Goal: Transaction & Acquisition: Purchase product/service

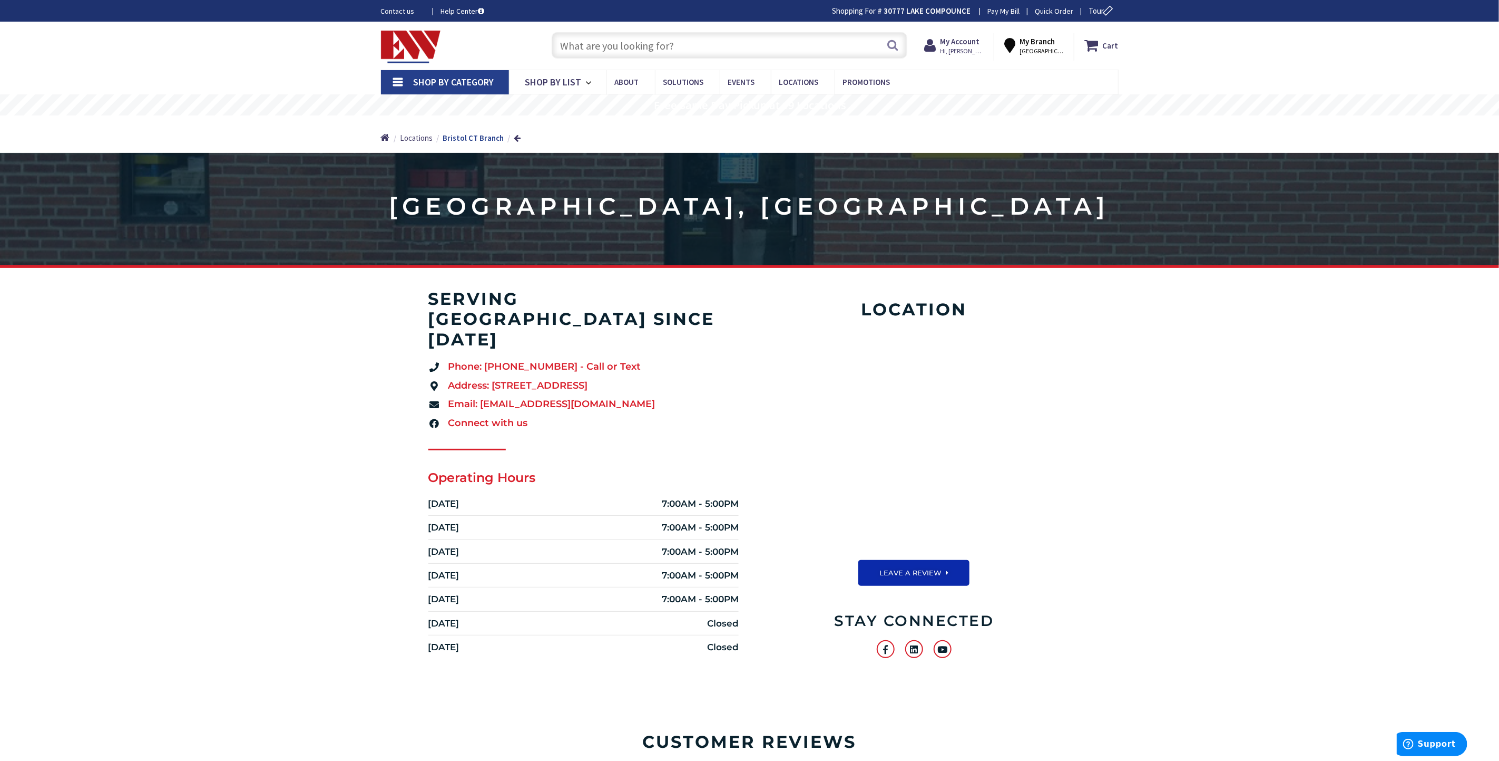
click at [397, 79] on link "Shop By Category" at bounding box center [445, 82] width 128 height 24
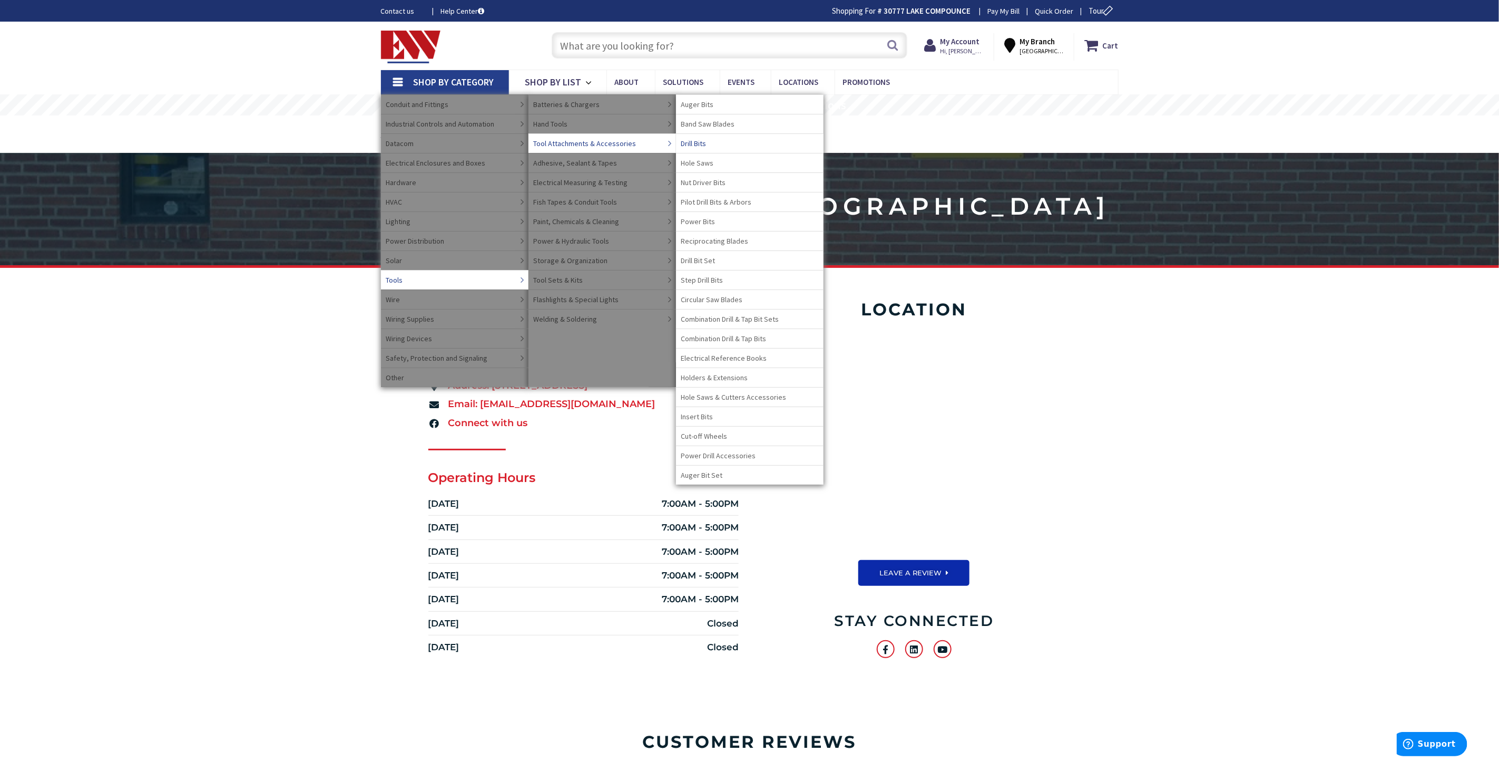
click at [689, 144] on span "Drill Bits" at bounding box center [693, 143] width 25 height 11
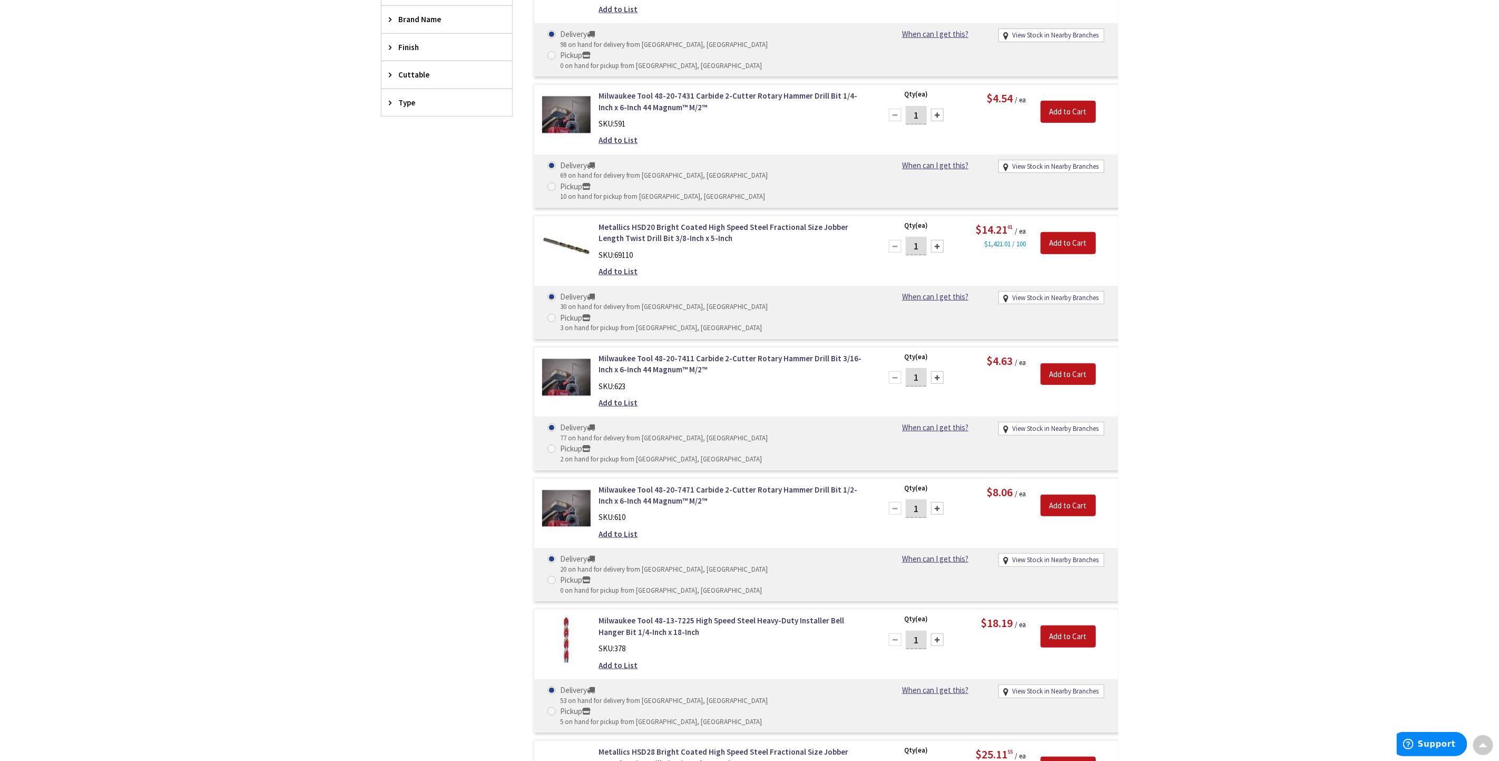
scroll to position [79, 0]
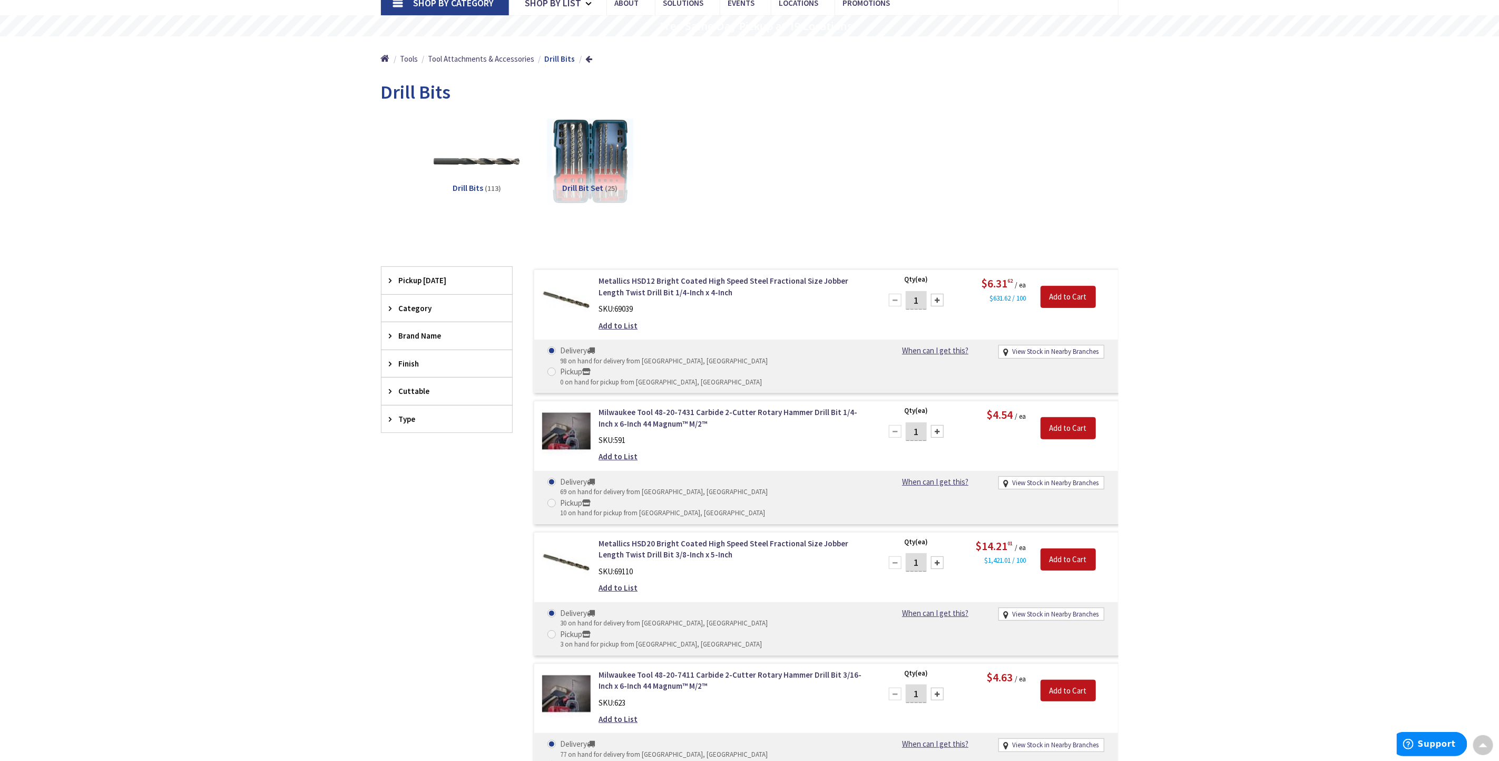
click at [393, 422] on icon at bounding box center [393, 419] width 8 height 8
click at [391, 343] on div "Brand Name" at bounding box center [447, 335] width 131 height 27
click at [389, 307] on icon at bounding box center [393, 308] width 8 height 8
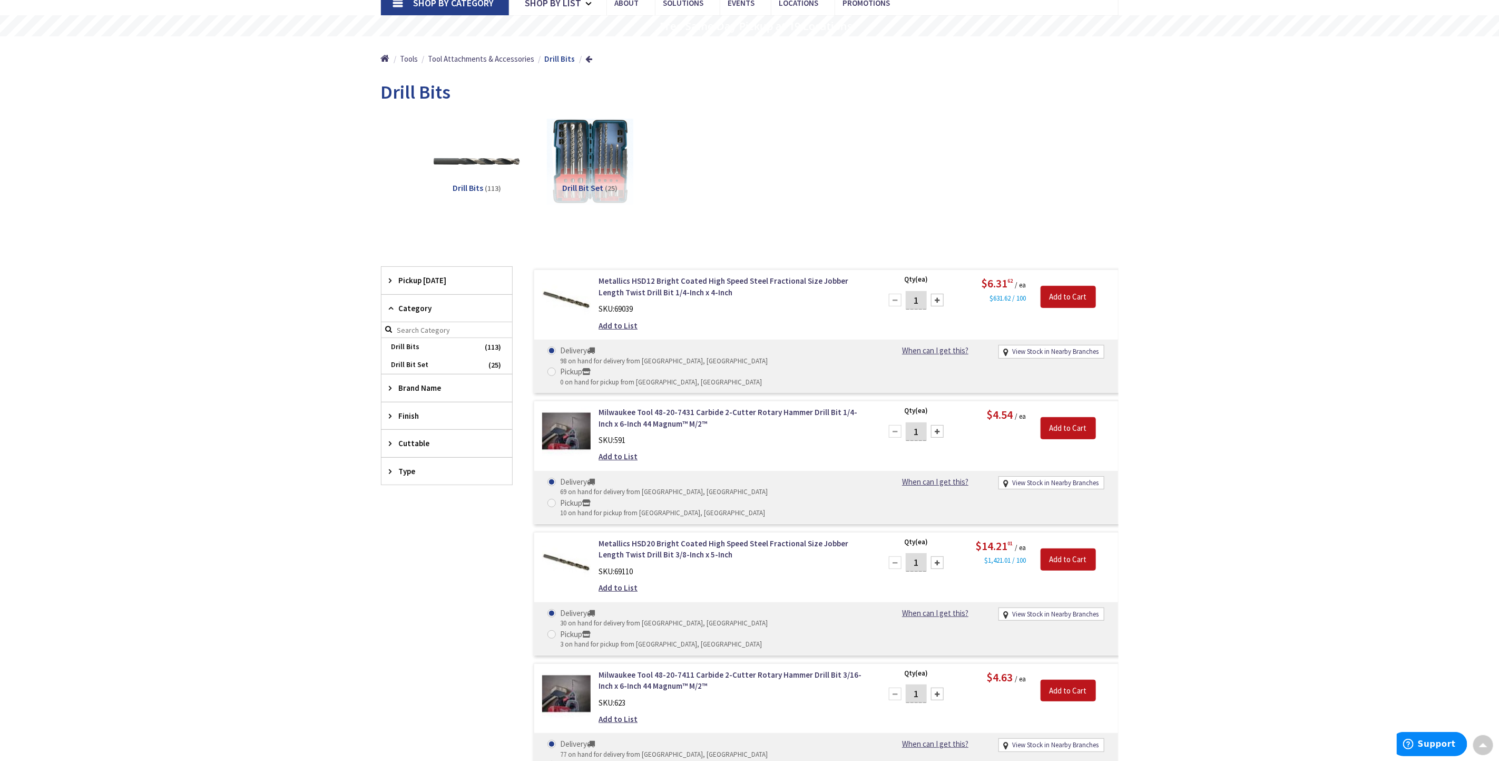
click at [389, 307] on icon at bounding box center [393, 308] width 8 height 8
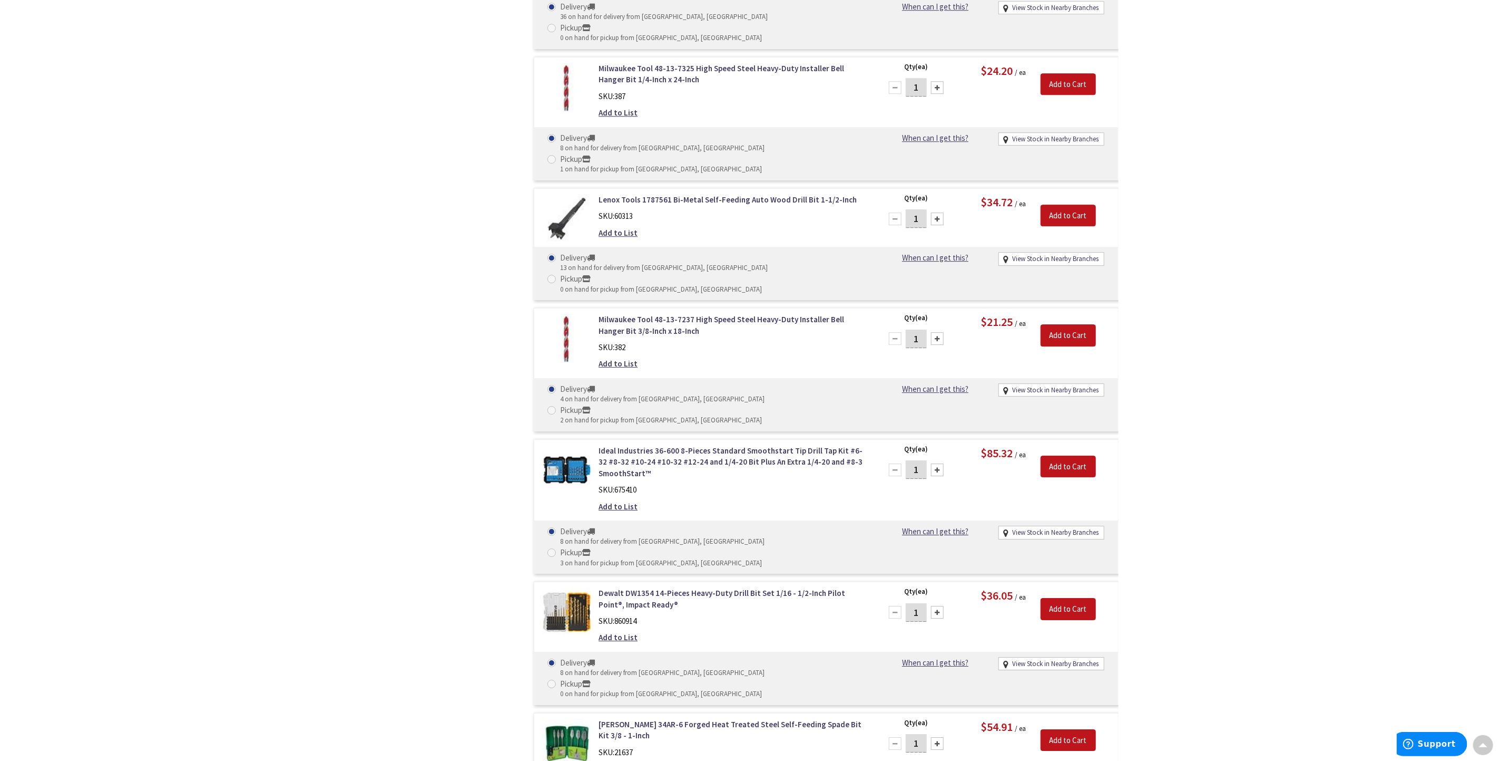
scroll to position [0, 0]
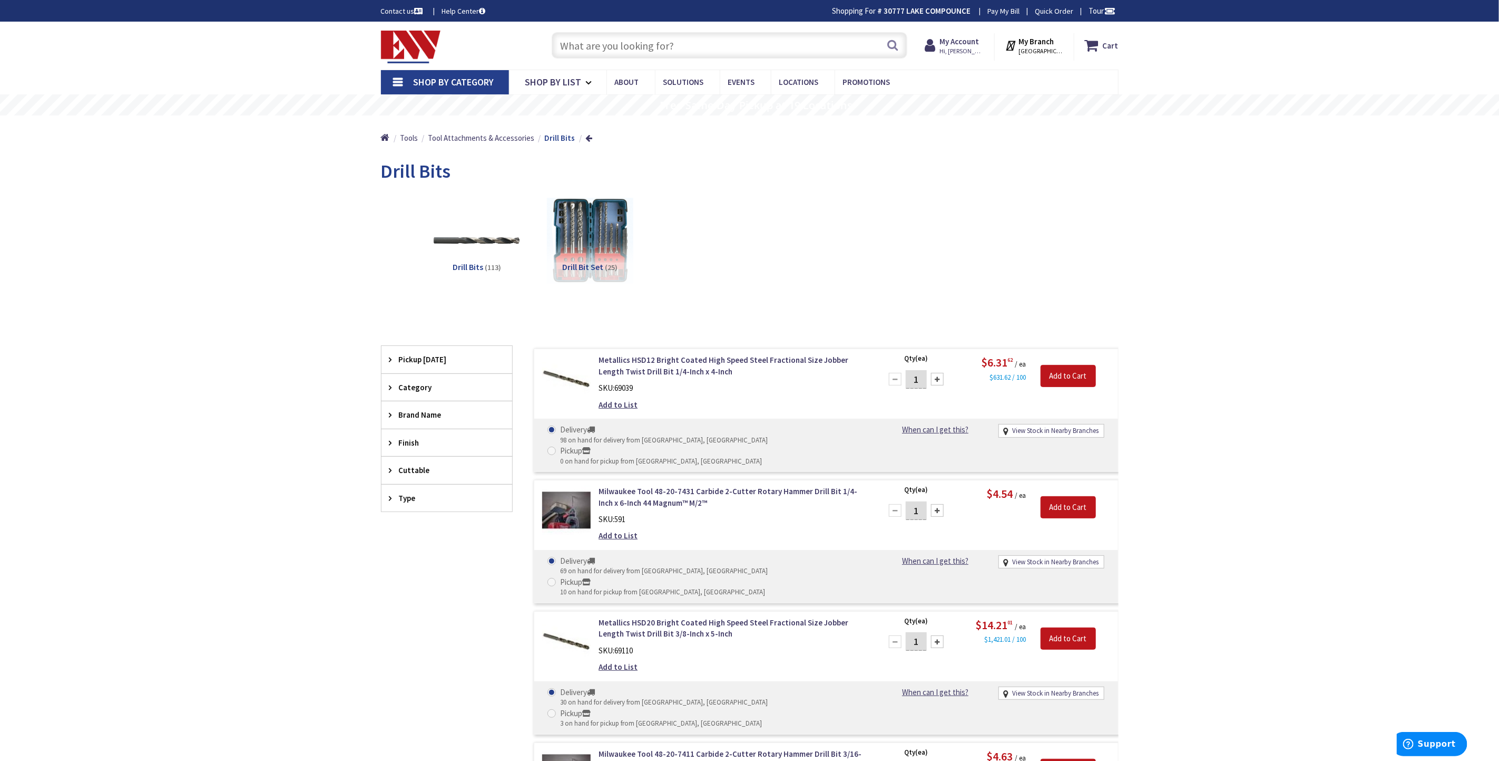
click at [576, 40] on input "text" at bounding box center [730, 45] width 356 height 26
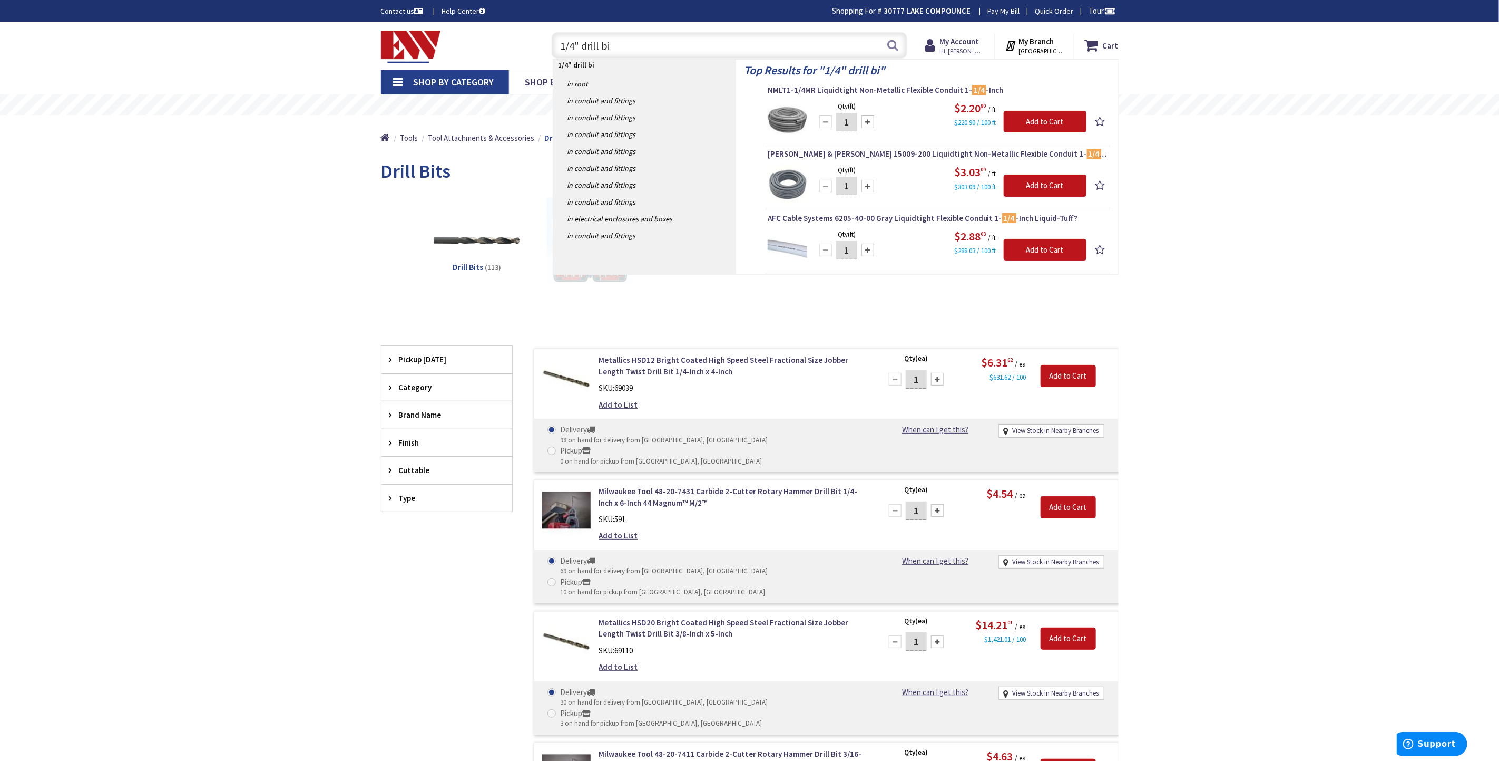
type input "1/4" drill bit"
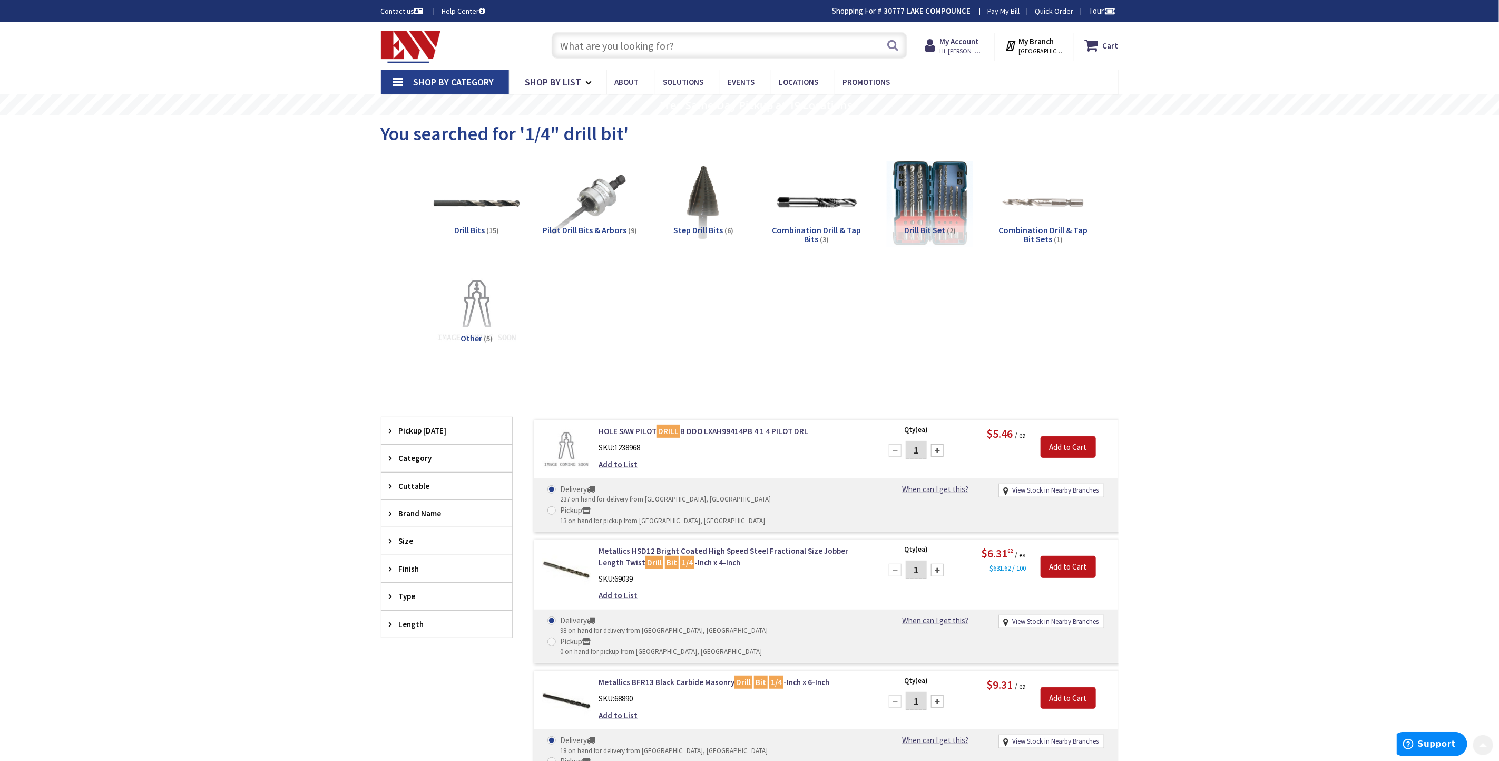
click at [657, 46] on input "text" at bounding box center [730, 45] width 356 height 26
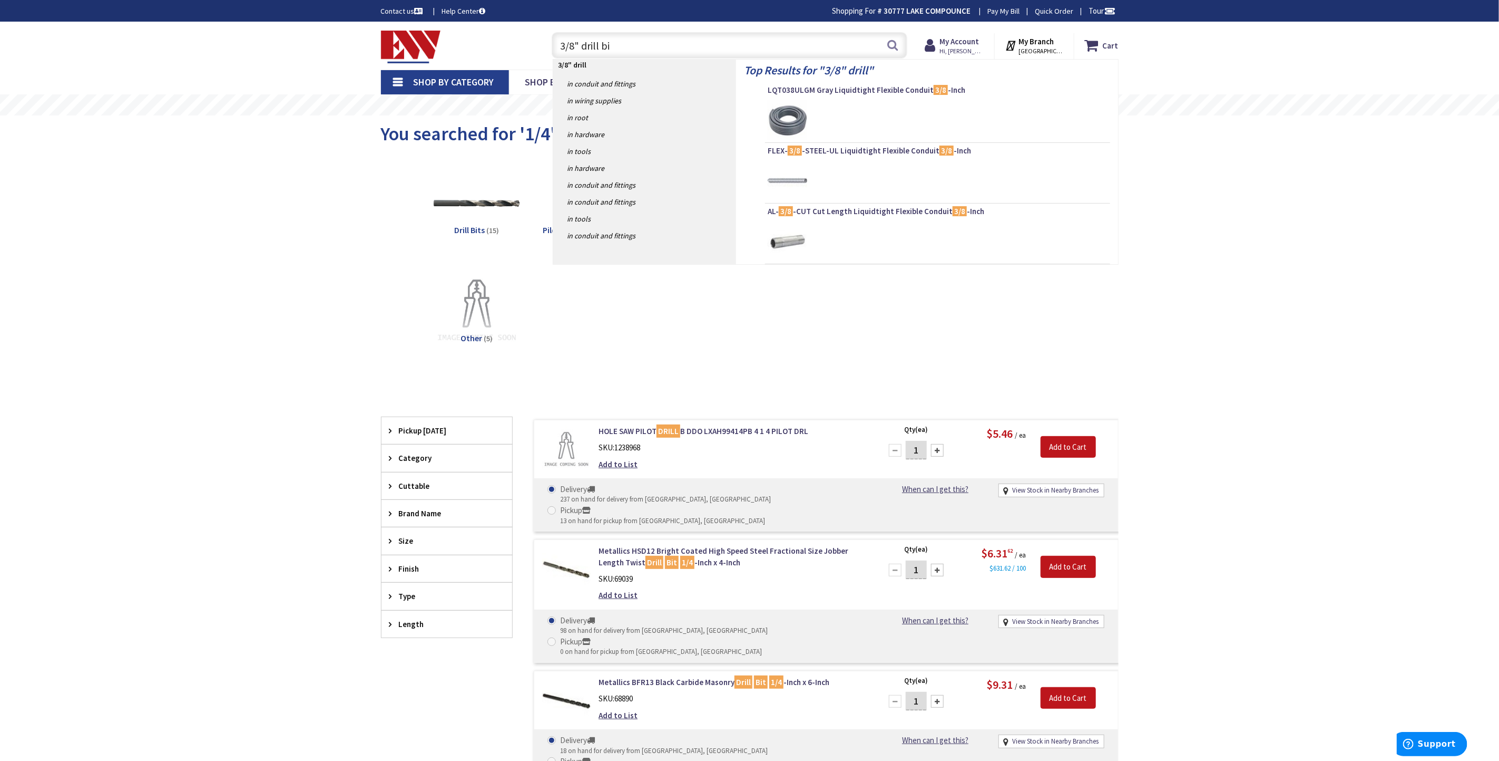
type input "3/8" drill bit"
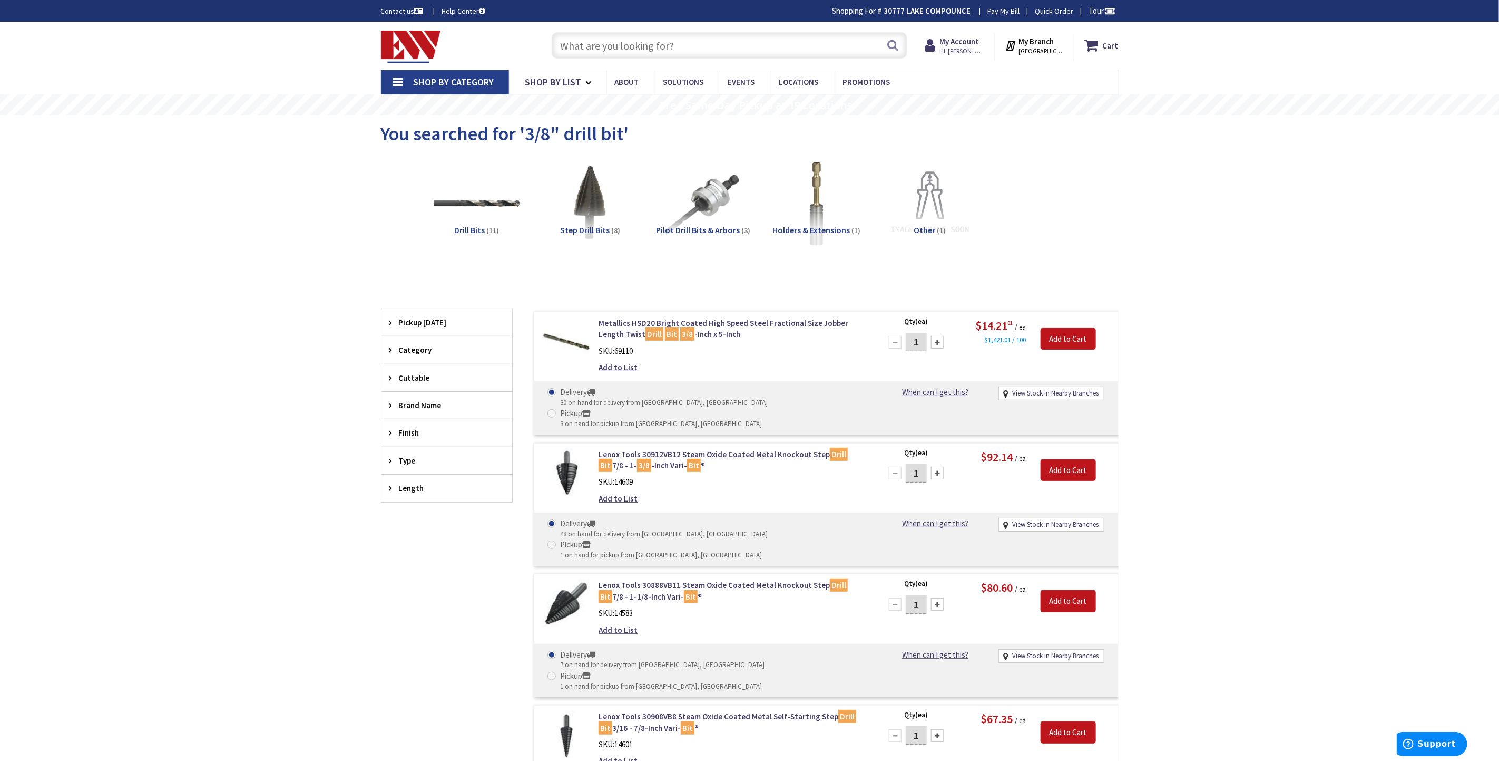
click at [620, 41] on input "text" at bounding box center [730, 45] width 356 height 26
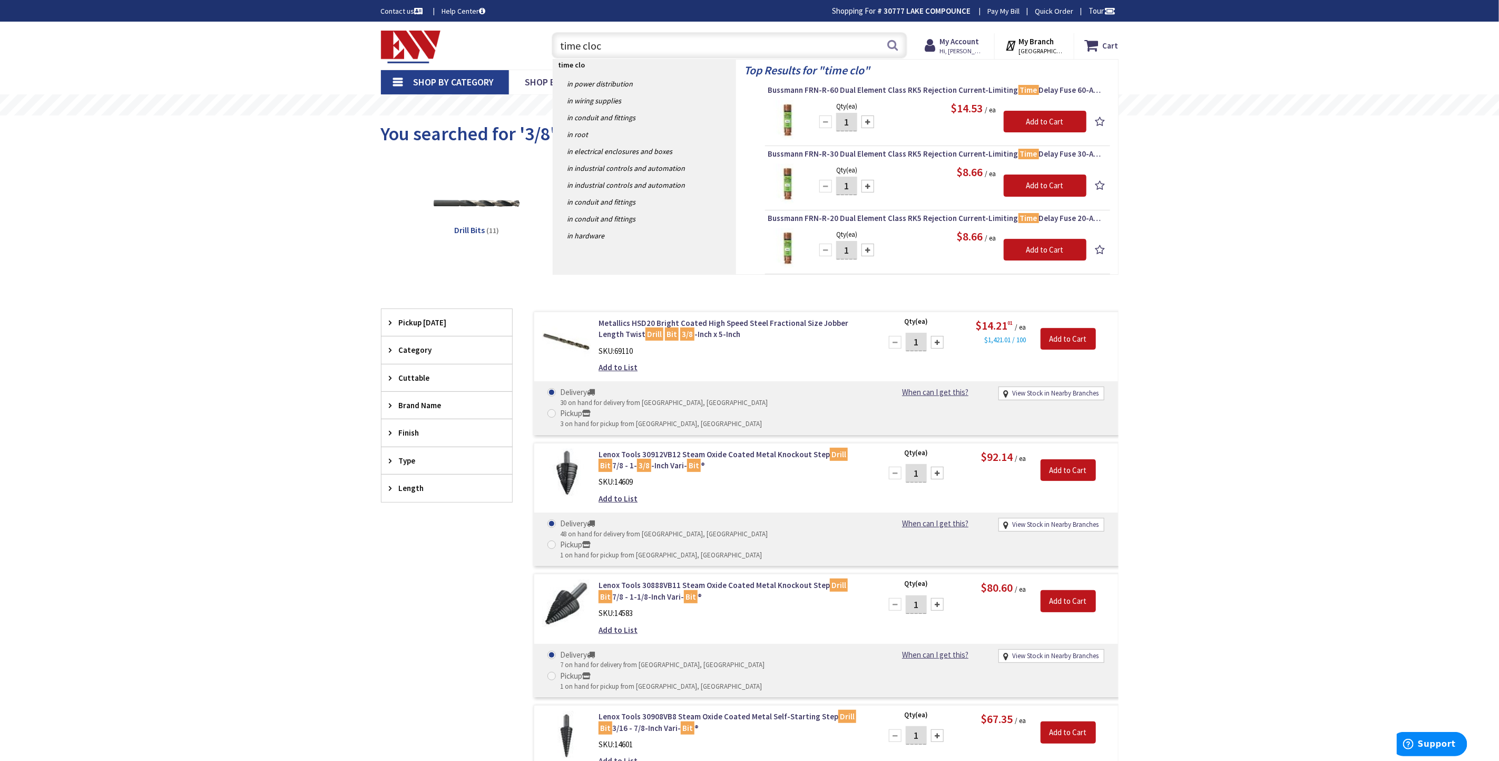
type input "time clock"
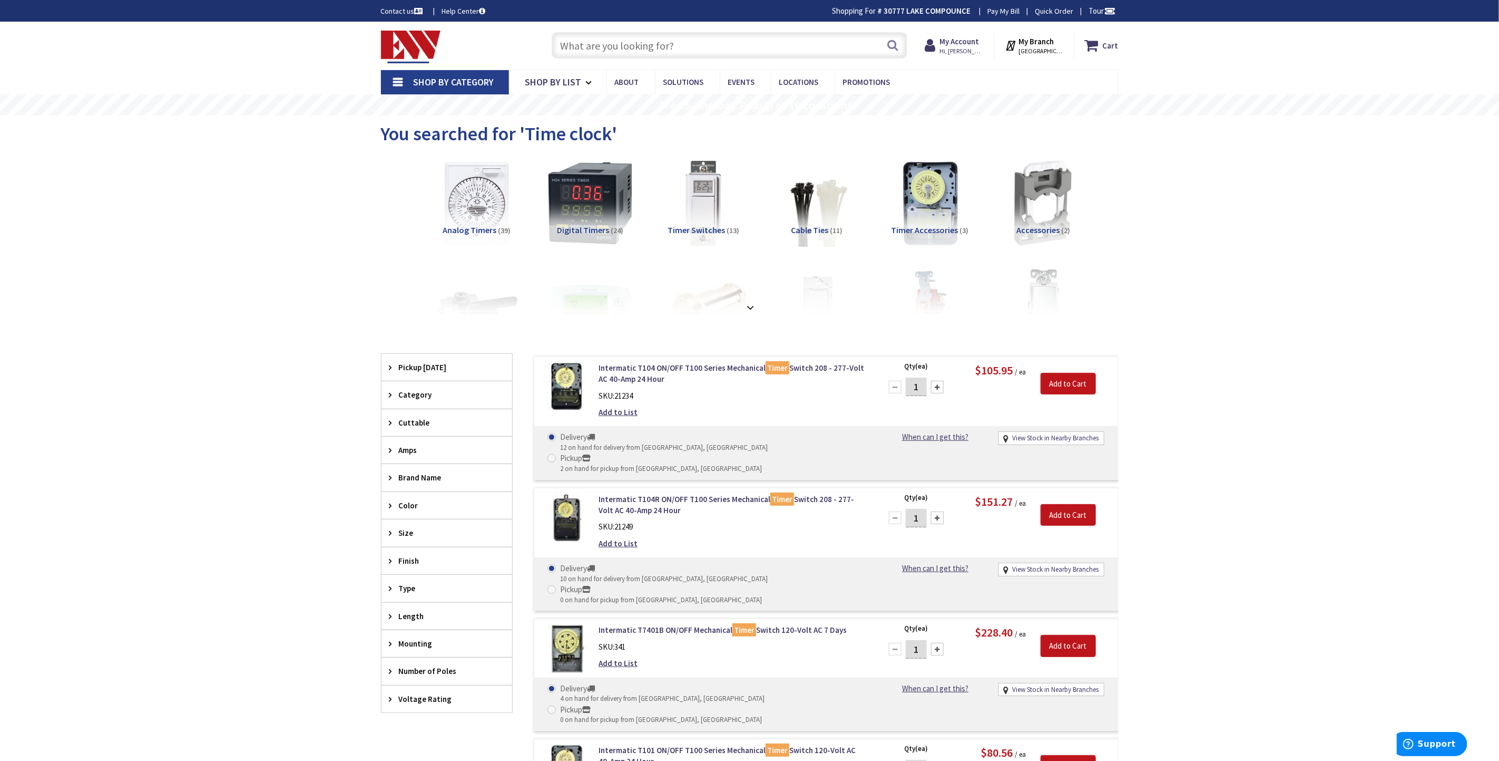
click at [407, 364] on span "Pickup [DATE]" at bounding box center [442, 367] width 86 height 11
click at [397, 388] on span "Bristol (0 mi)" at bounding box center [447, 390] width 131 height 18
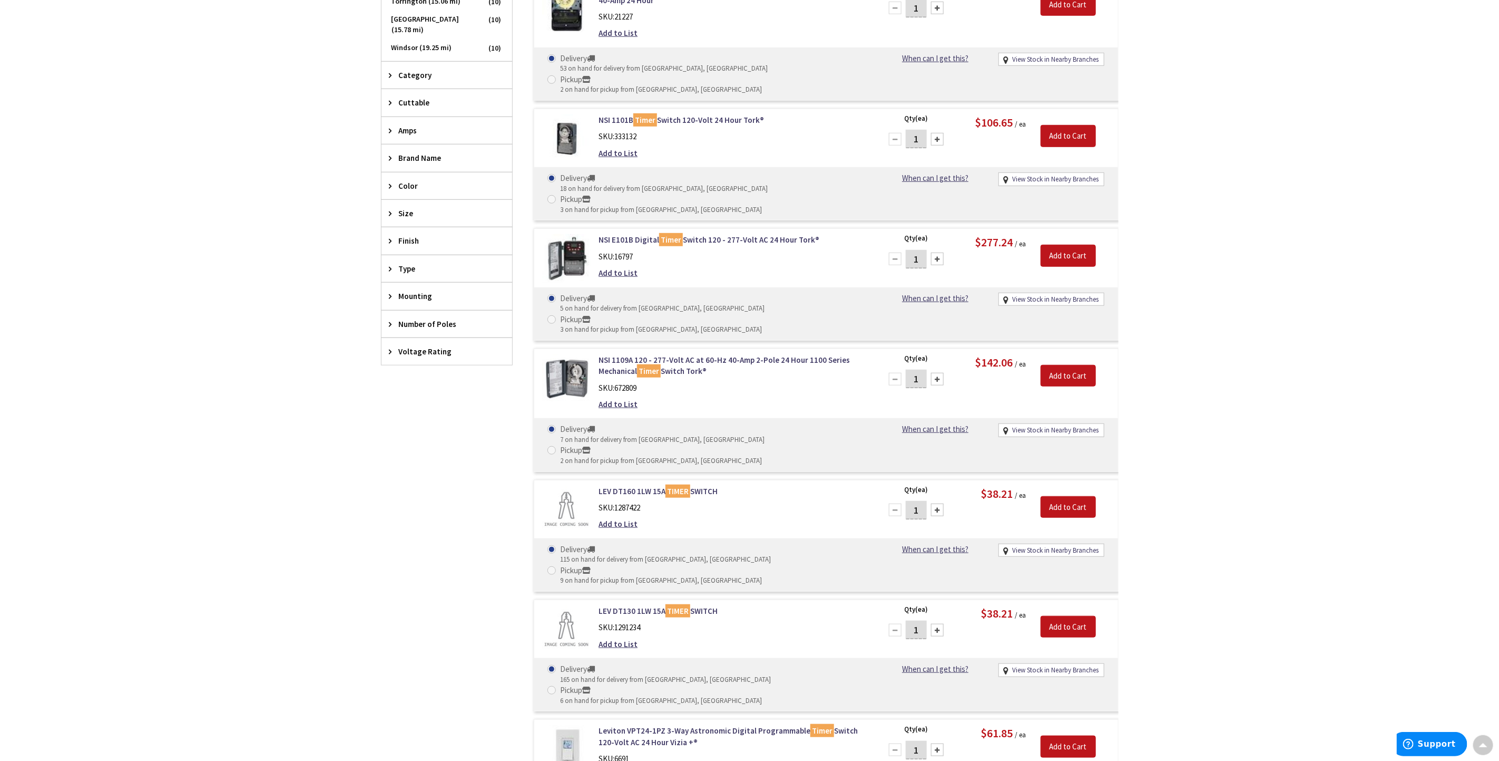
scroll to position [395, 0]
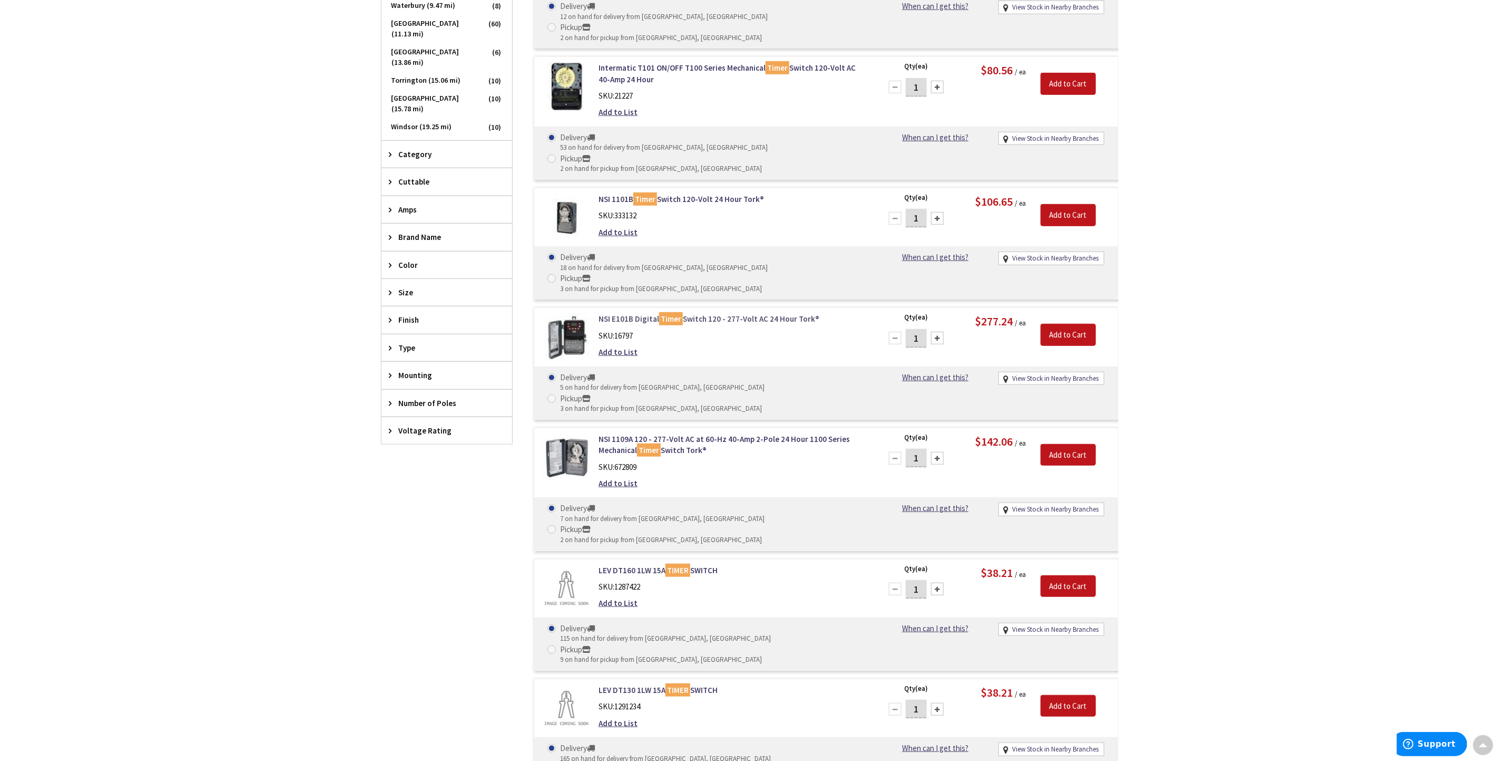
click at [634, 313] on link "NSI E101B Digital Timer Switch 120 - 277-Volt AC 24 Hour Tork®" at bounding box center [733, 318] width 268 height 11
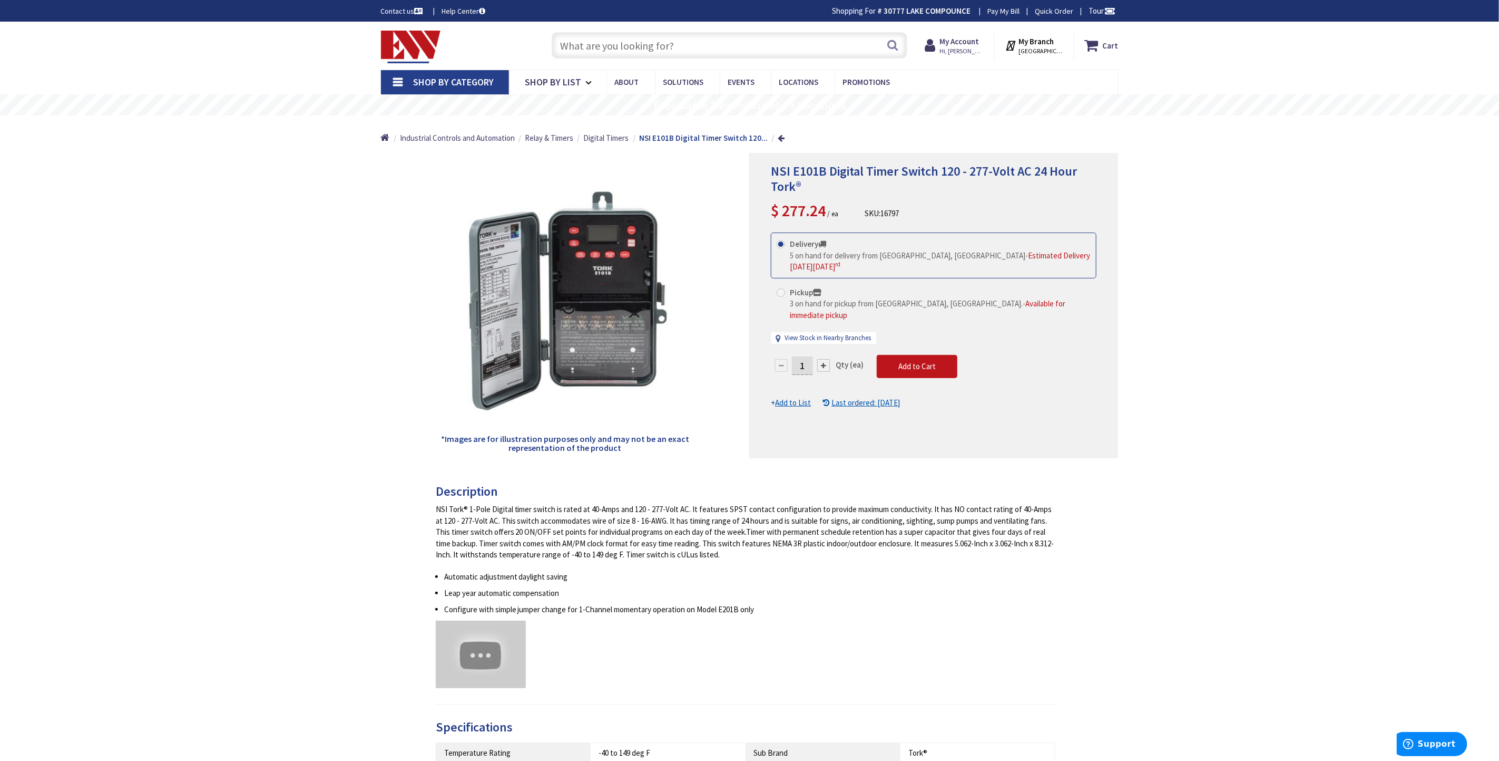
click at [781, 288] on span at bounding box center [781, 292] width 8 height 8
click at [781, 289] on input "Pickup 3 on hand for pickup from [GEOGRAPHIC_DATA], [GEOGRAPHIC_DATA]. - Availa…" at bounding box center [783, 292] width 7 height 7
radio input "true"
click at [923, 361] on span "Add to Cart" at bounding box center [917, 366] width 37 height 10
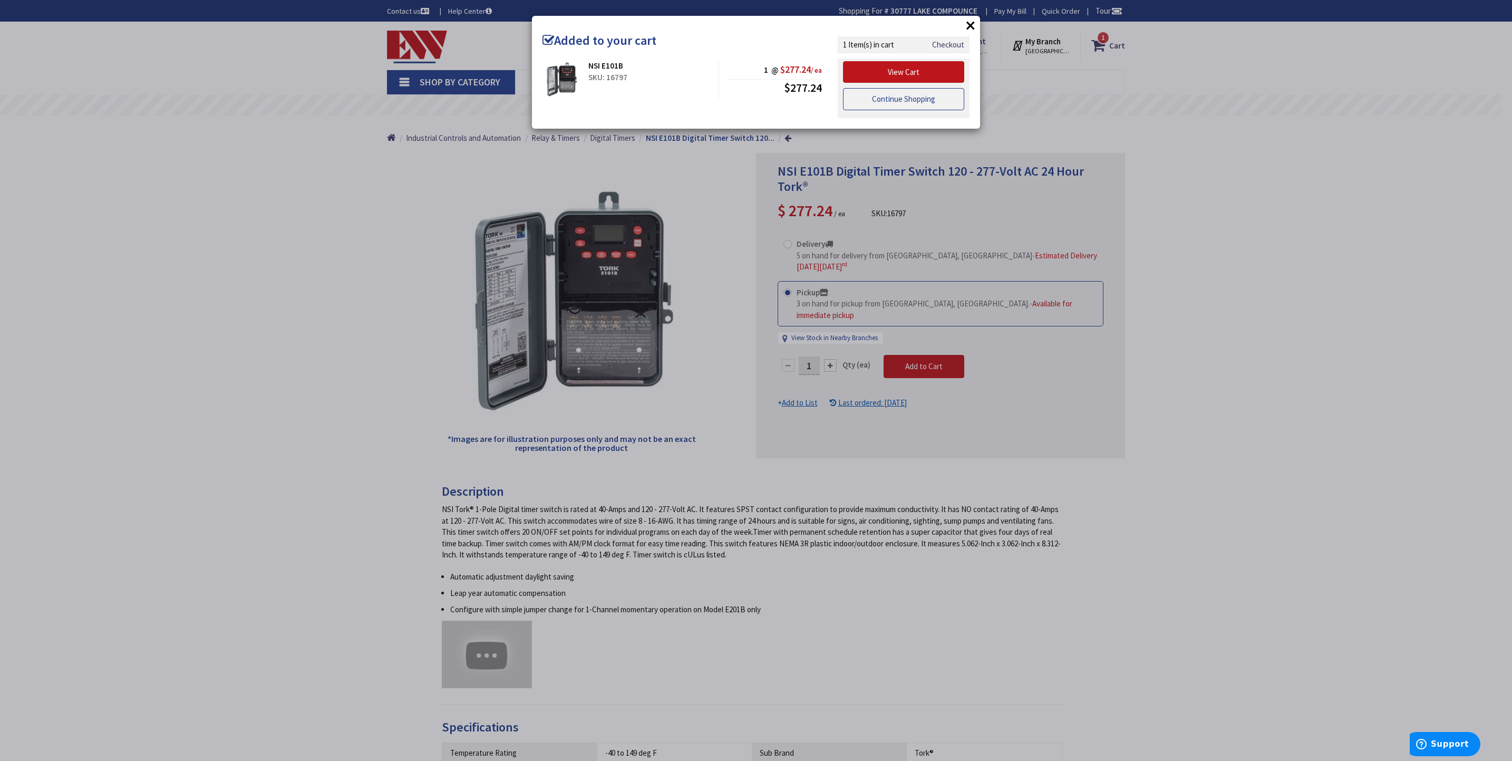
click at [914, 105] on link "Continue Shopping" at bounding box center [903, 99] width 121 height 22
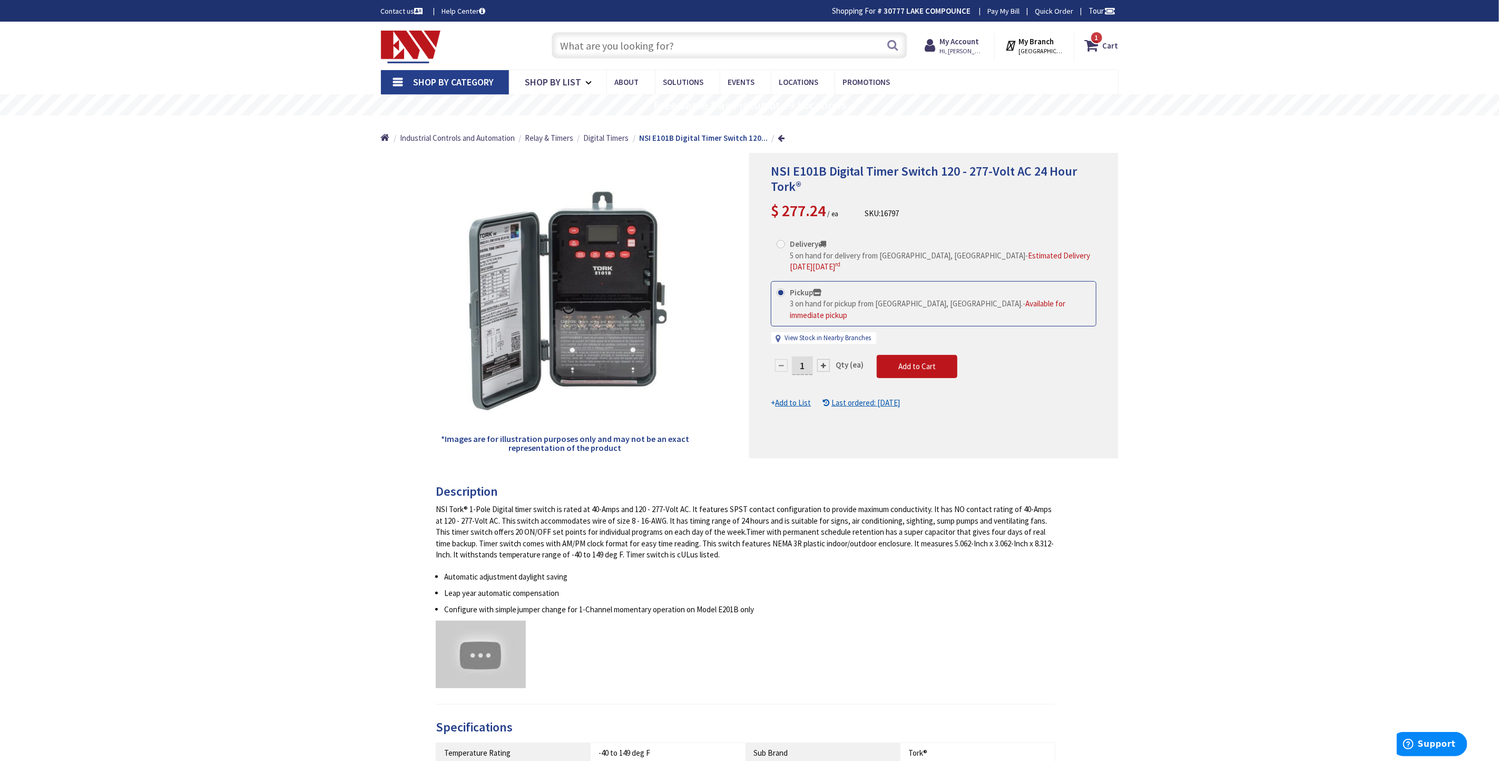
click at [402, 79] on link "Shop By Category" at bounding box center [445, 82] width 128 height 24
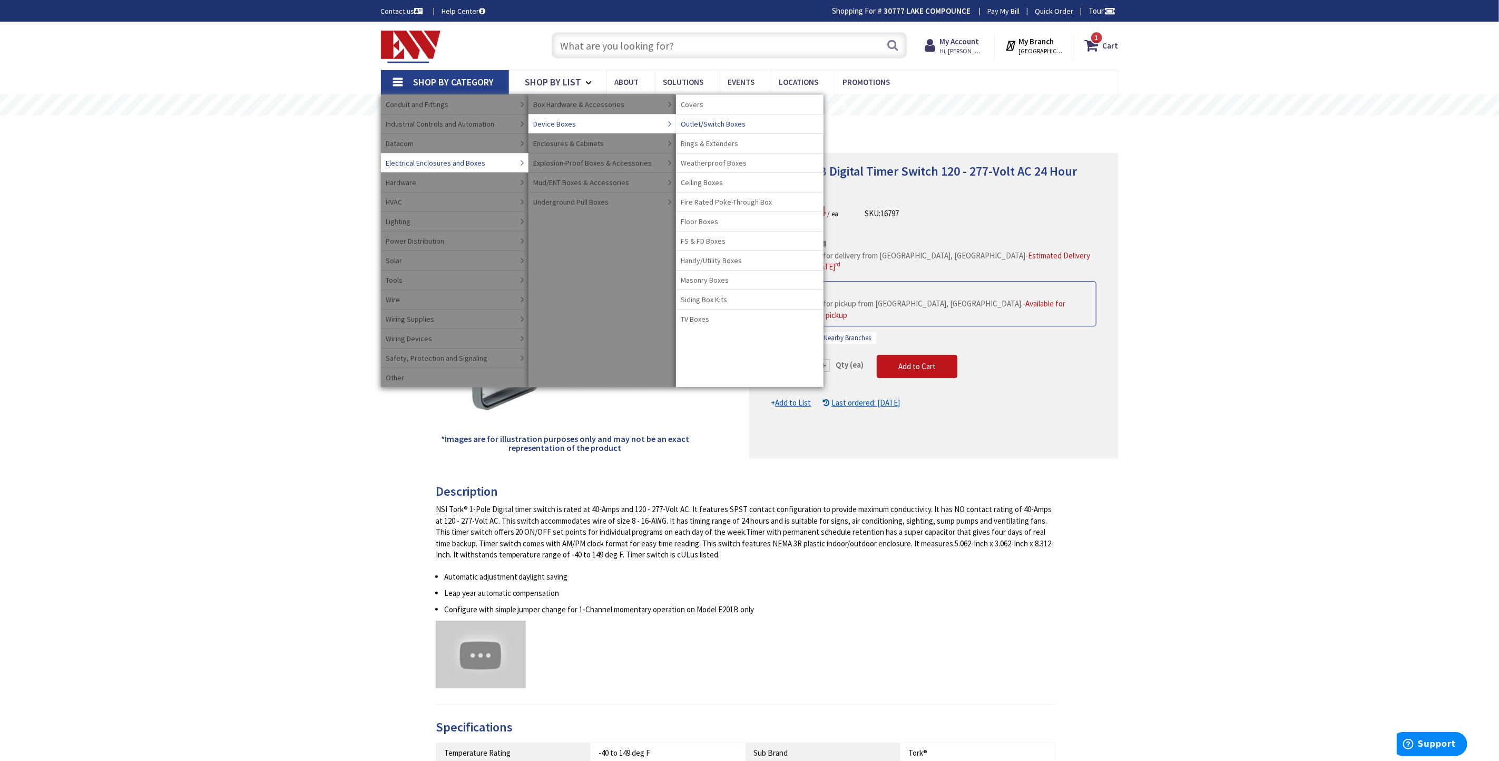
click at [737, 121] on span "Outlet/Switch Boxes" at bounding box center [713, 124] width 65 height 11
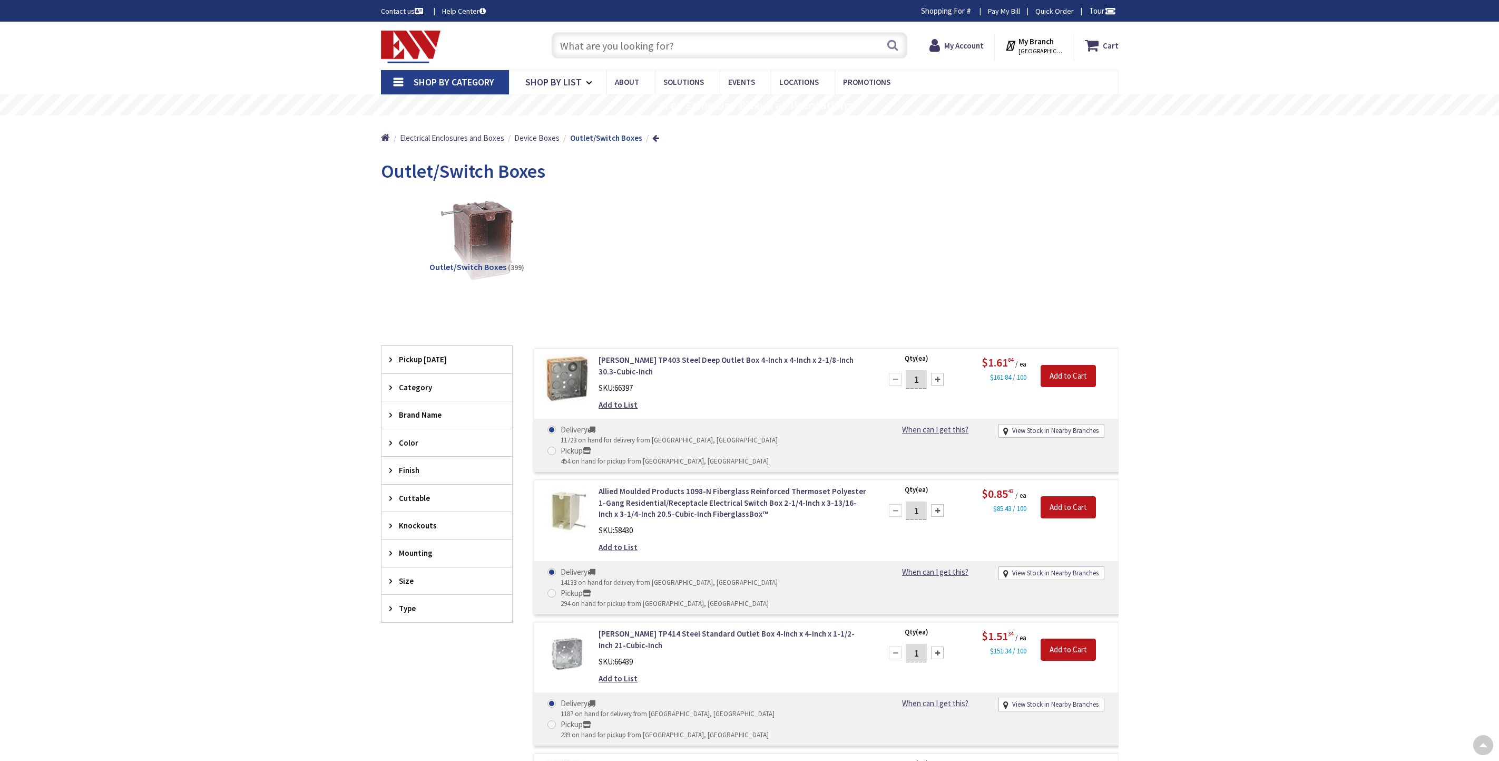
click at [386, 567] on div "Size" at bounding box center [447, 580] width 131 height 27
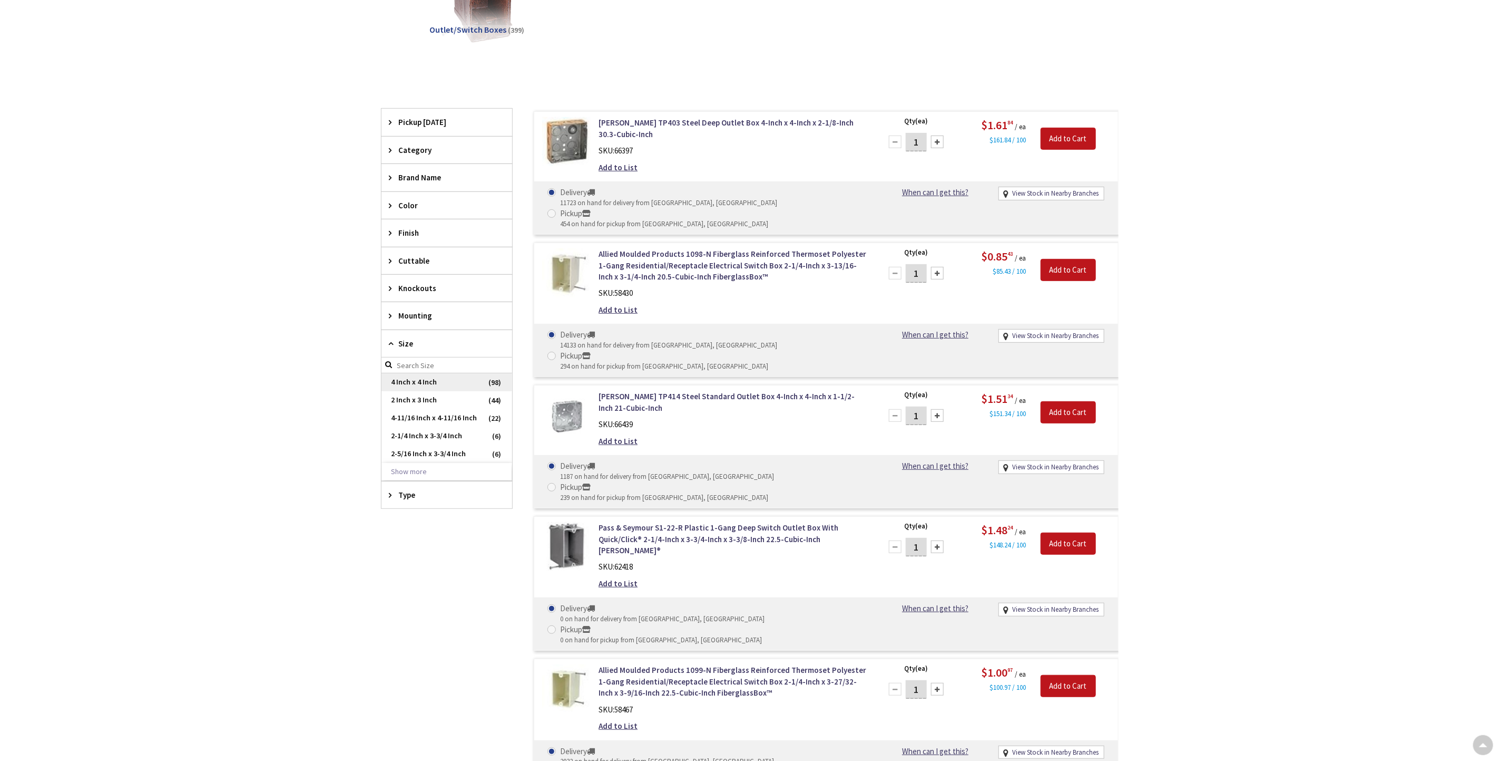
click at [405, 383] on span "4 Inch x 4 Inch" at bounding box center [447, 382] width 131 height 18
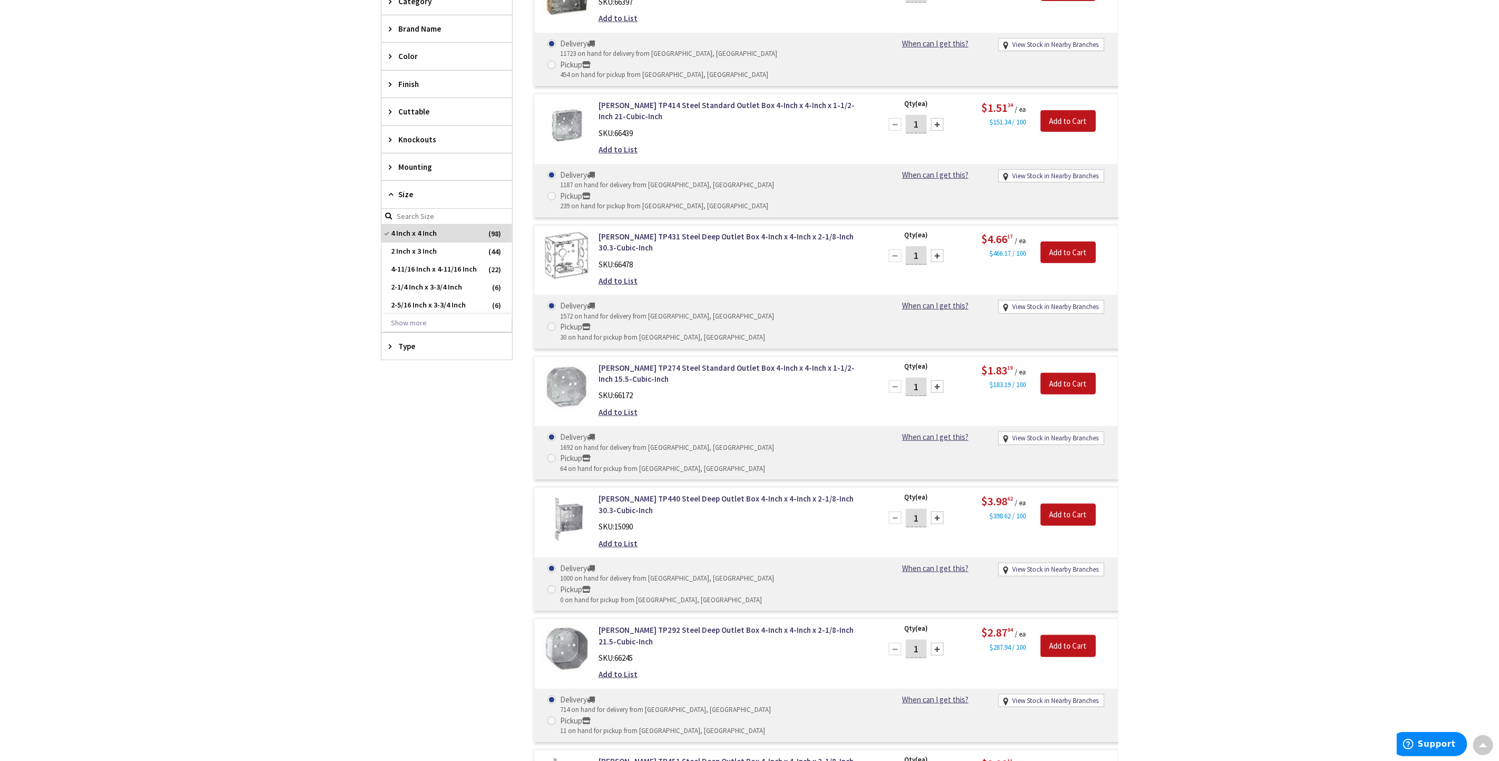
scroll to position [553, 0]
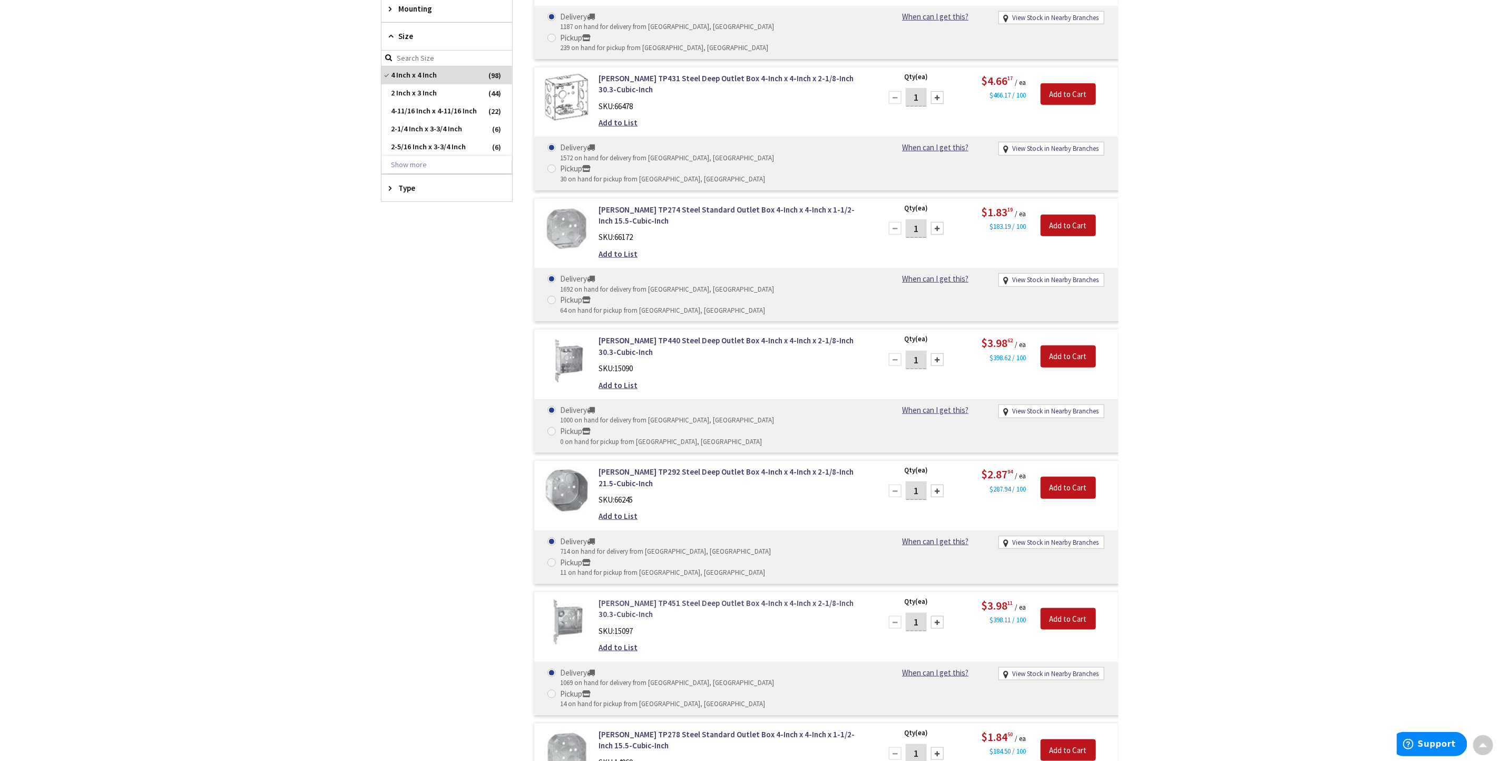
click at [734, 597] on link "[PERSON_NAME] TP451 Steel Deep Outlet Box 4-Inch x 4-Inch x 2-1/8-Inch 30.3-Cub…" at bounding box center [733, 608] width 268 height 23
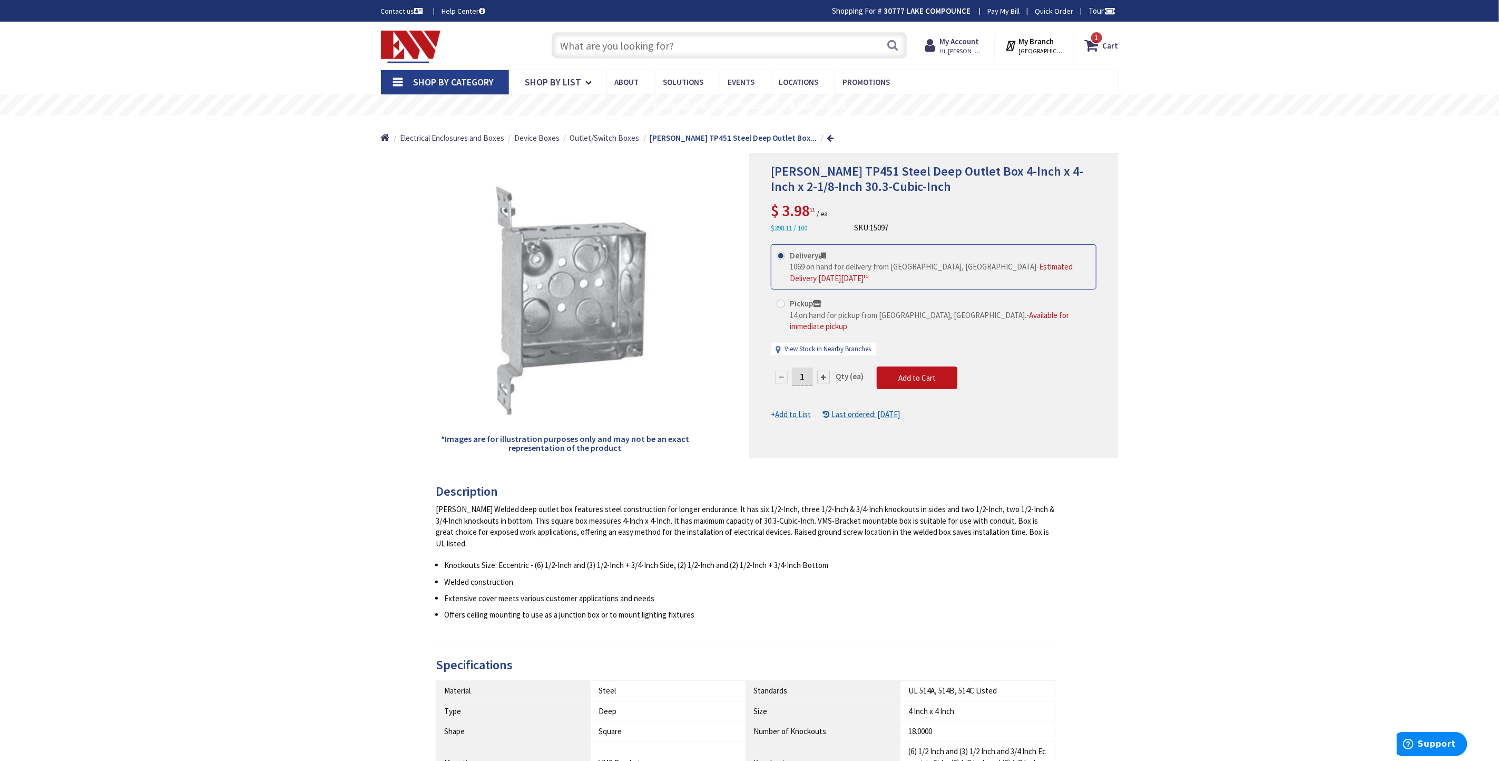
click at [780, 299] on span at bounding box center [781, 303] width 8 height 8
click at [780, 300] on input "Pickup 14 on hand for pickup from Bristol, CT. - Available for immediate pickup" at bounding box center [783, 303] width 7 height 7
radio input "true"
click at [805, 367] on input "1" at bounding box center [802, 376] width 21 height 18
type input "8"
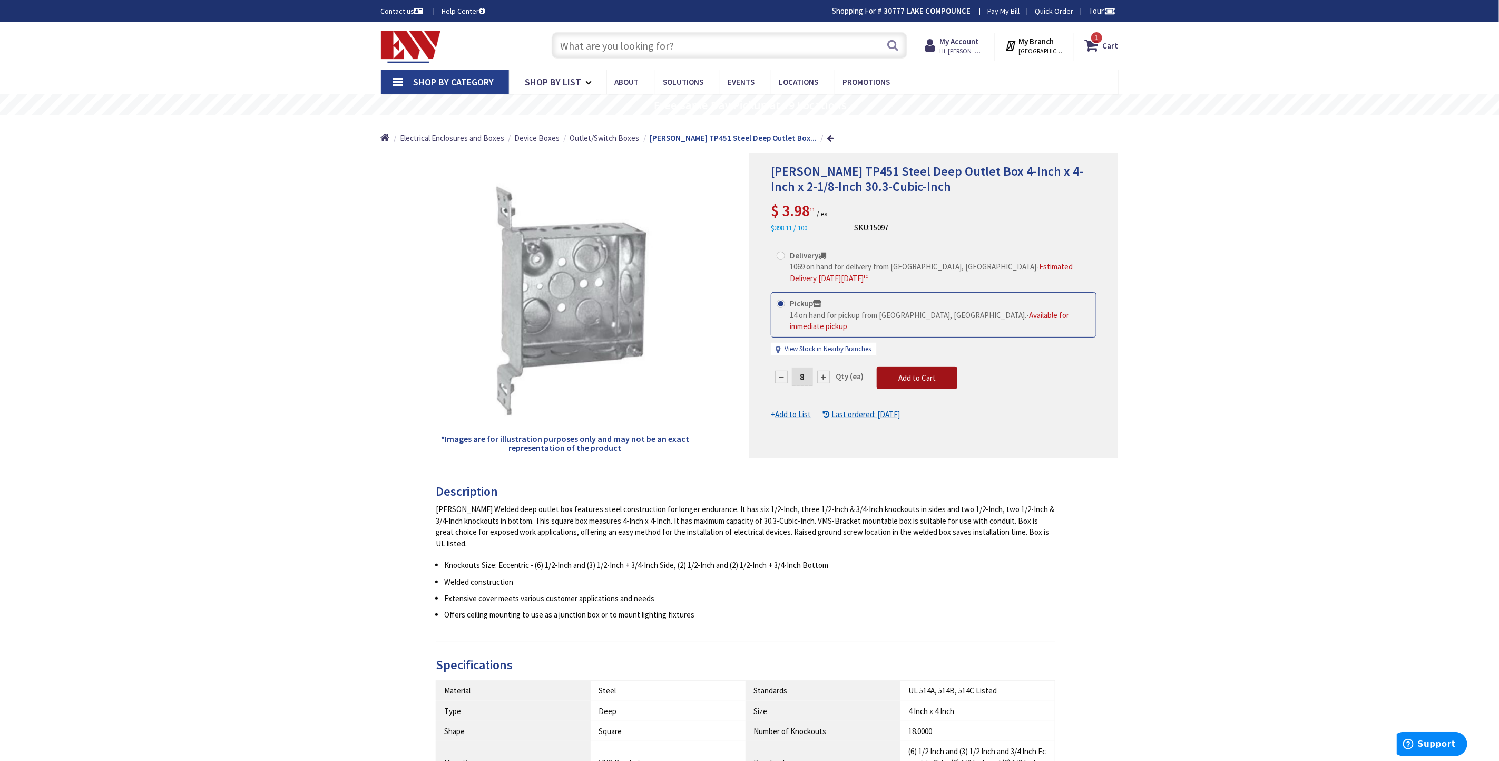
click at [897, 363] on form "This product is Discontinued Delivery 1069 on hand for delivery from Middletown…" at bounding box center [934, 332] width 326 height 176
click at [921, 373] on span "Add to Cart" at bounding box center [917, 378] width 37 height 10
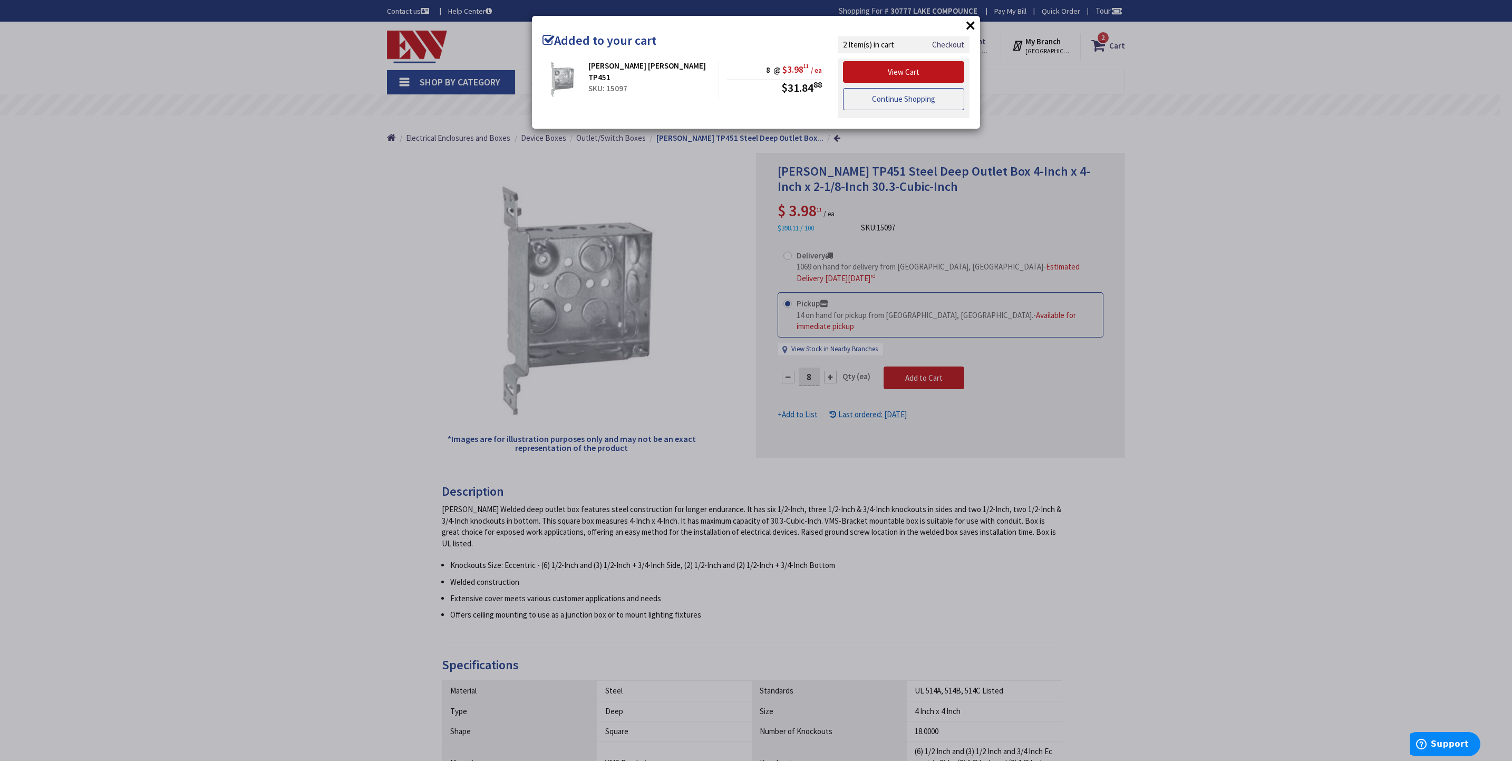
click at [888, 106] on link "Continue Shopping" at bounding box center [903, 99] width 121 height 22
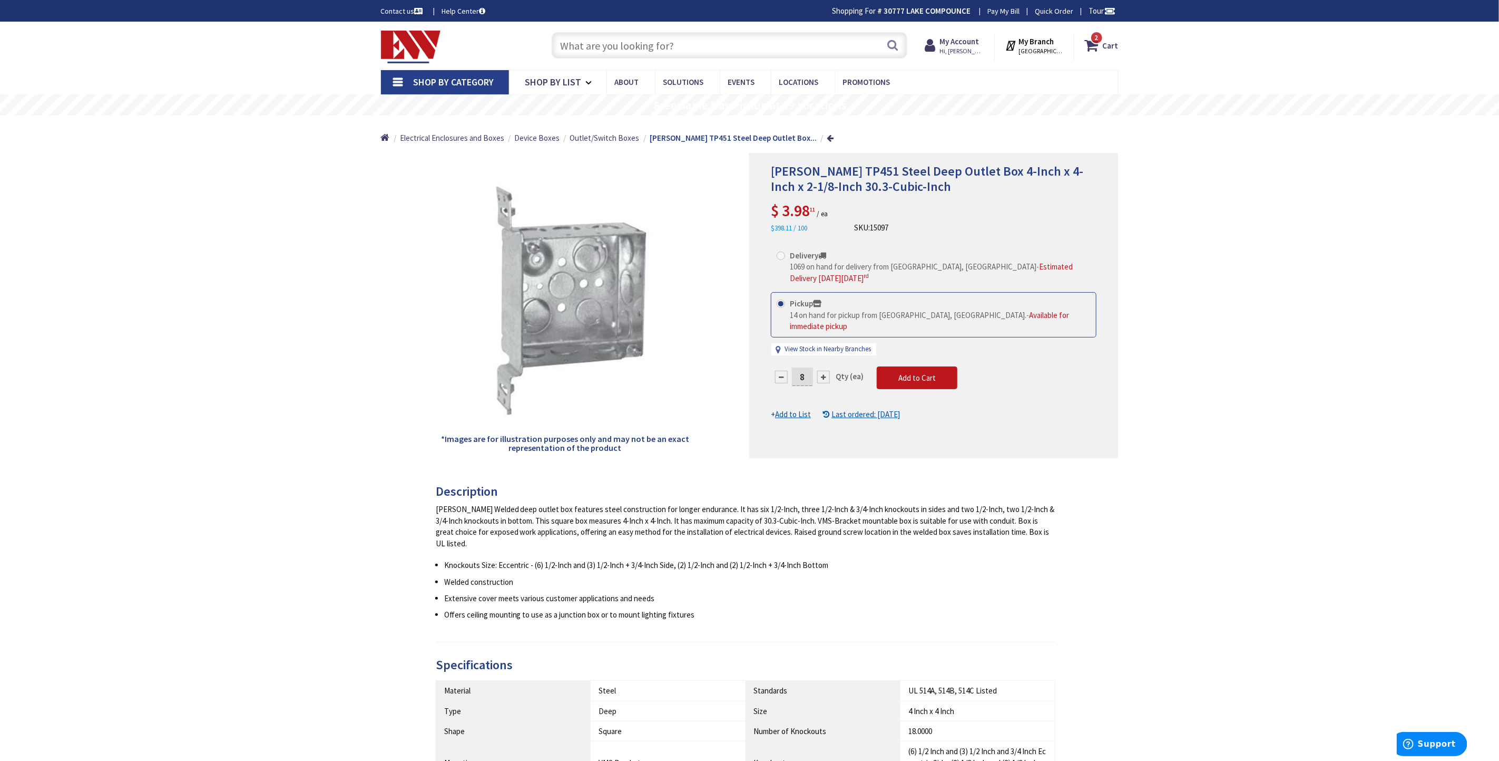
click at [685, 48] on input "text" at bounding box center [730, 45] width 356 height 26
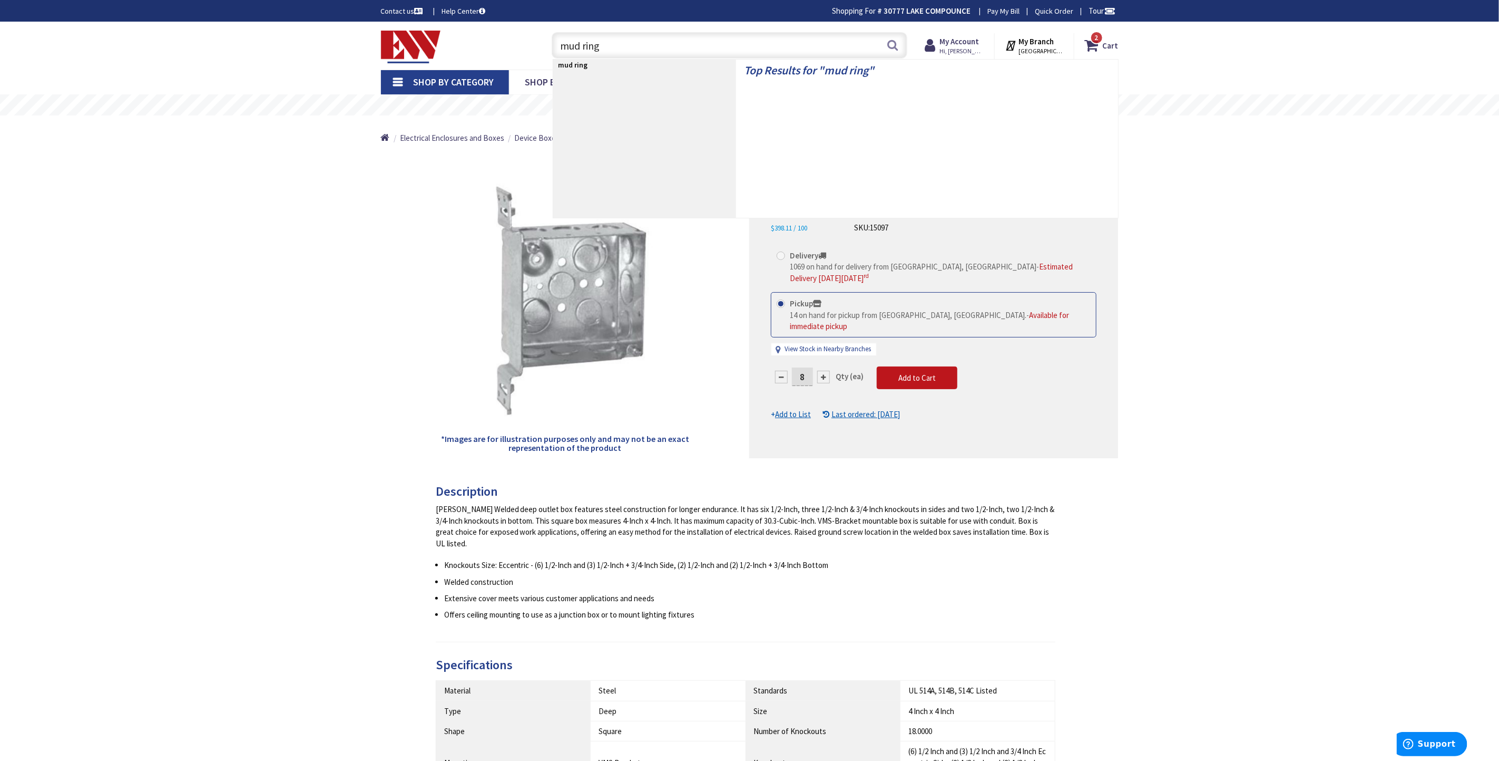
type input "mud rings"
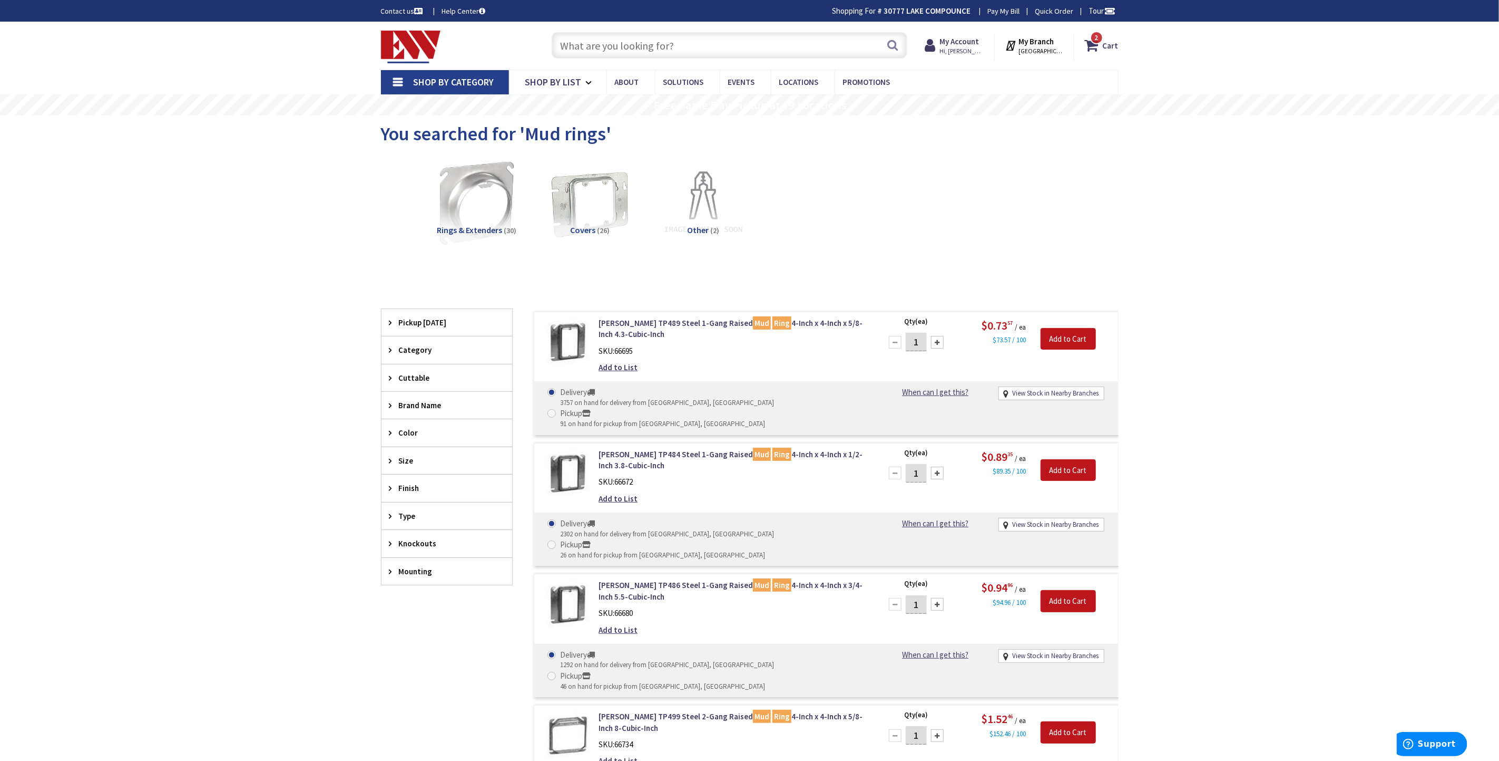
click at [919, 464] on input "1" at bounding box center [916, 473] width 21 height 18
type input "10"
click at [556, 540] on span at bounding box center [552, 544] width 8 height 8
click at [557, 541] on input "Pickup 26 on hand for pickup from Bristol, CT" at bounding box center [553, 544] width 7 height 7
radio input "true"
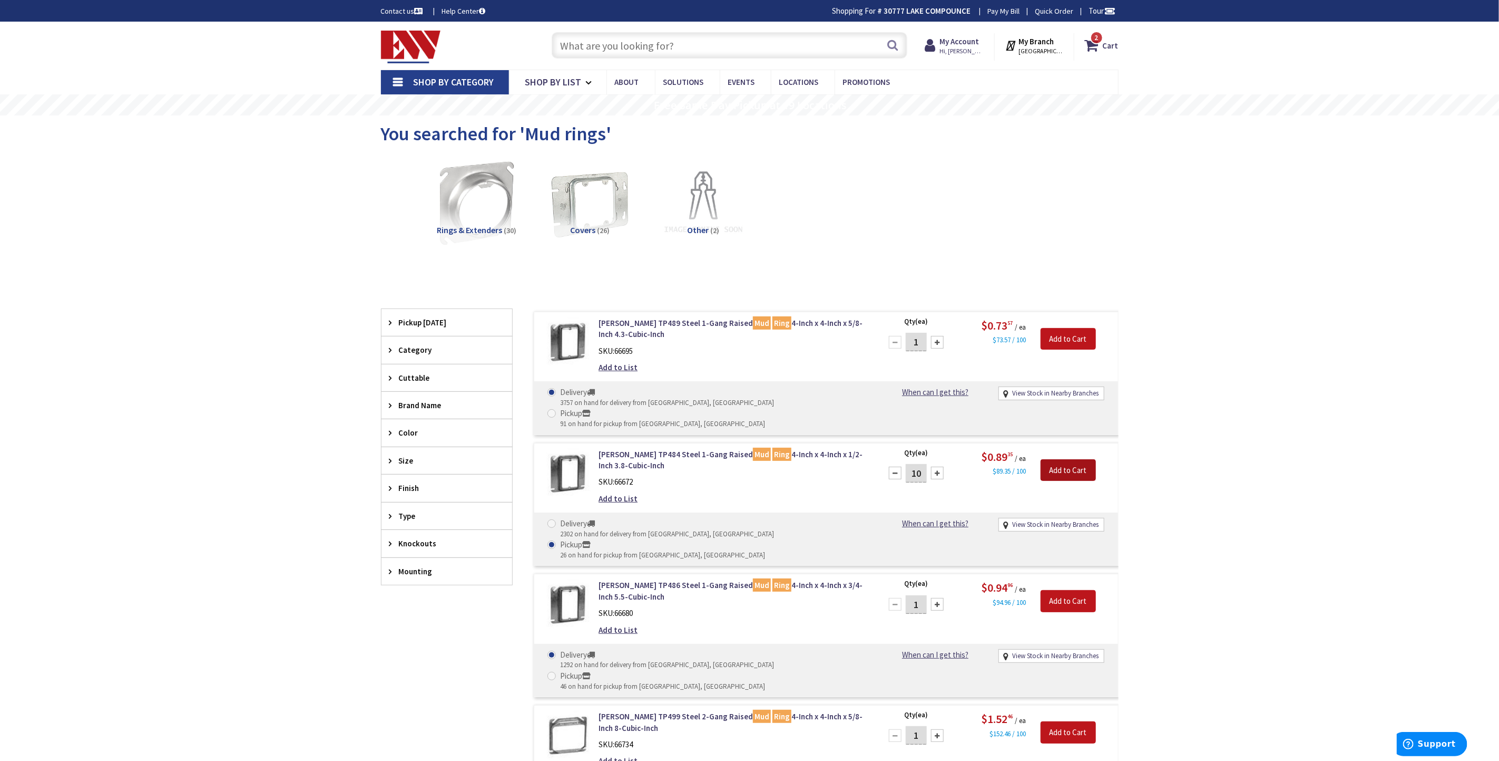
click at [1066, 459] on input "Add to Cart" at bounding box center [1068, 470] width 55 height 22
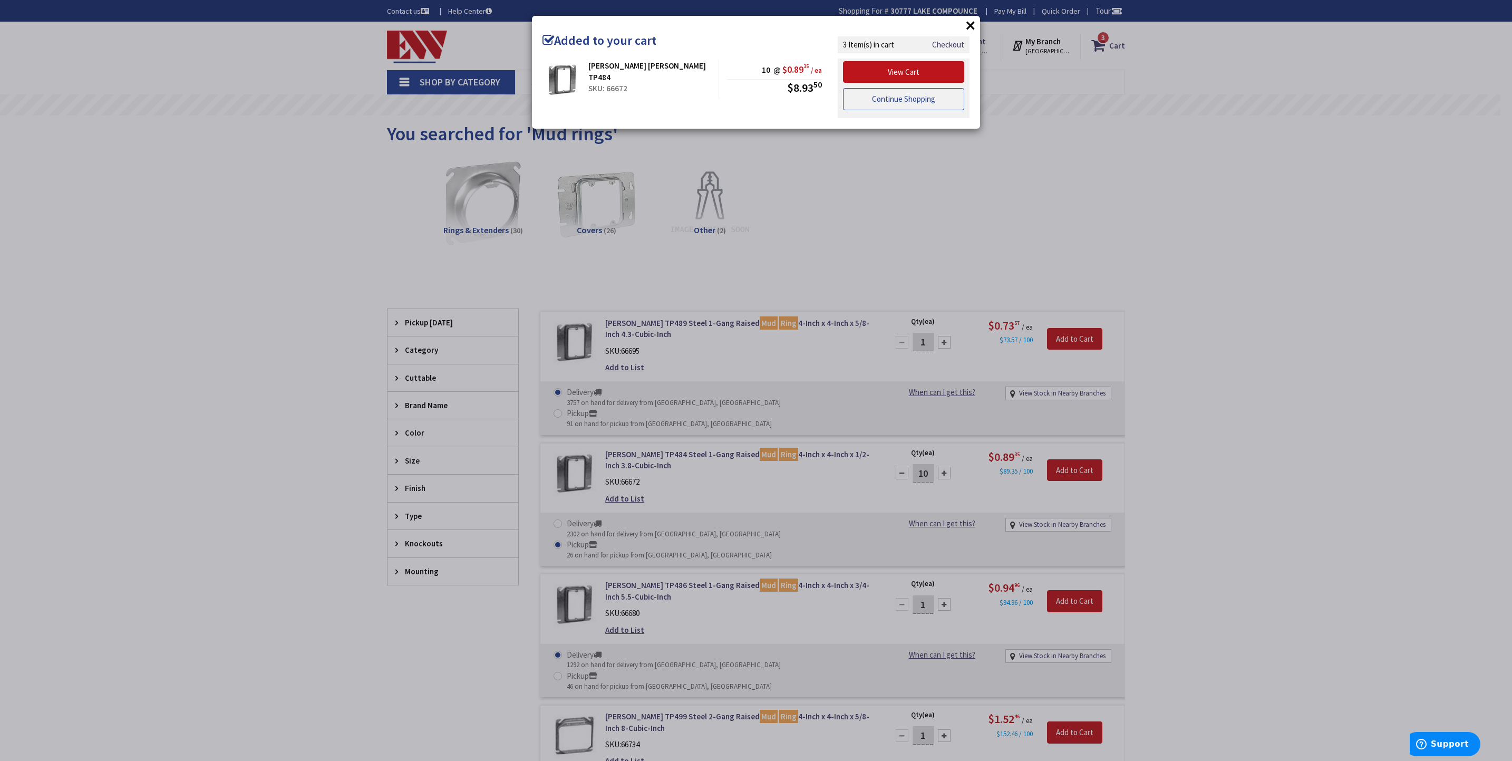
click at [903, 103] on link "Continue Shopping" at bounding box center [903, 99] width 121 height 22
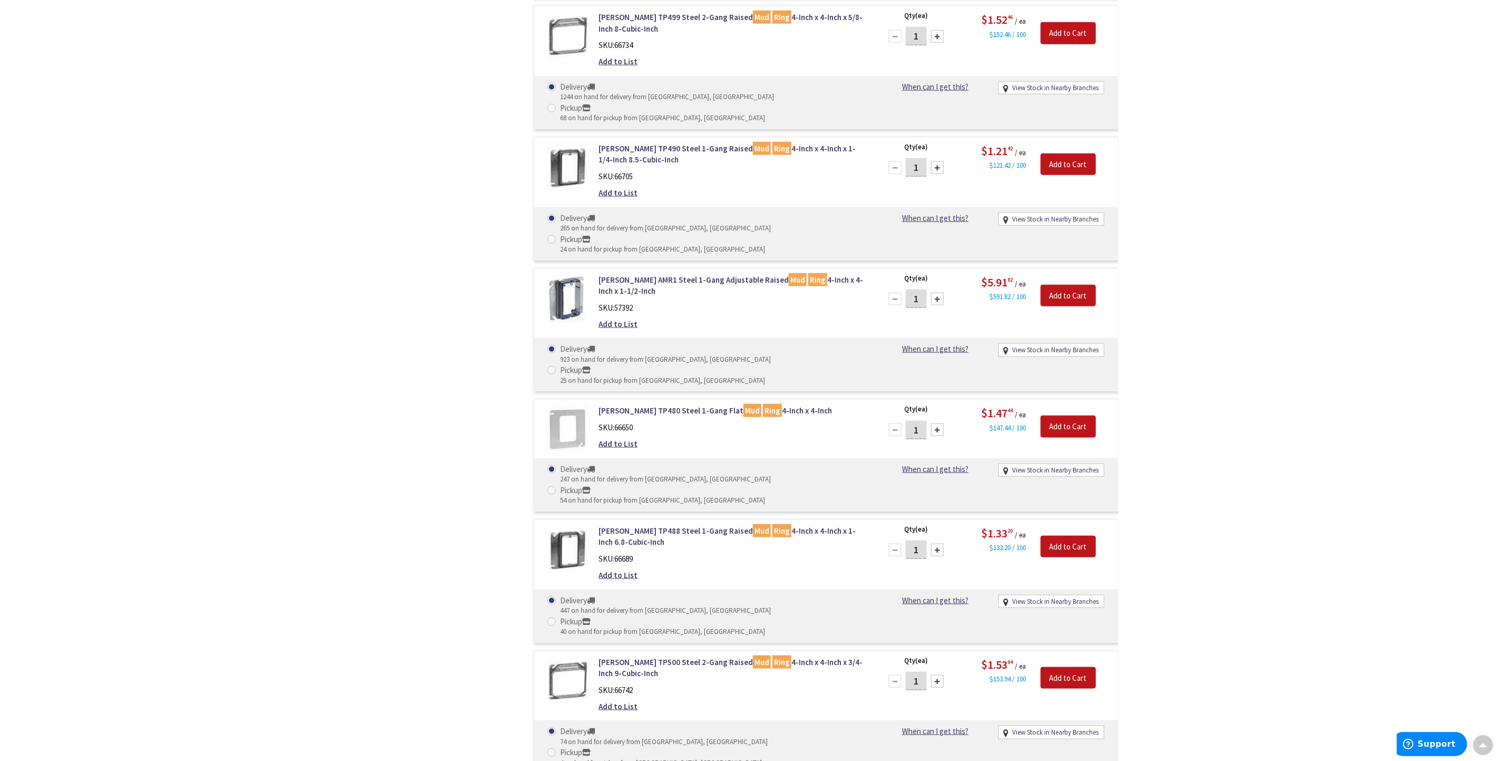
scroll to position [712, 0]
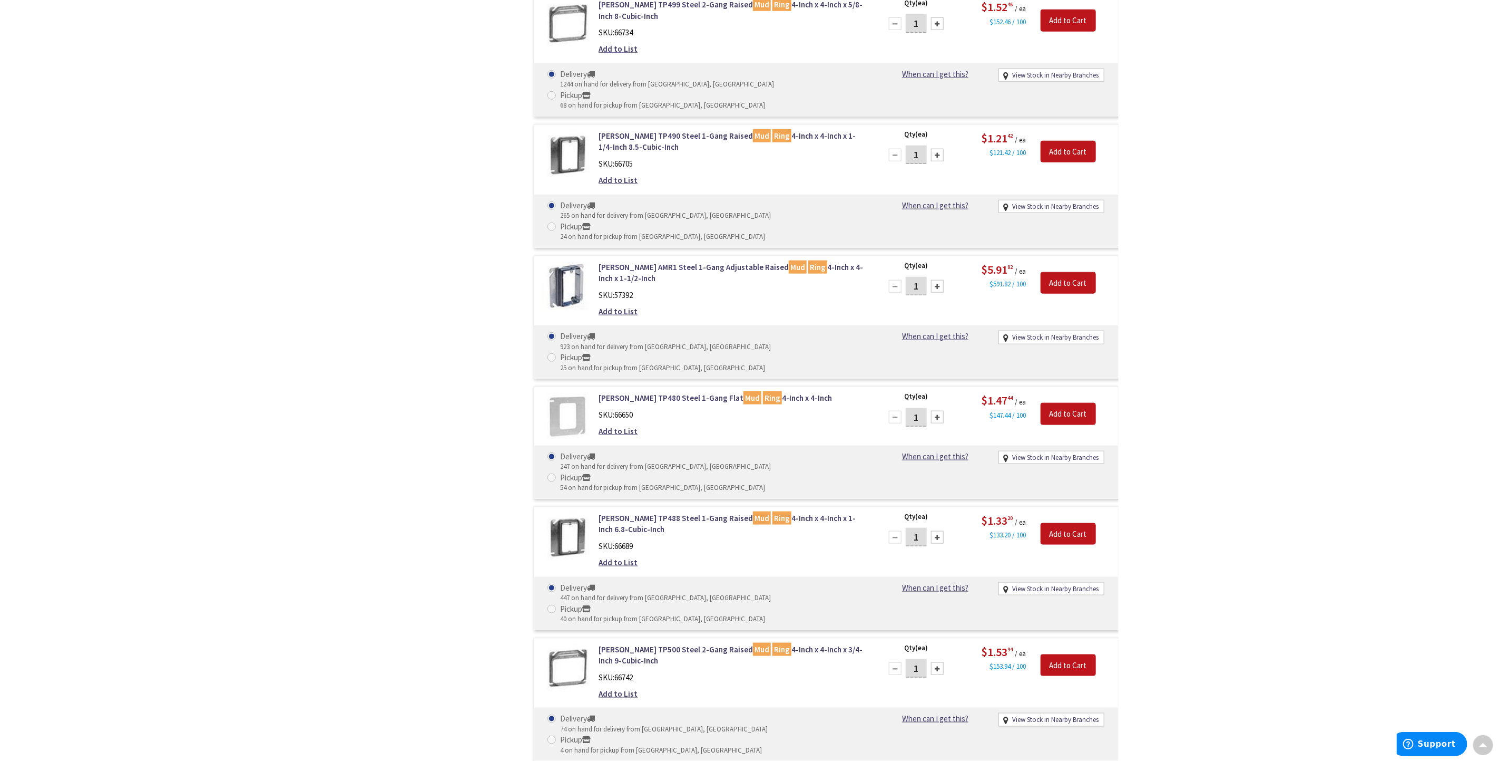
type input "10"
radio input "true"
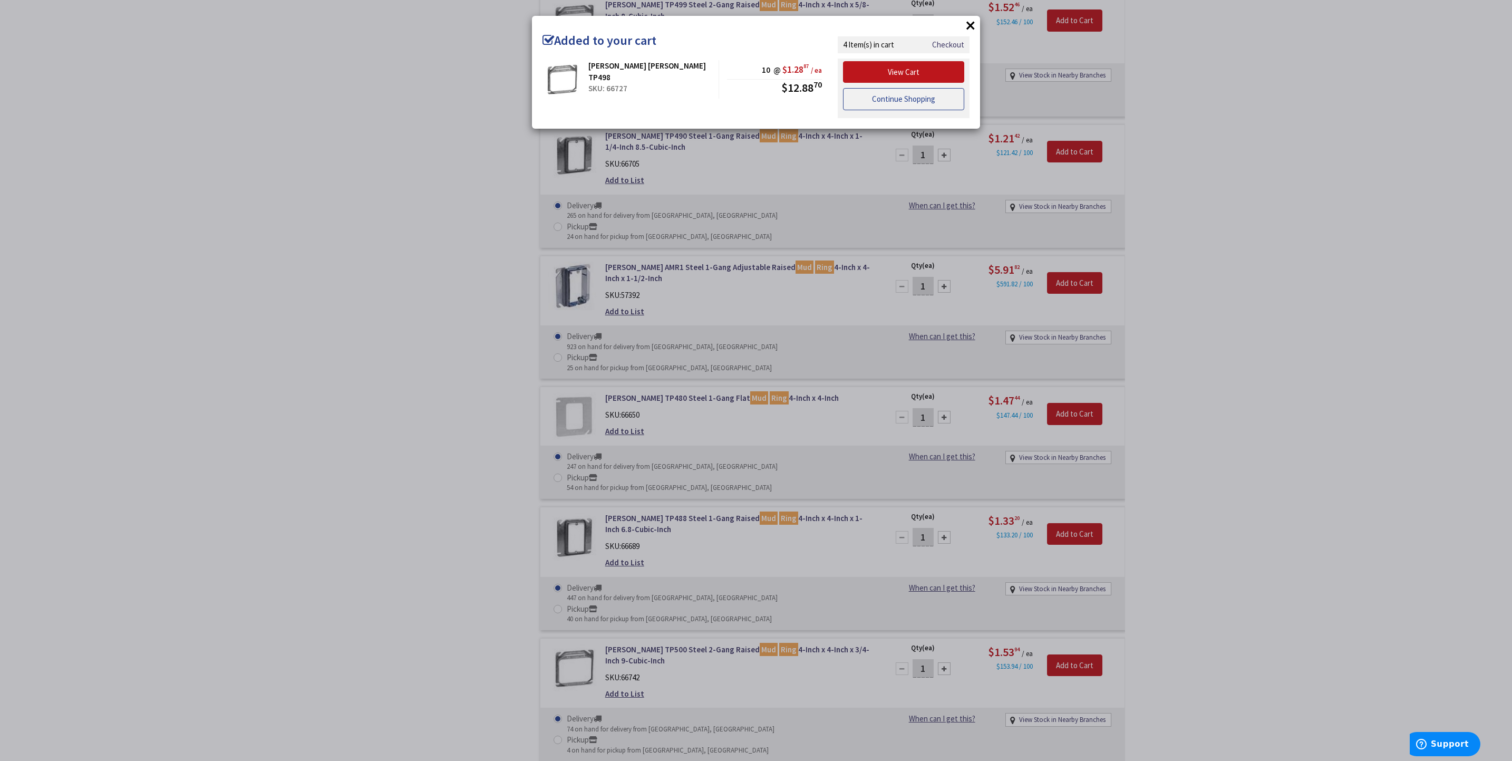
click at [900, 100] on link "Continue Shopping" at bounding box center [903, 99] width 121 height 22
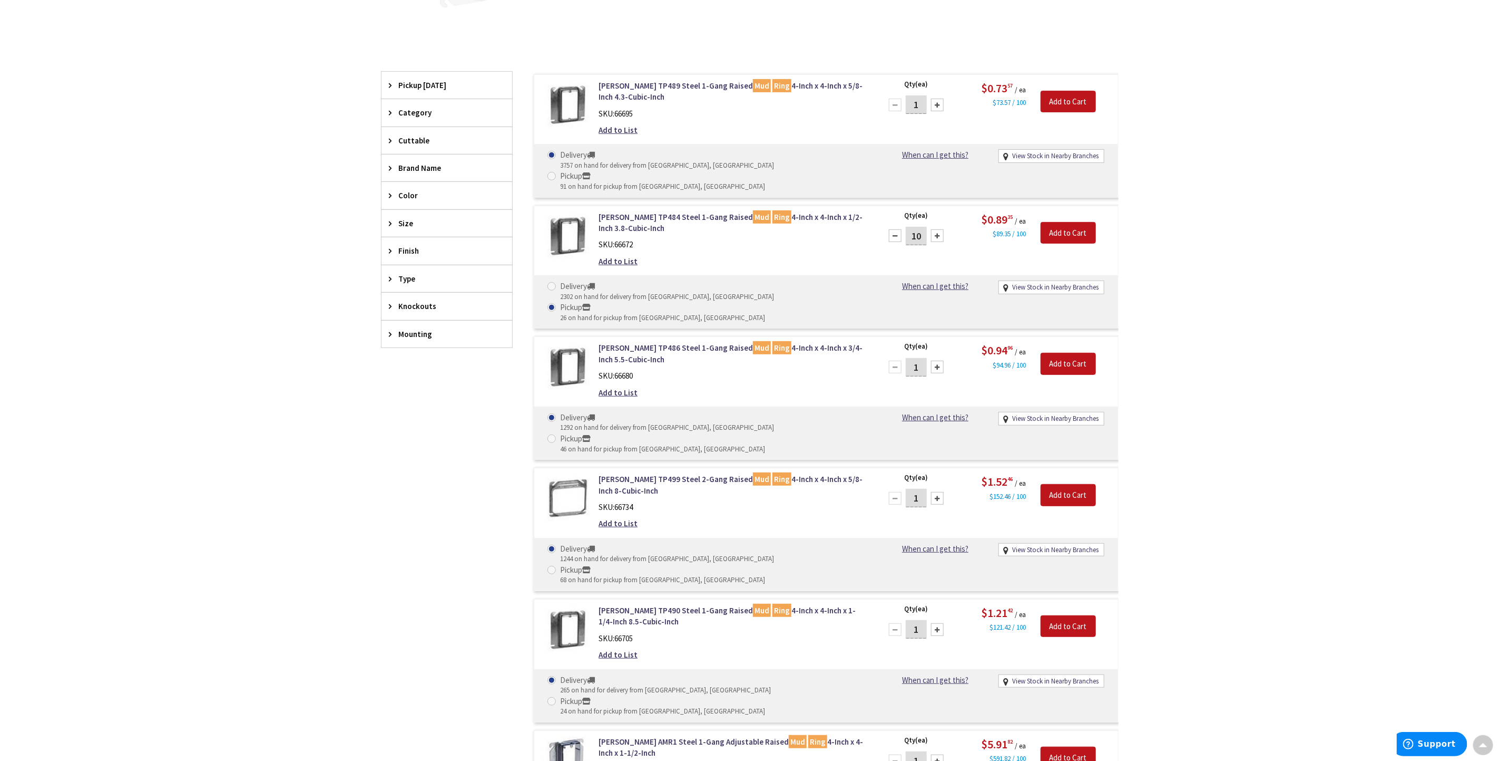
scroll to position [0, 0]
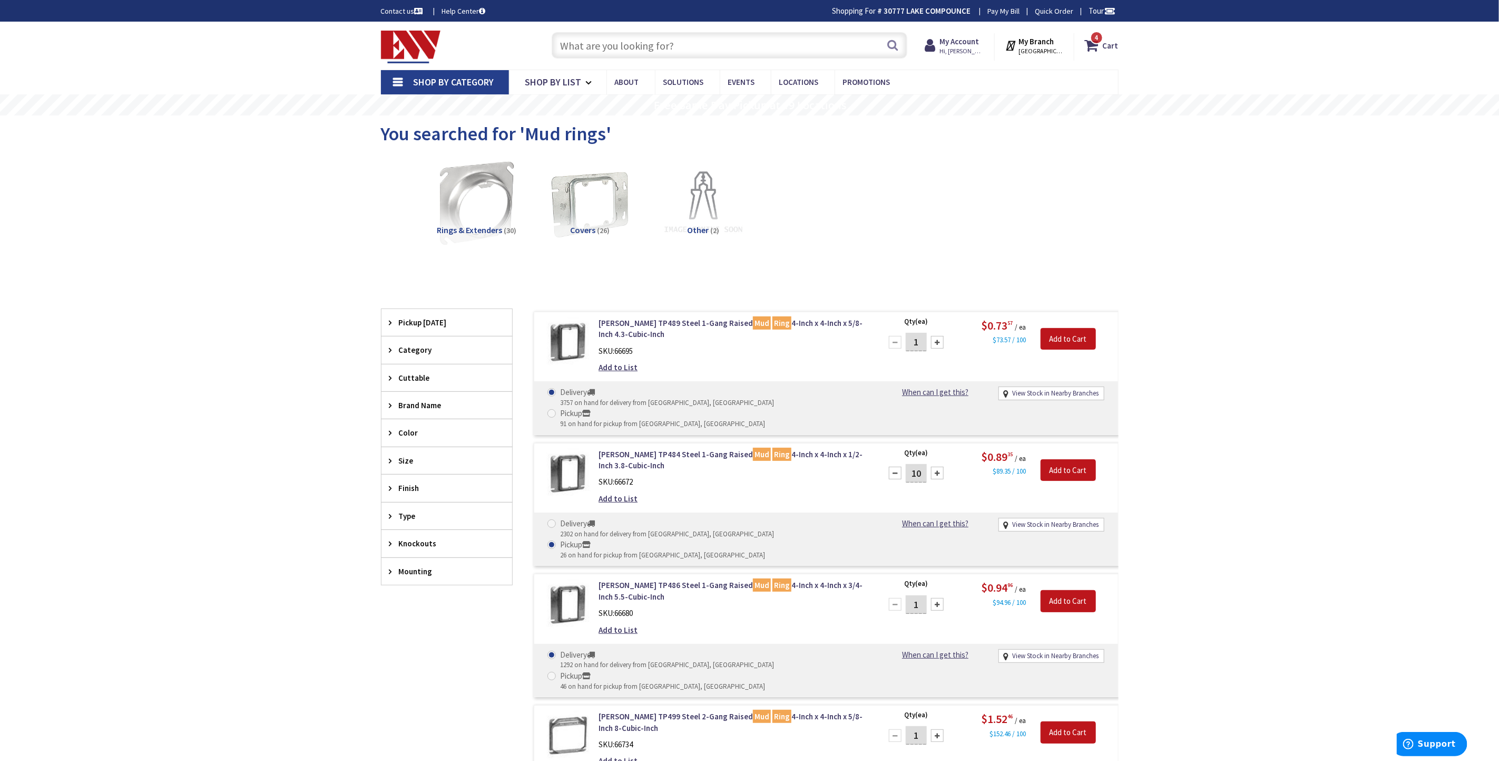
click at [608, 46] on input "text" at bounding box center [730, 45] width 356 height 26
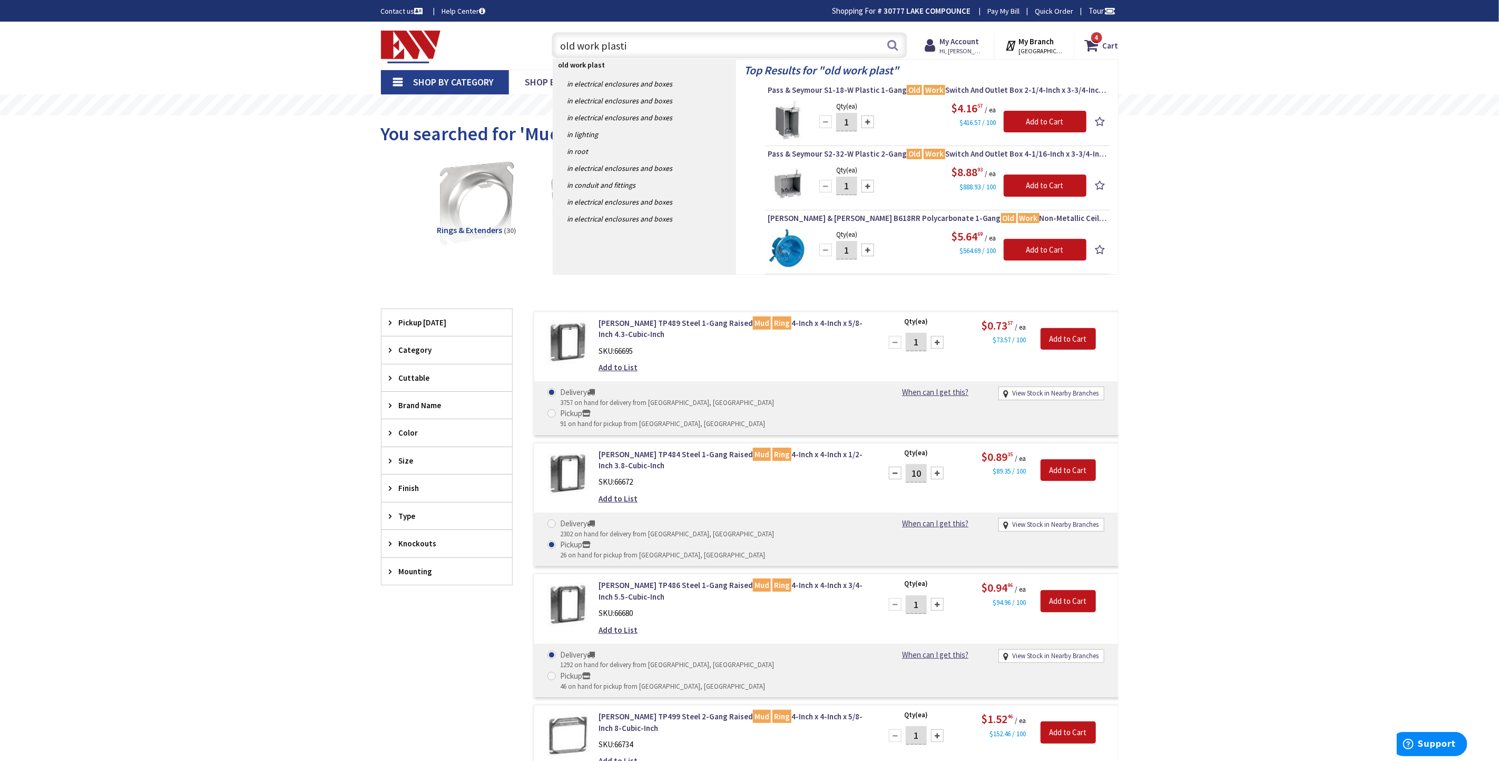
type input "old work plastic"
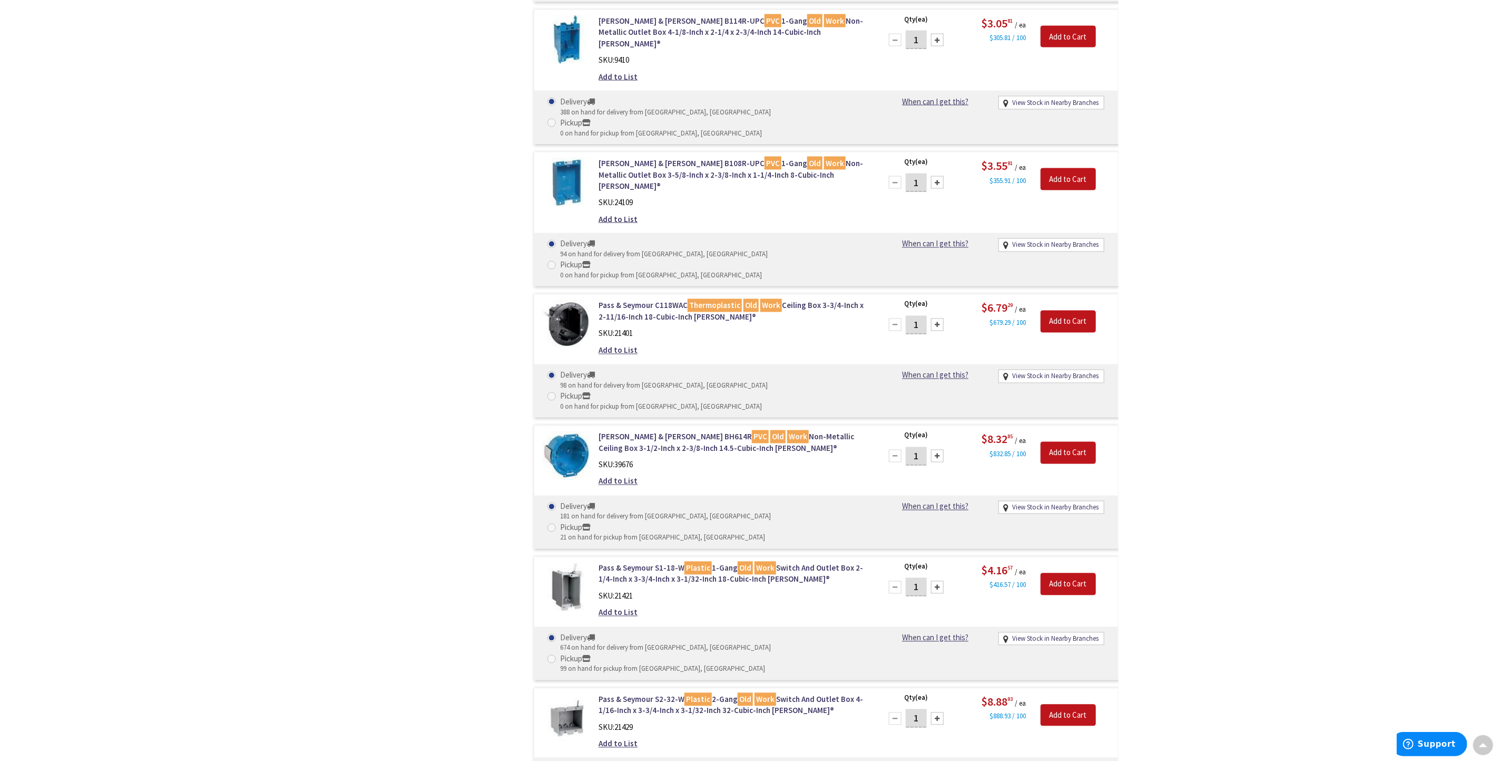
scroll to position [1271, 0]
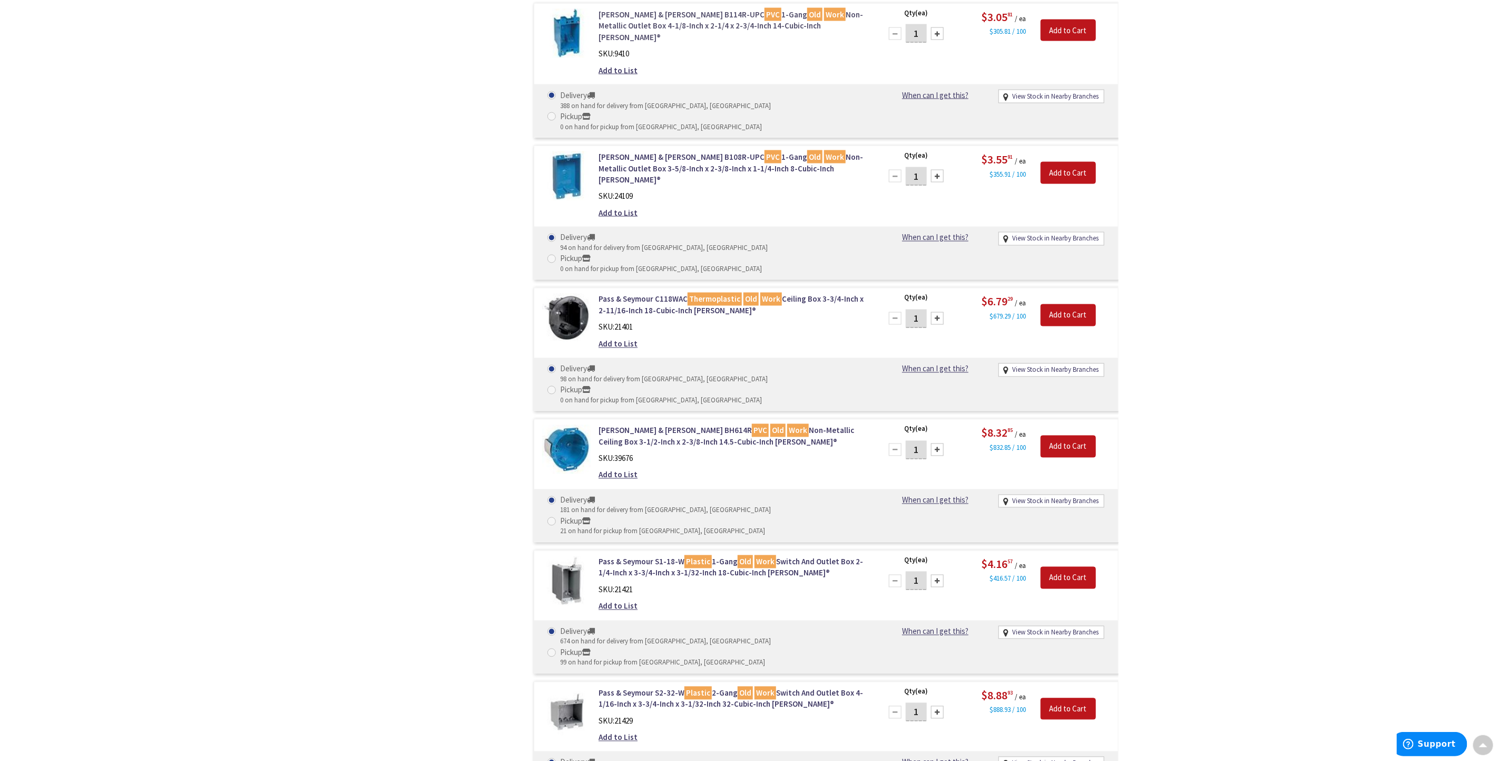
click at [645, 43] on link "[PERSON_NAME] & [PERSON_NAME] B114R-UPC PVC 1-Gang Old Work Non-Metallic Outlet…" at bounding box center [733, 26] width 268 height 34
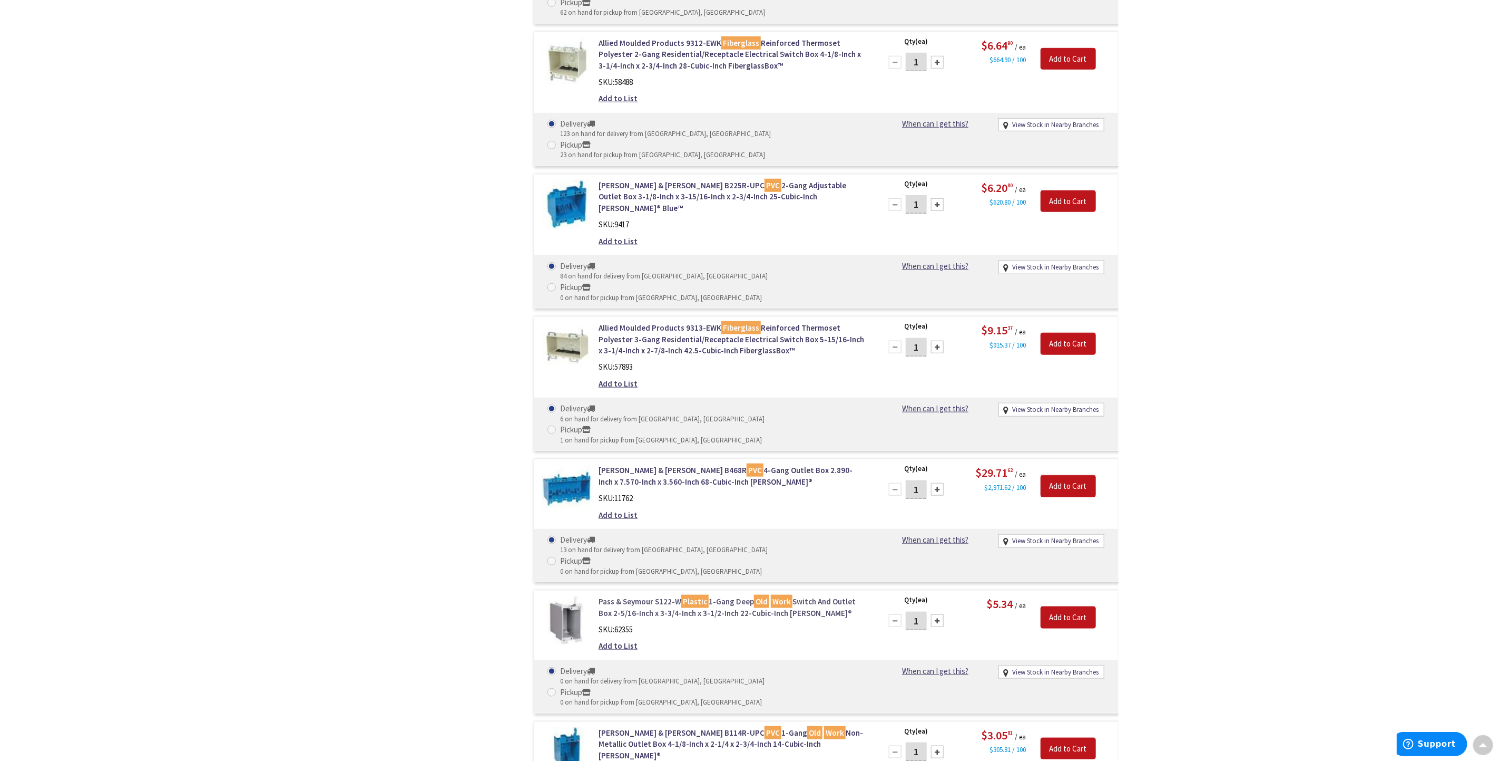
click at [650, 596] on link "Pass & Seymour S122-W Plastic 1-Gang Deep Old Work Switch And Outlet Box 2-5/16…" at bounding box center [733, 607] width 268 height 23
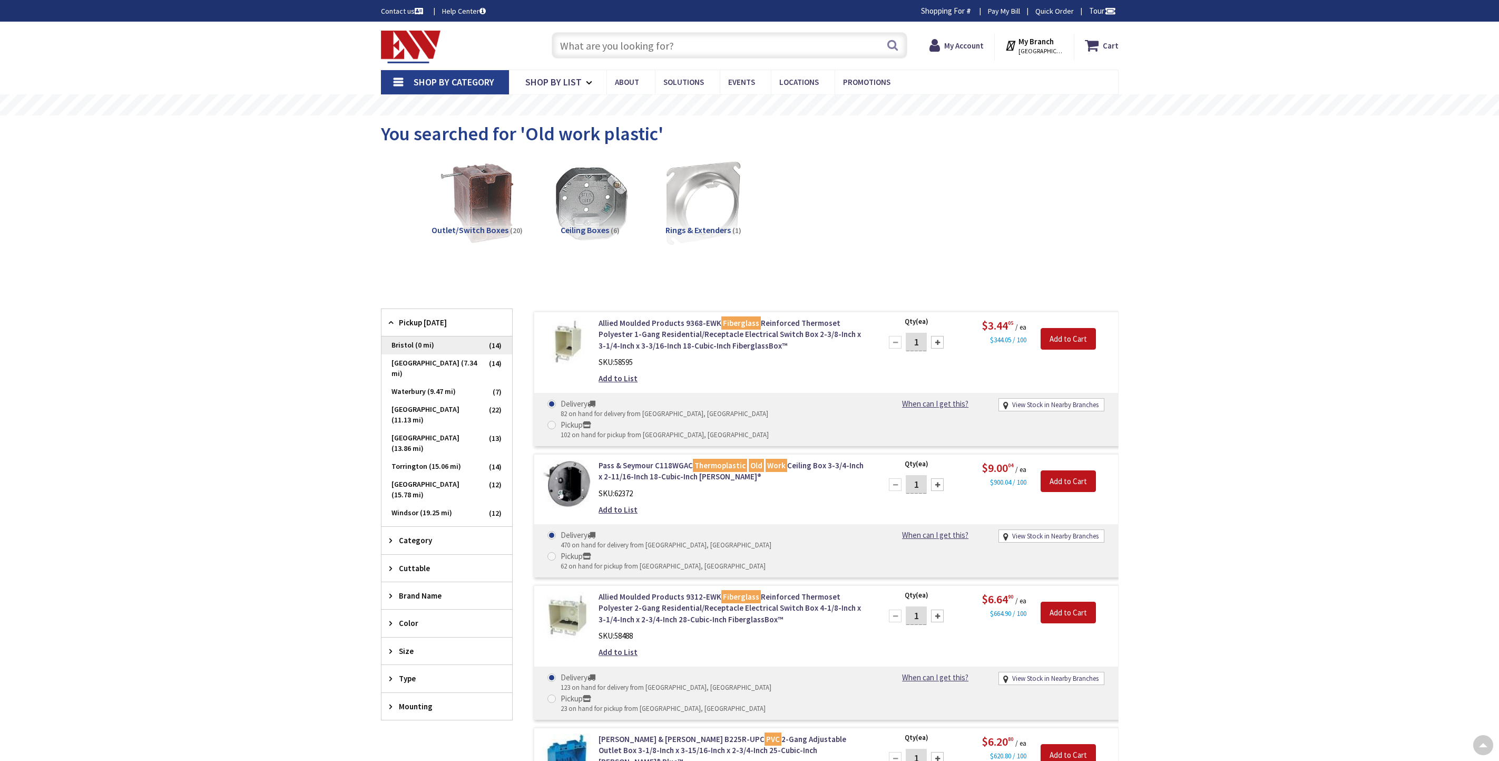
click at [398, 336] on span "Bristol (0 mi)" at bounding box center [447, 345] width 131 height 18
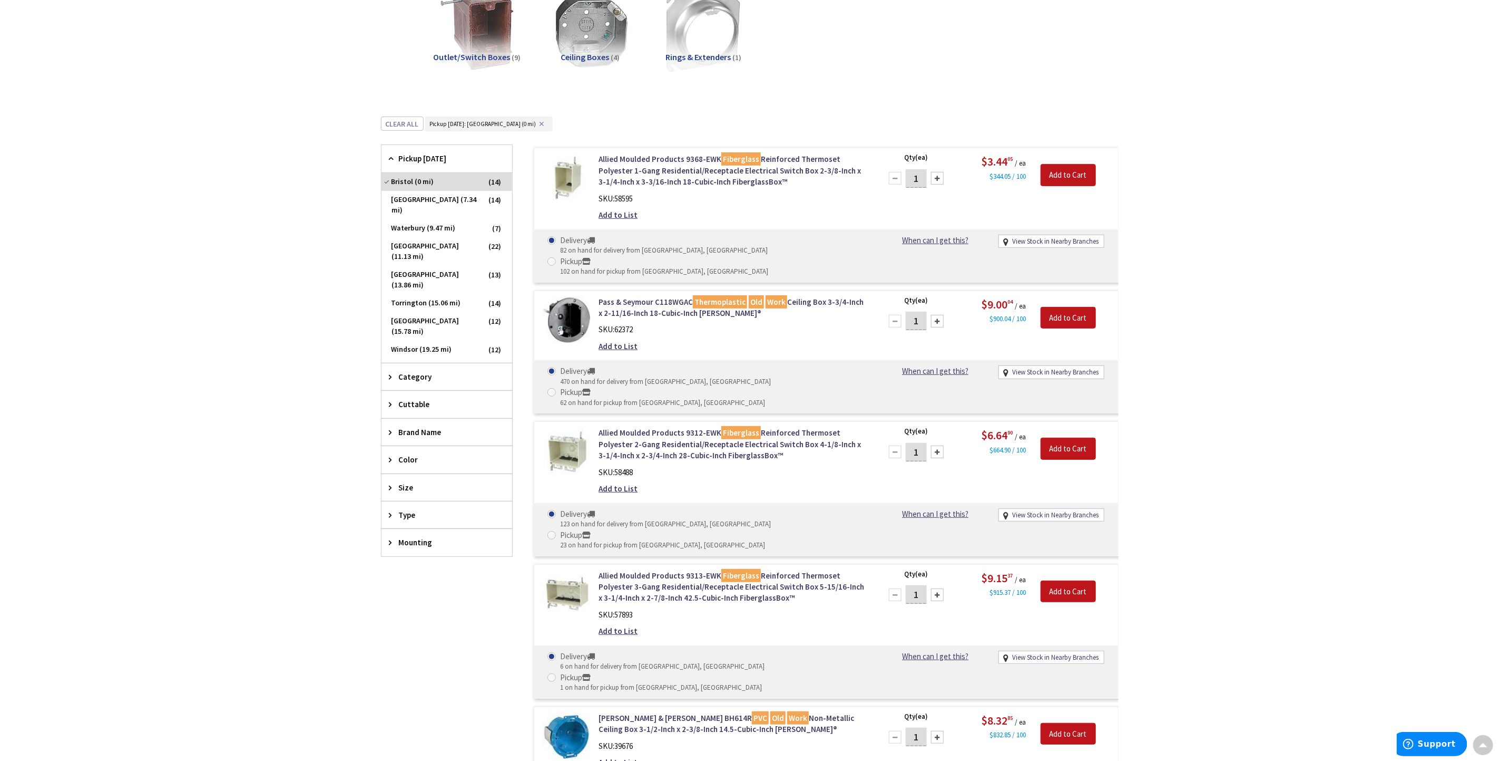
click at [393, 161] on icon at bounding box center [393, 158] width 8 height 8
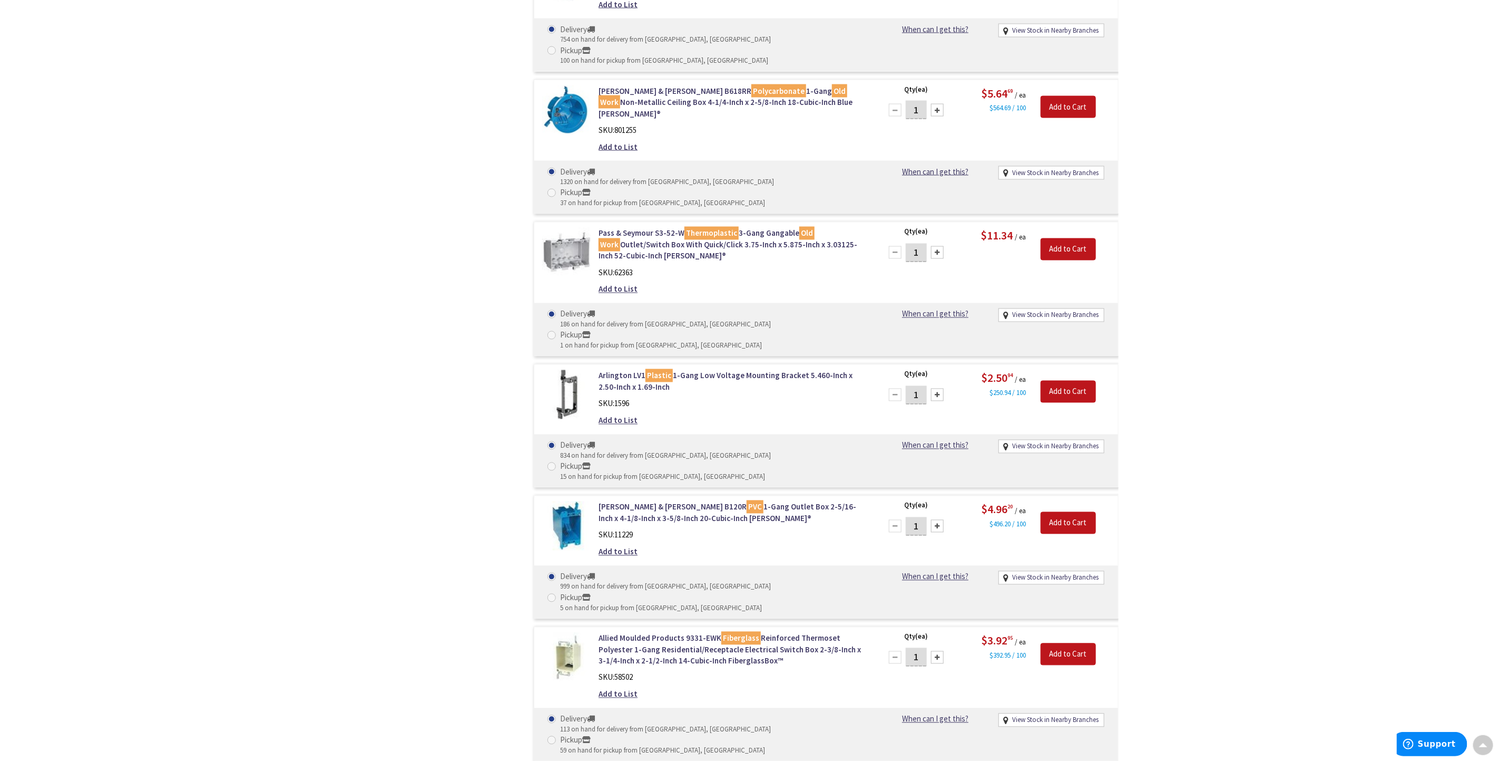
scroll to position [1295, 0]
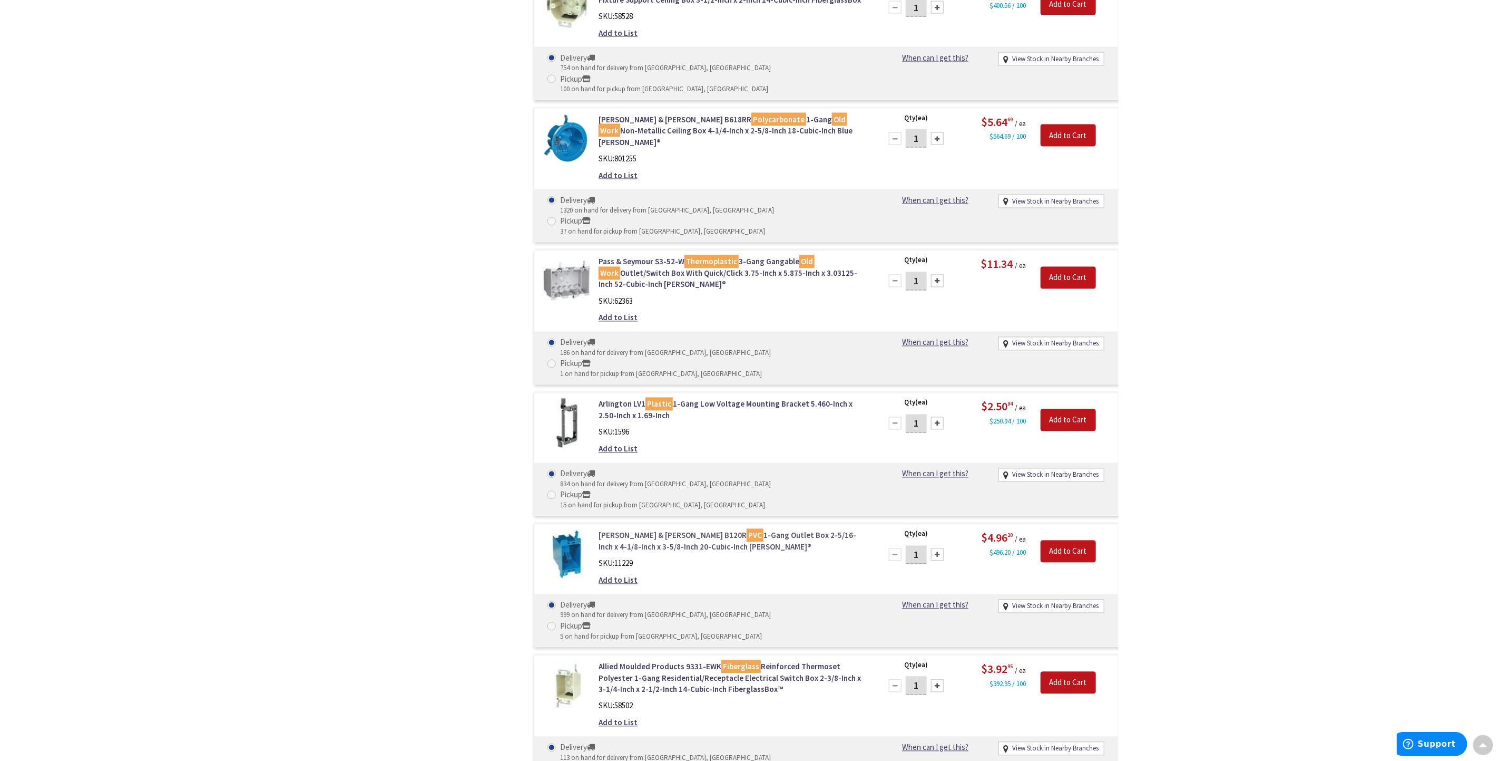
click at [644, 530] on link "Thomas & Betts B120R PVC 1-Gang Outlet Box 2-5/16-Inch x 4-1/8-Inch x 3-5/8-Inc…" at bounding box center [733, 541] width 268 height 23
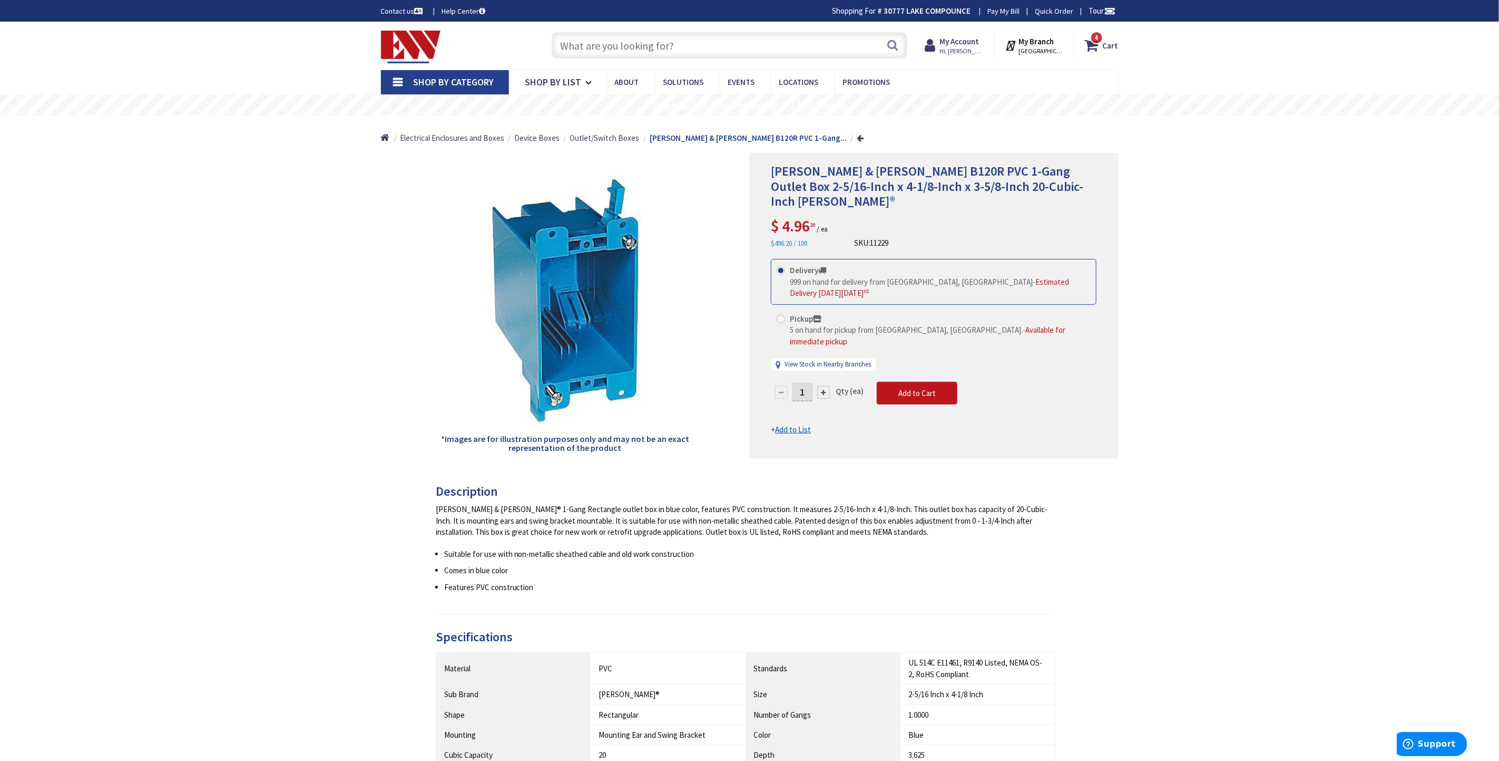
drag, startPoint x: 805, startPoint y: 353, endPoint x: 788, endPoint y: 357, distance: 17.4
click at [788, 382] on div "1" at bounding box center [802, 392] width 63 height 21
type input "2"
click at [785, 301] on div "Delivery 999 on hand for delivery from [GEOGRAPHIC_DATA], [GEOGRAPHIC_DATA] - E…" at bounding box center [934, 320] width 326 height 122
click at [783, 295] on div at bounding box center [934, 305] width 368 height 304
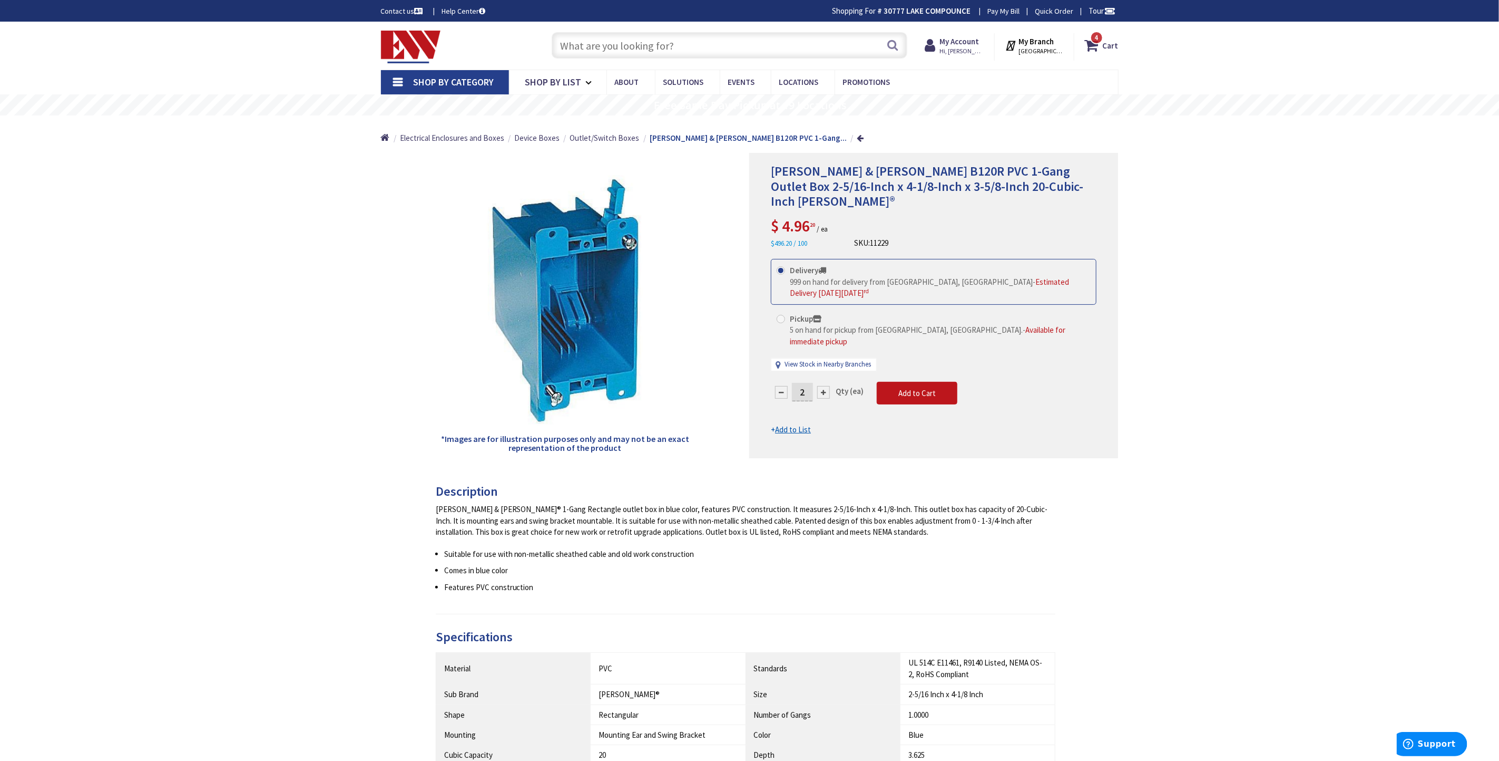
click at [783, 315] on span at bounding box center [781, 319] width 8 height 8
click at [783, 315] on input "Pickup 5 on hand for pickup from Bristol, CT. - Available for immediate pickup" at bounding box center [783, 318] width 7 height 7
radio input "true"
click at [914, 388] on span "Add to Cart" at bounding box center [917, 393] width 37 height 10
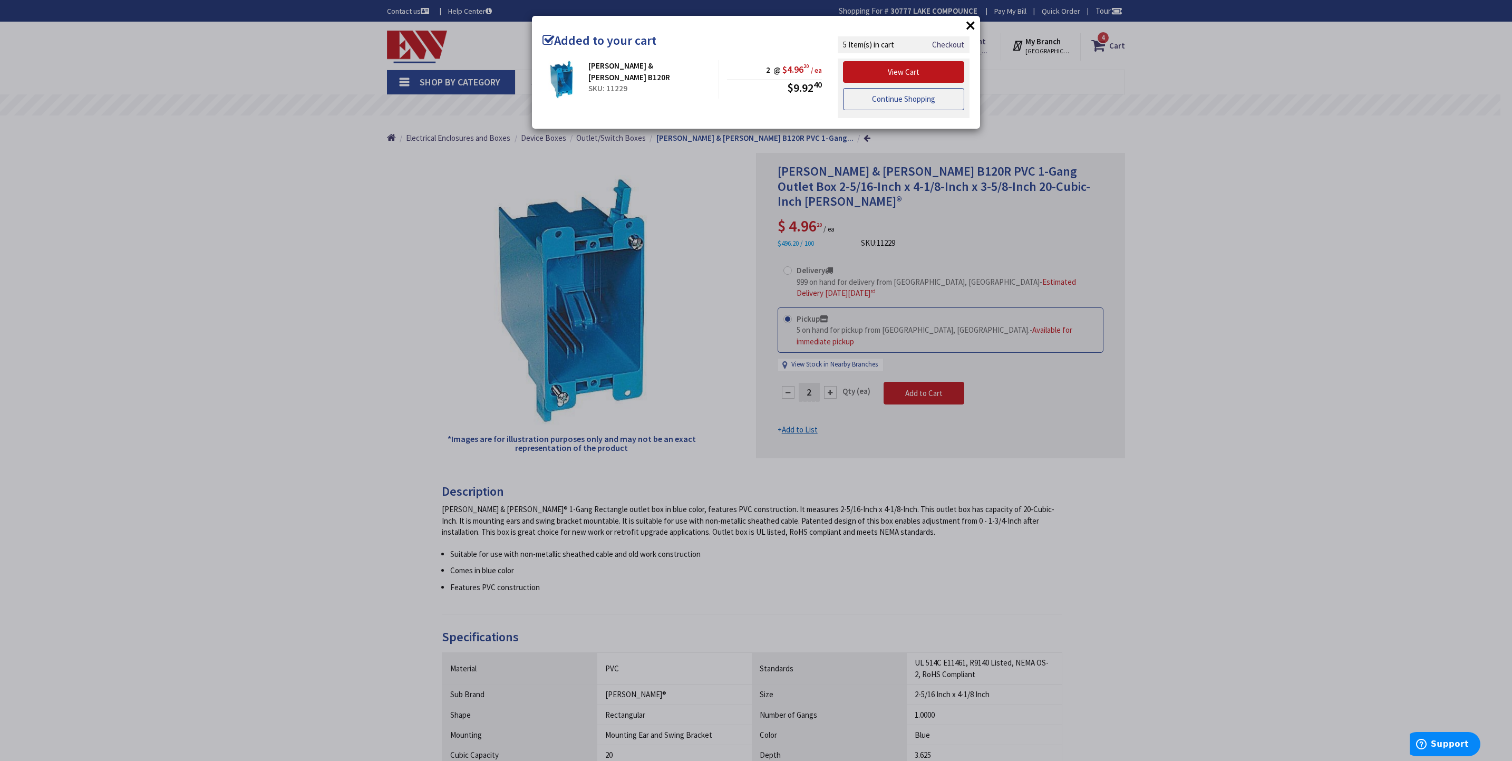
click at [921, 103] on link "Continue Shopping" at bounding box center [903, 99] width 121 height 22
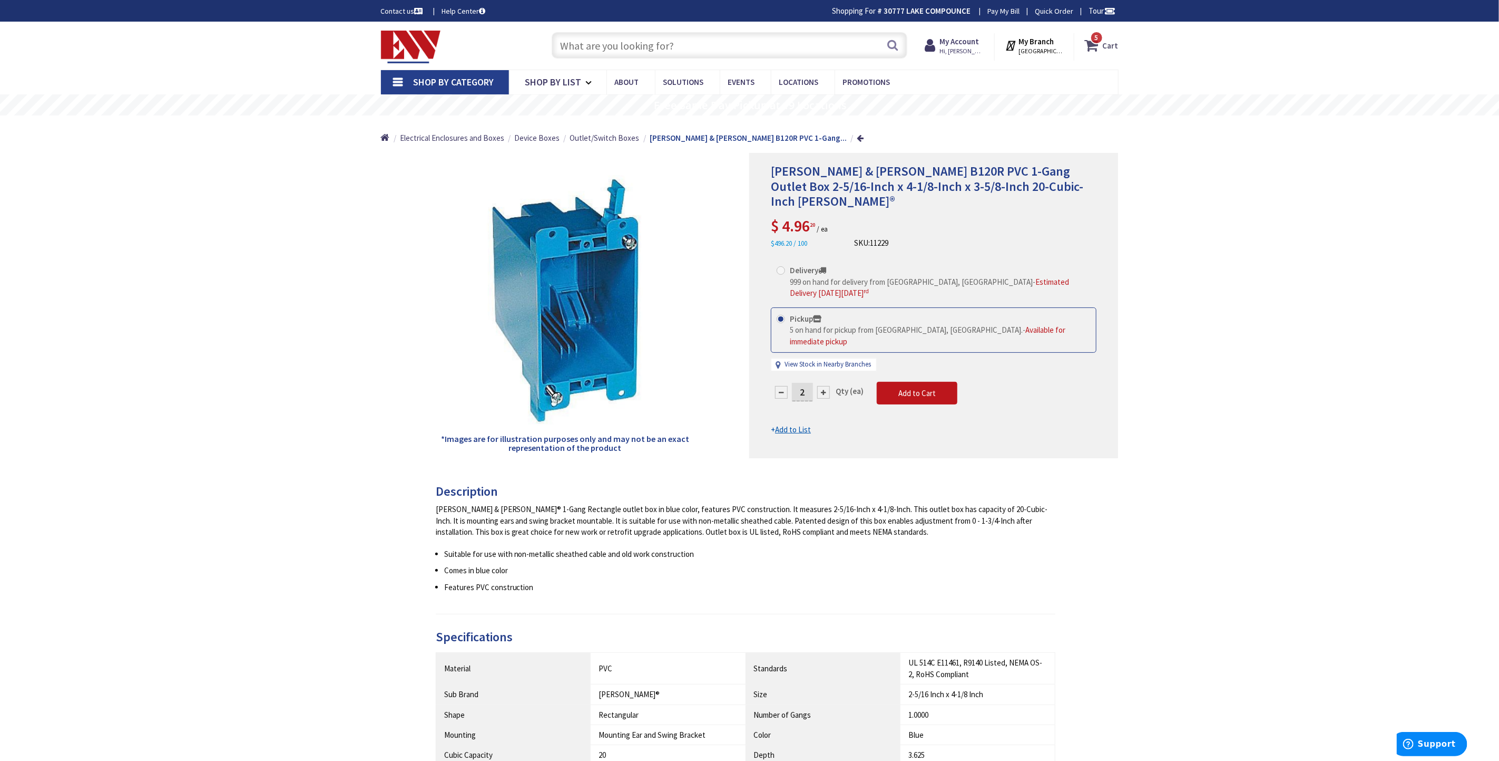
click at [1093, 38] on span "5 5 items" at bounding box center [1096, 37] width 13 height 13
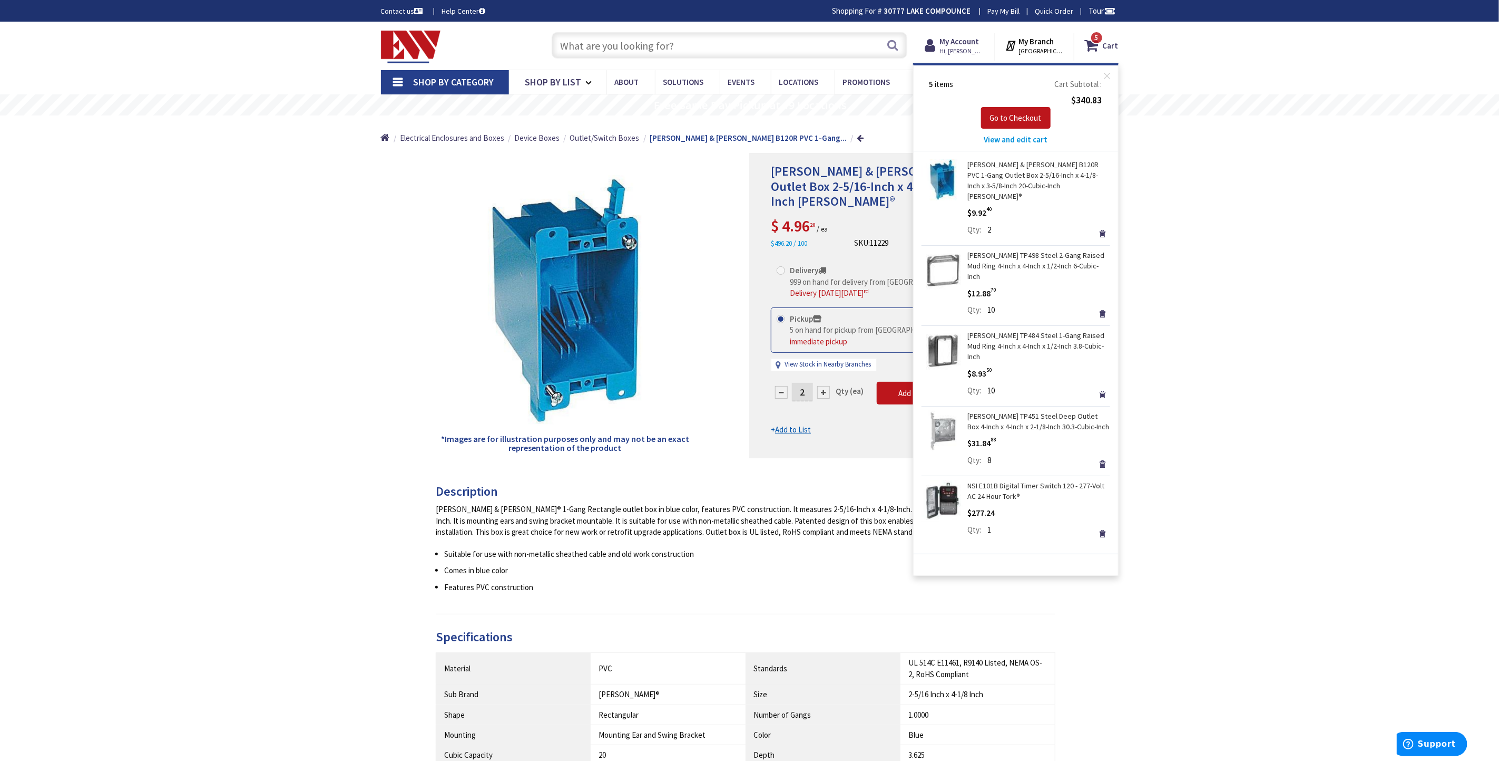
click at [1308, 168] on div "Thomas & Betts B120R PVC 1-Gang Outlet Box 2-5/16-Inch x 4-1/8-Inch x 3-5/8-Inc…" at bounding box center [749, 647] width 1499 height 1251
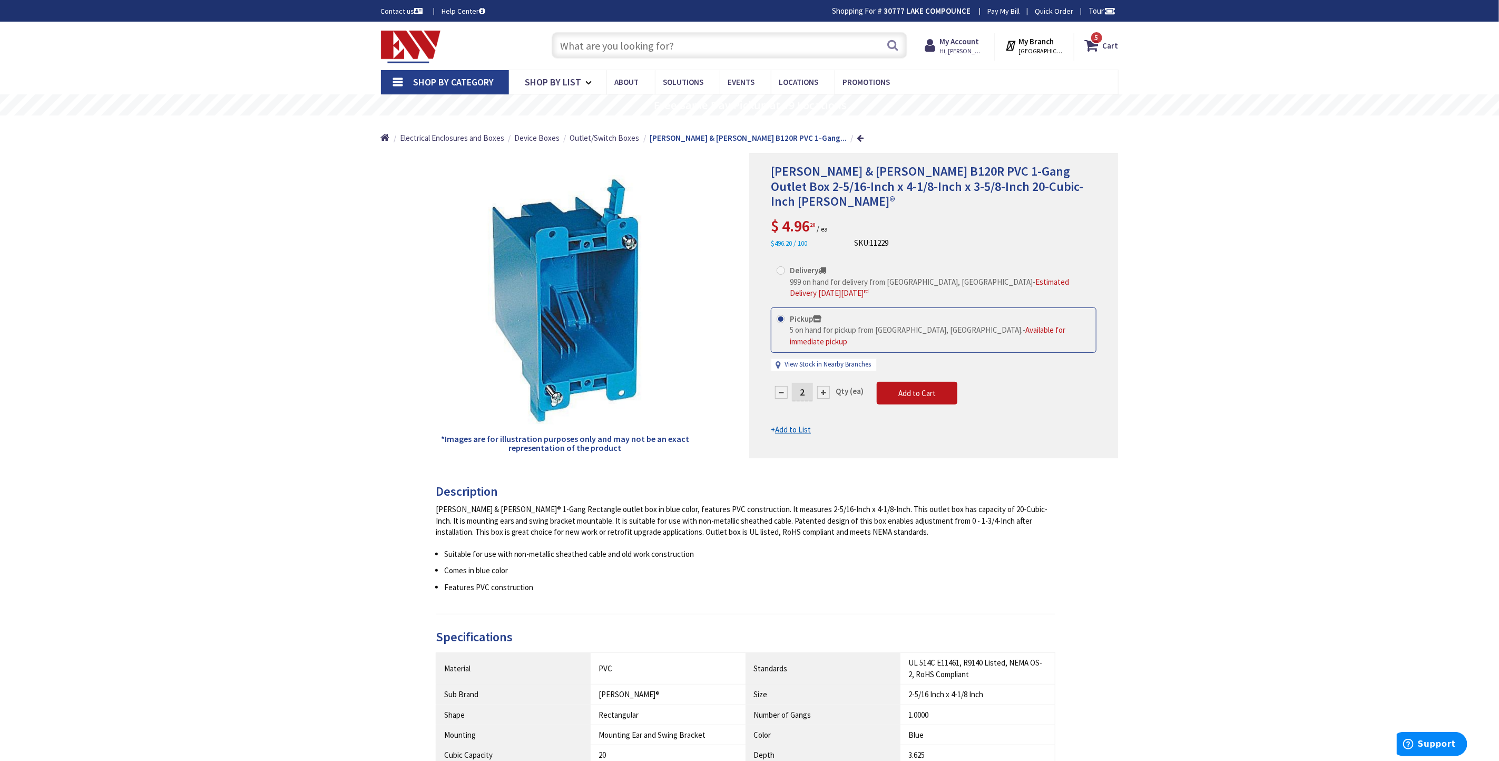
click at [401, 81] on link "Shop By Category" at bounding box center [445, 82] width 128 height 24
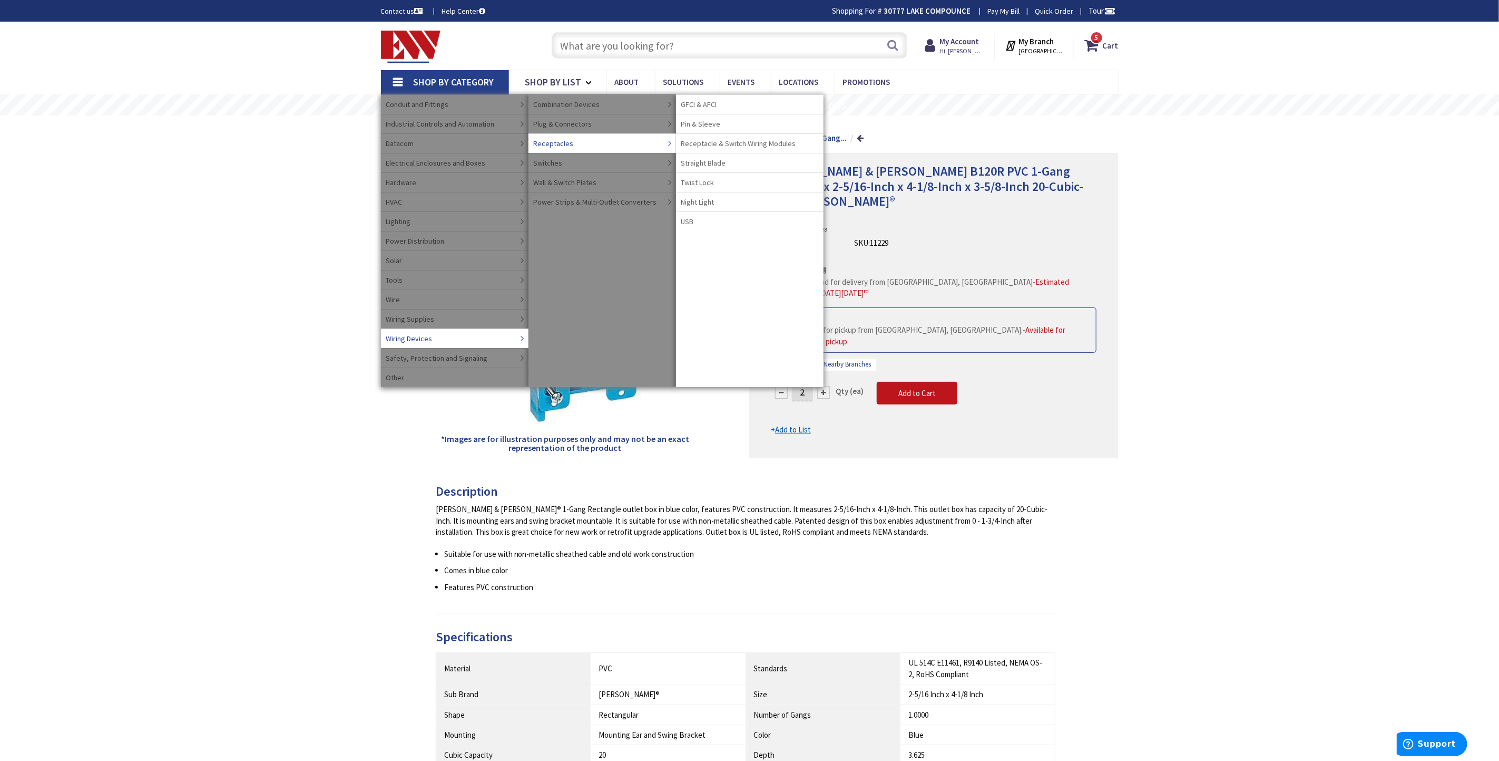
click at [700, 102] on span "GFCI & AFCI" at bounding box center [699, 104] width 36 height 11
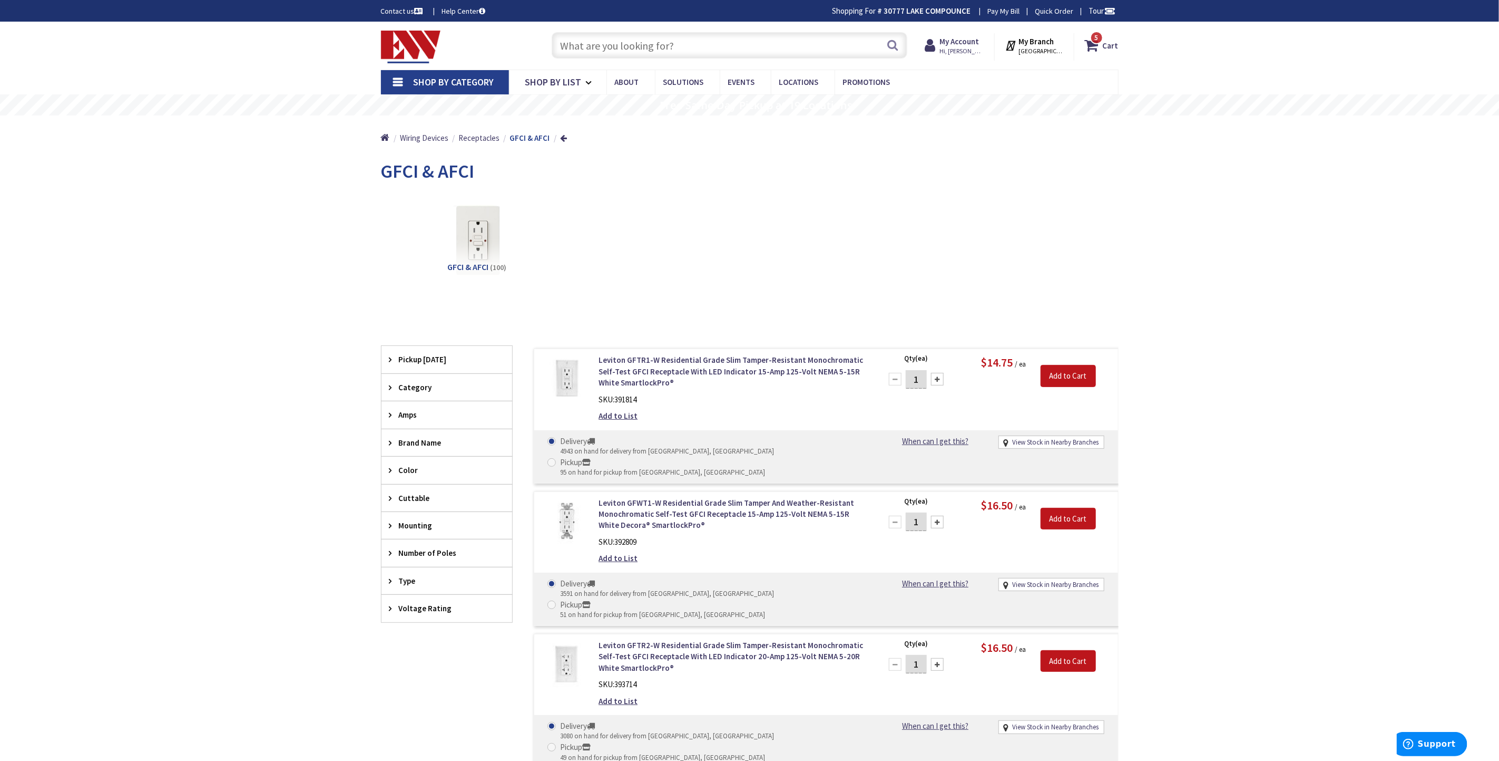
scroll to position [79, 0]
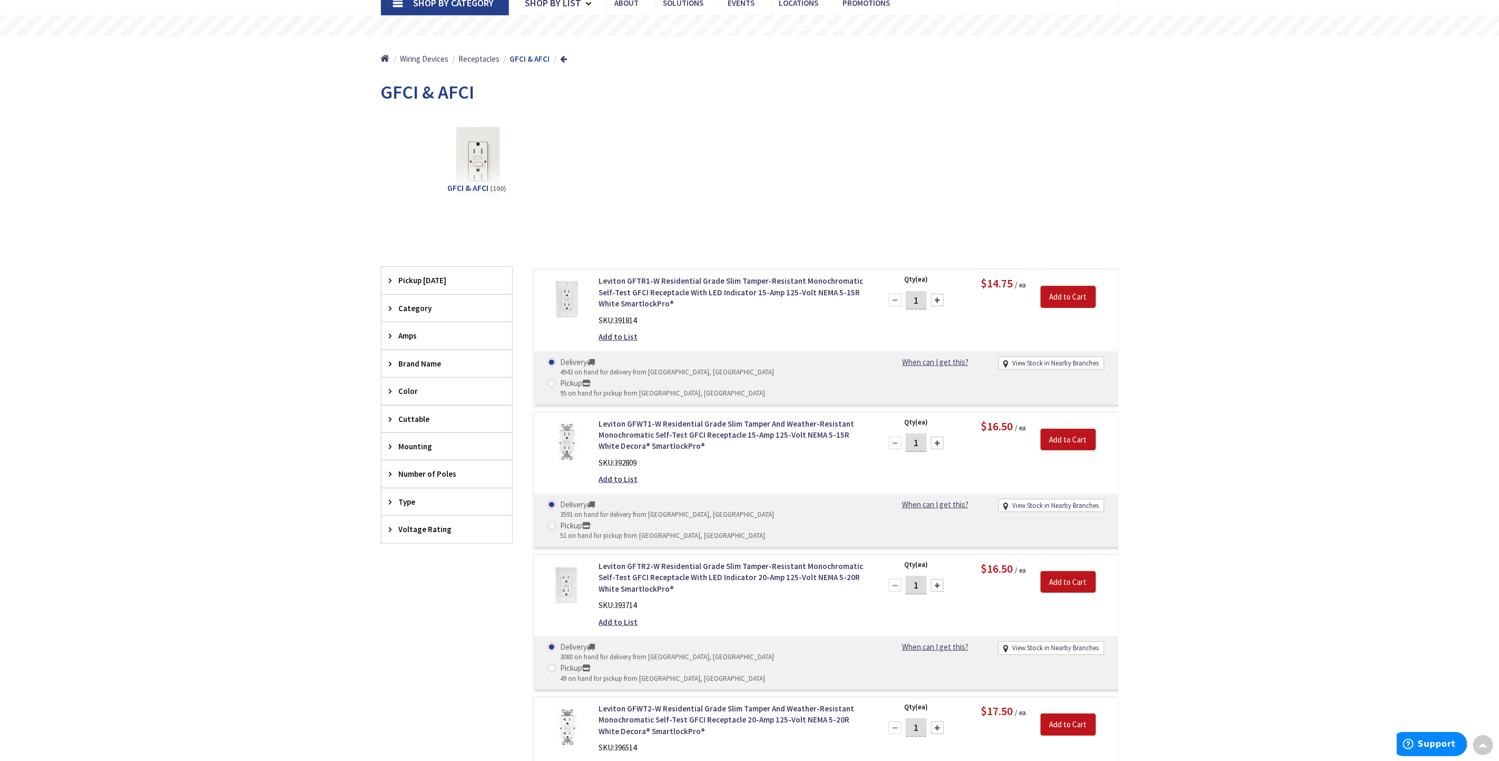
click at [387, 335] on div "Amps" at bounding box center [447, 335] width 131 height 27
click at [408, 393] on span "15 Amp" at bounding box center [447, 393] width 131 height 18
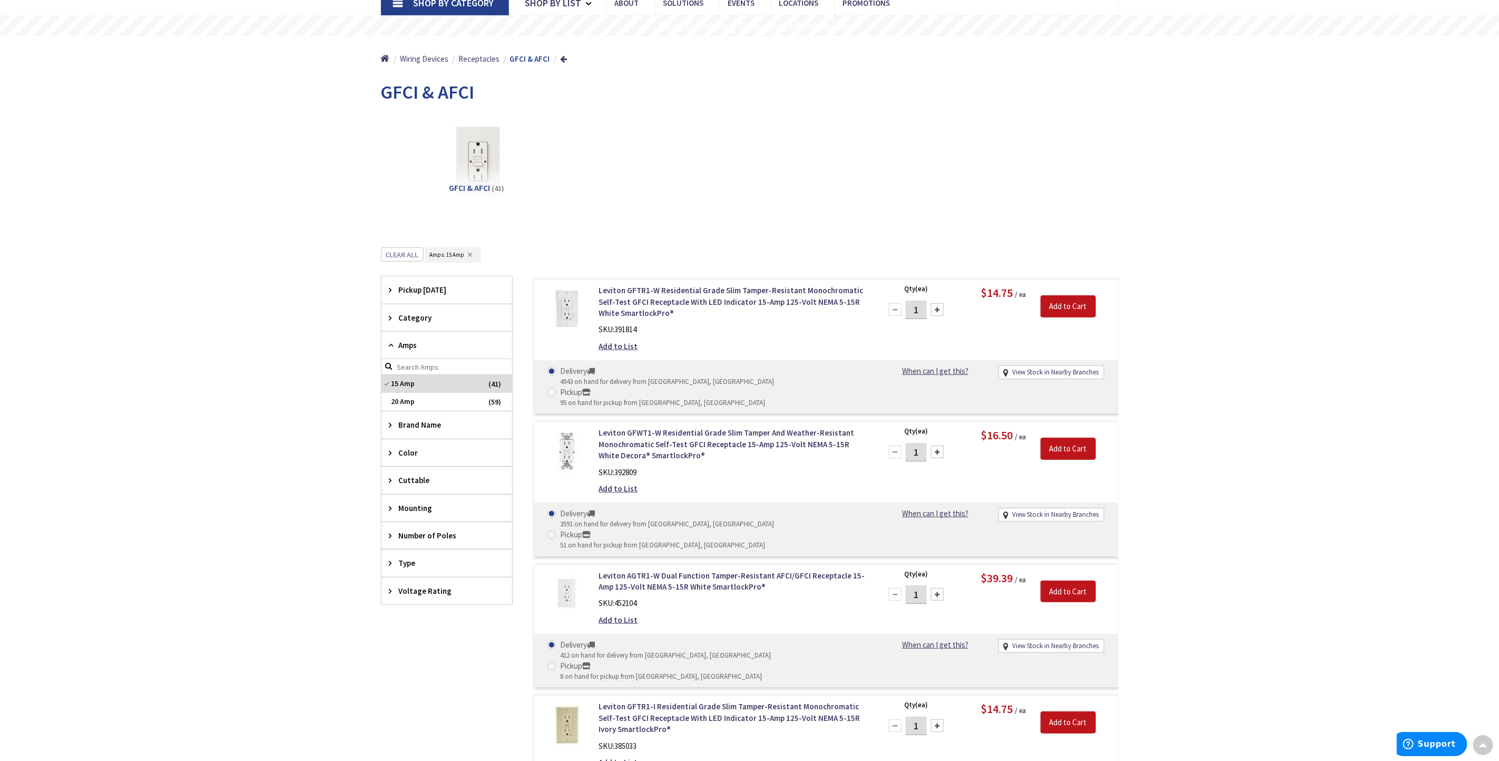
click at [389, 338] on div "Amps" at bounding box center [447, 345] width 131 height 27
click at [391, 347] on icon at bounding box center [393, 345] width 8 height 8
click at [556, 530] on span at bounding box center [552, 534] width 8 height 8
click at [557, 531] on input "Pickup 51 on hand for pickup from Bristol, CT" at bounding box center [553, 534] width 7 height 7
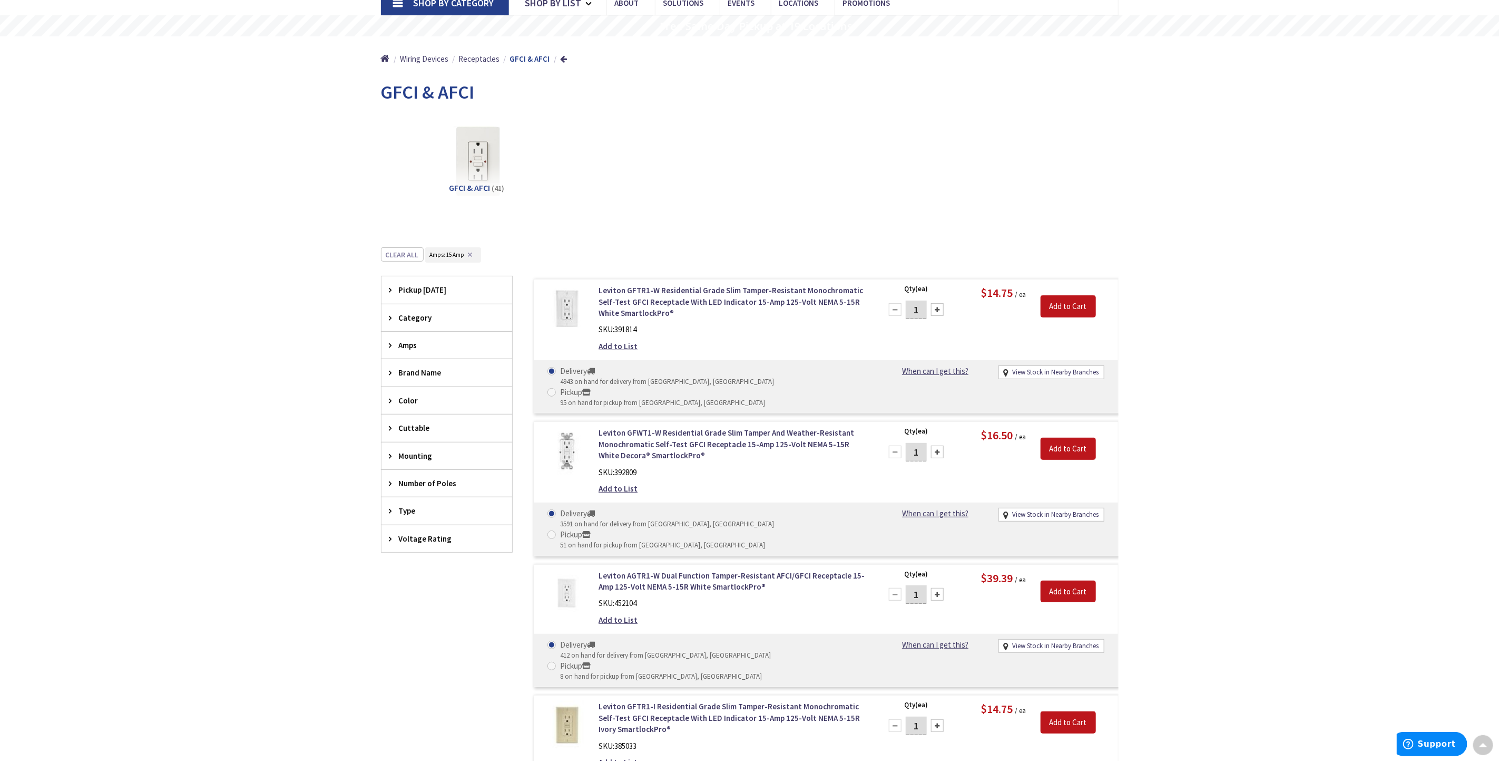
radio input "true"
click at [1069, 437] on input "Add to Cart" at bounding box center [1068, 448] width 55 height 22
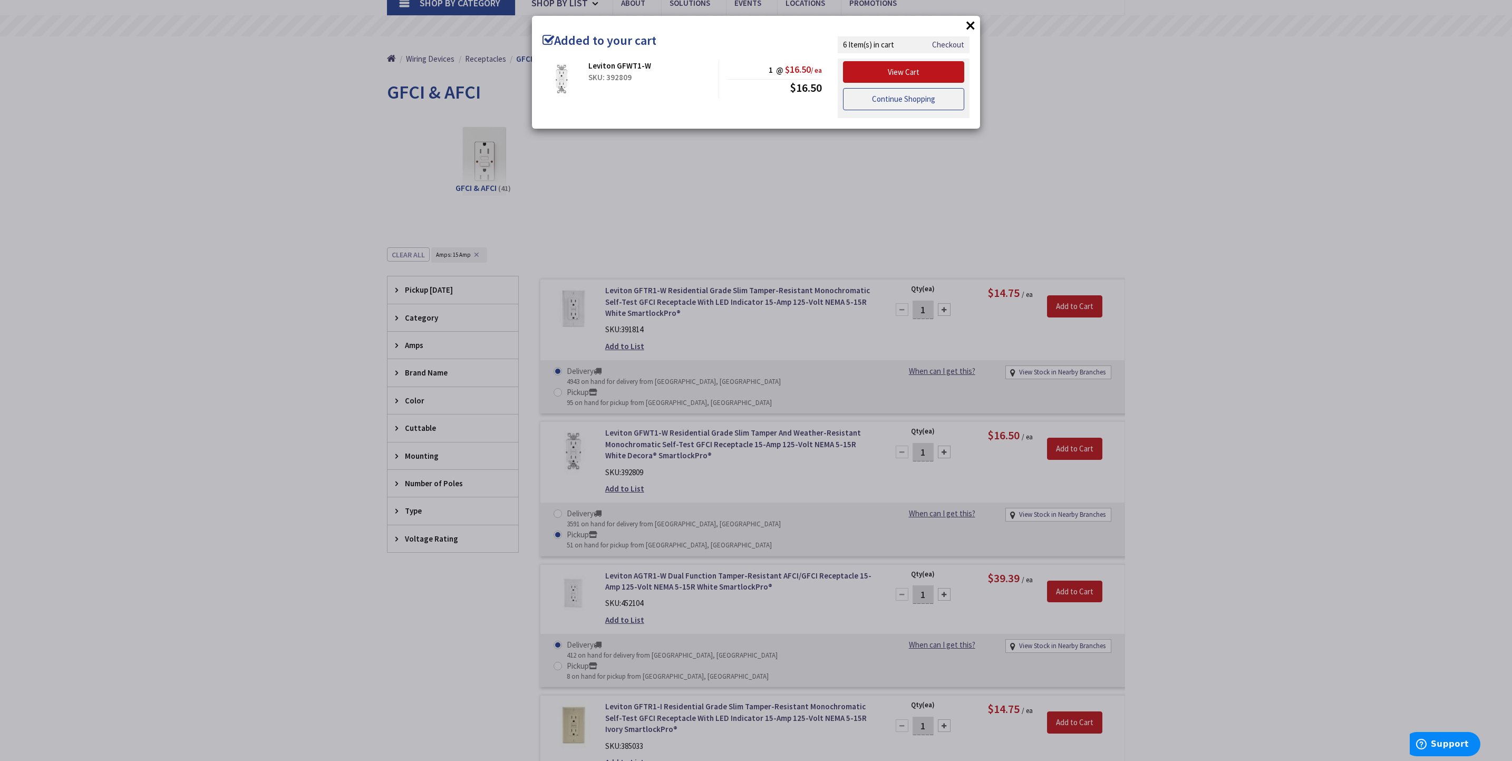
click at [944, 106] on link "Continue Shopping" at bounding box center [903, 99] width 121 height 22
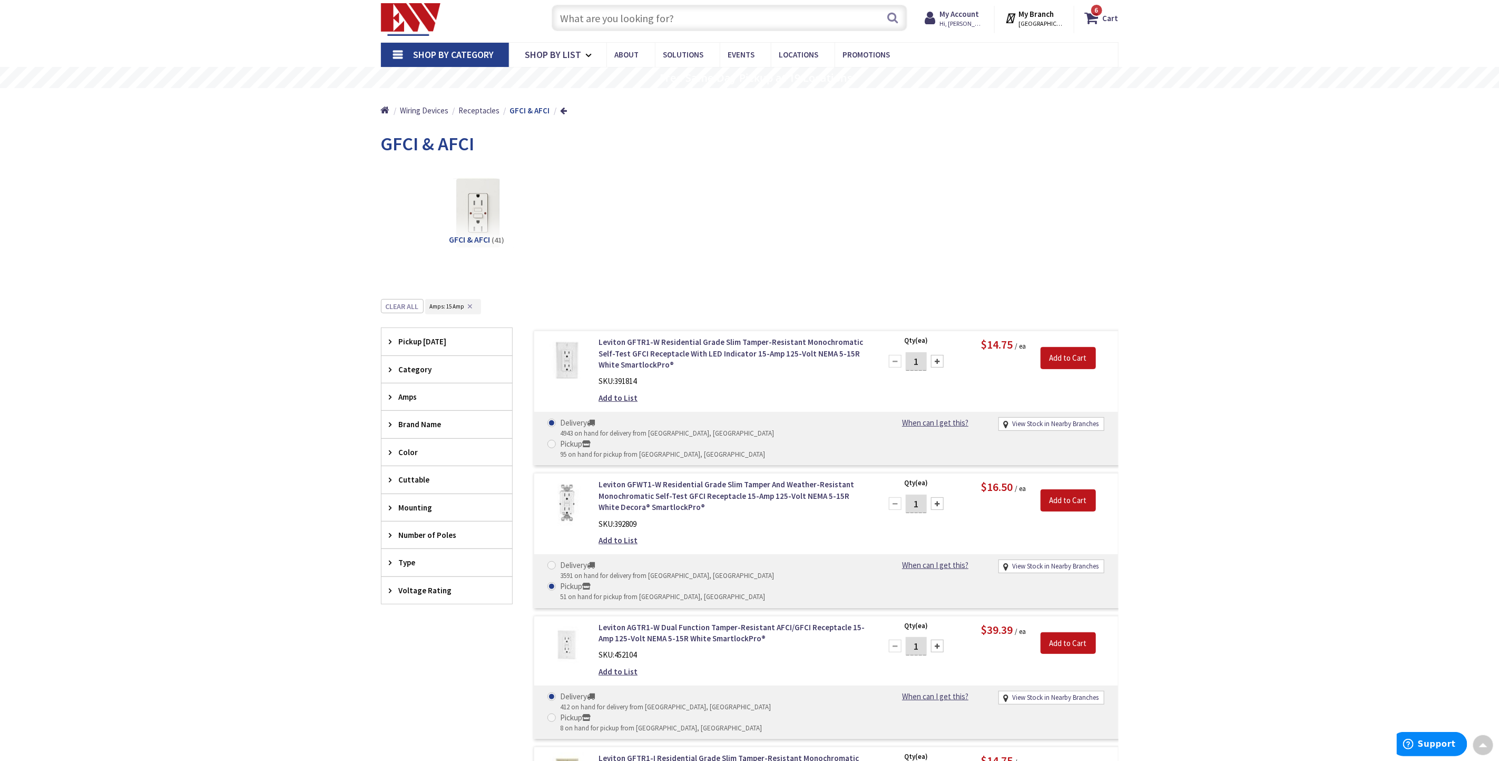
scroll to position [0, 0]
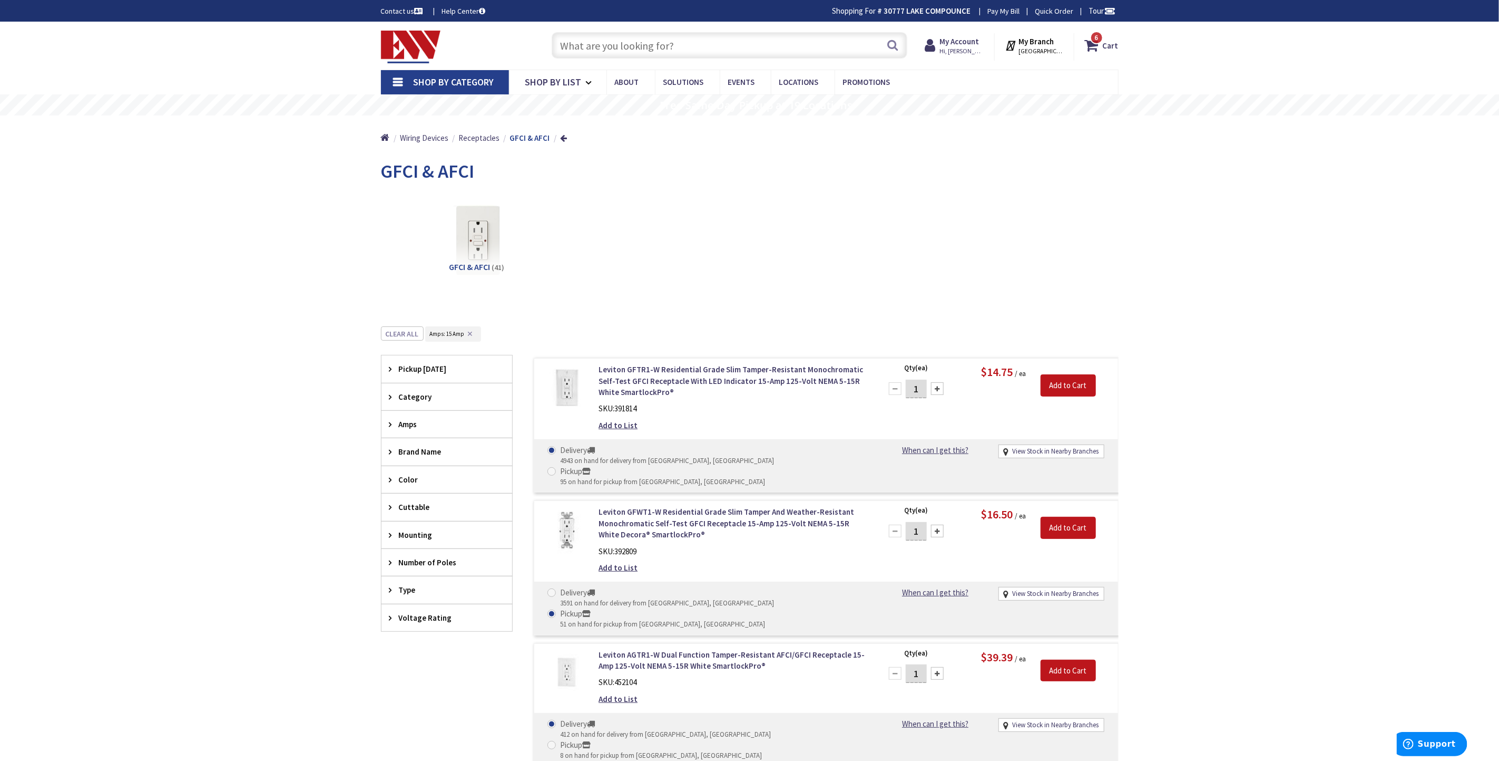
click at [404, 80] on link "Shop By Category" at bounding box center [445, 82] width 128 height 24
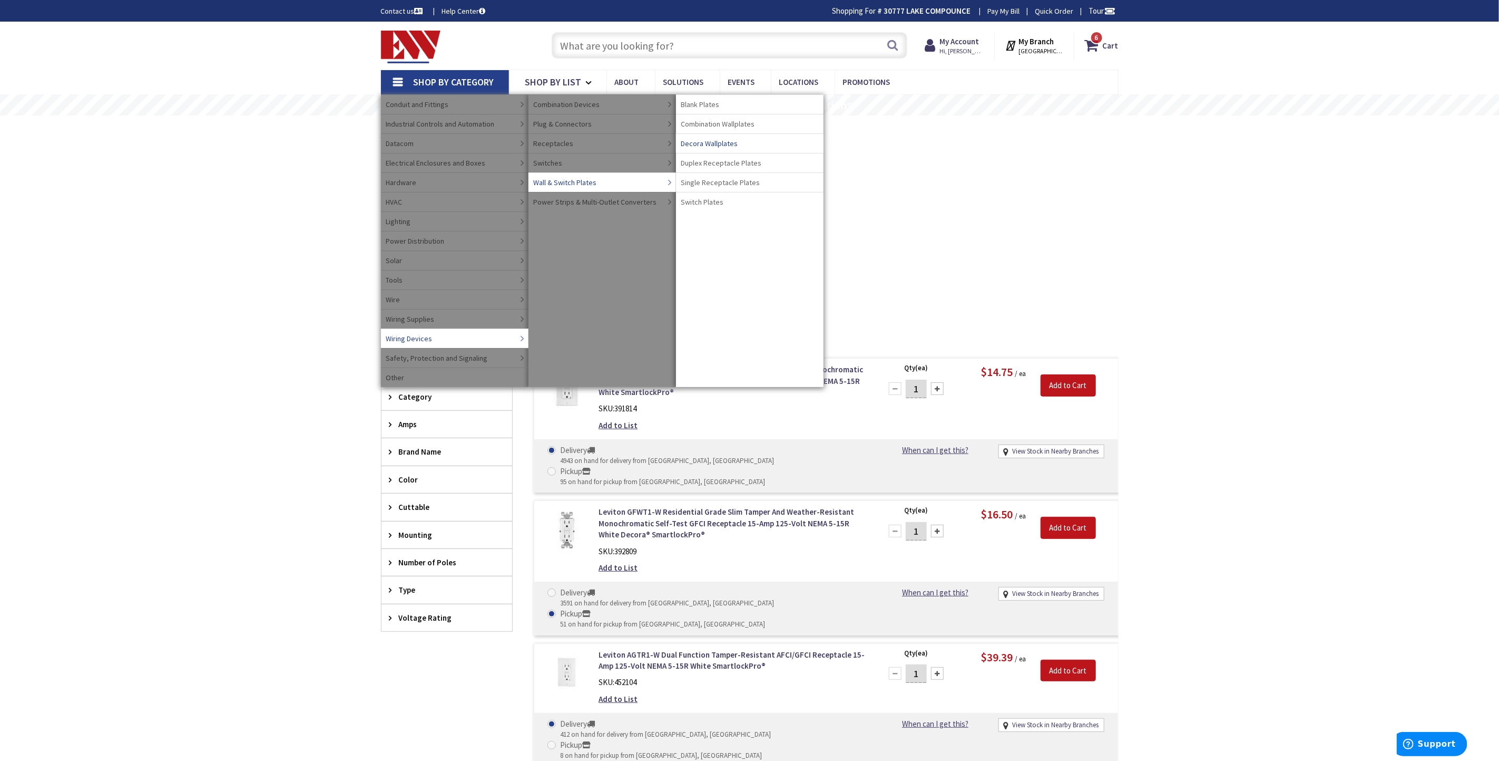
click at [718, 143] on span "Decora Wallplates" at bounding box center [709, 143] width 57 height 11
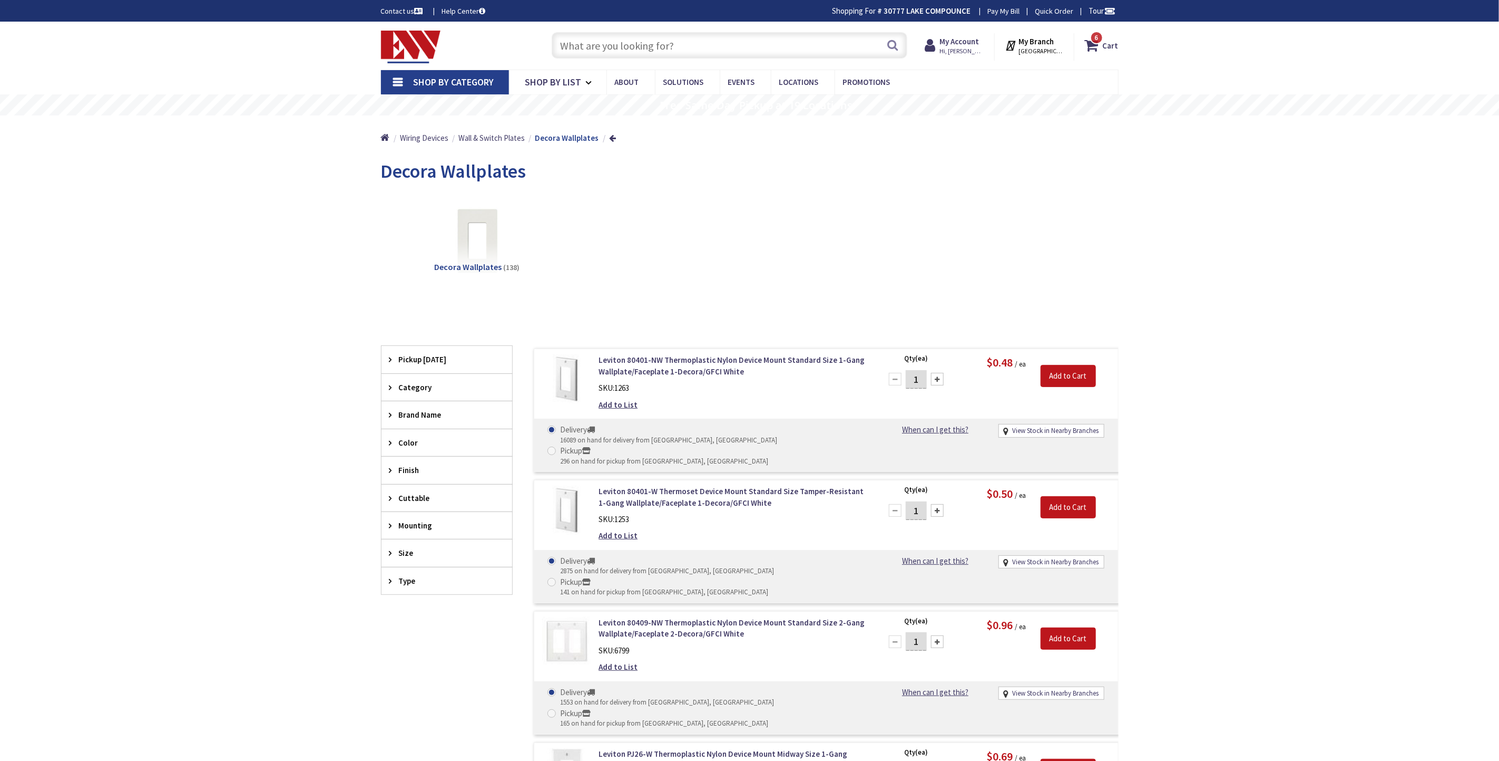
click at [401, 81] on link "Shop By Category" at bounding box center [445, 82] width 128 height 24
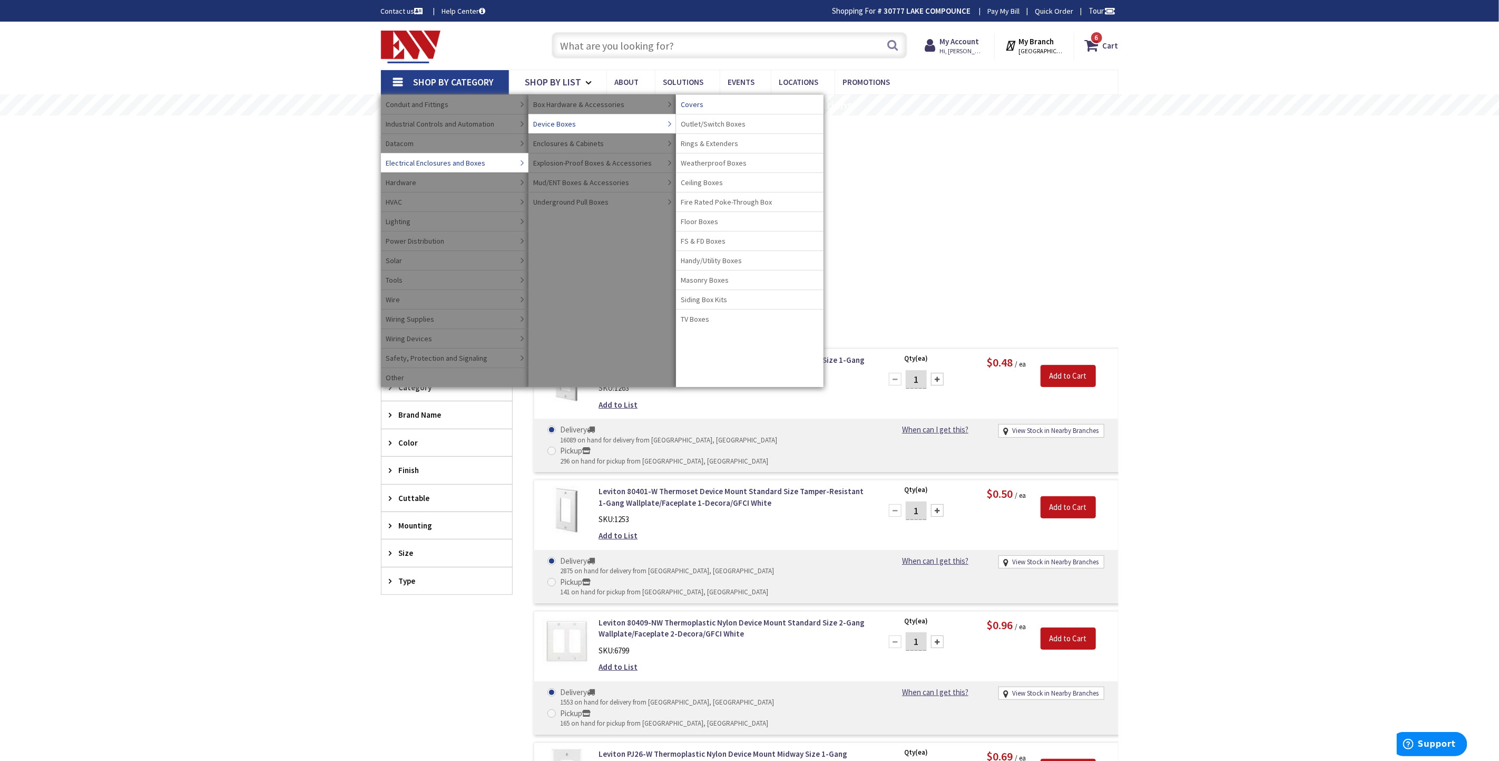
click at [696, 103] on span "Covers" at bounding box center [692, 104] width 23 height 11
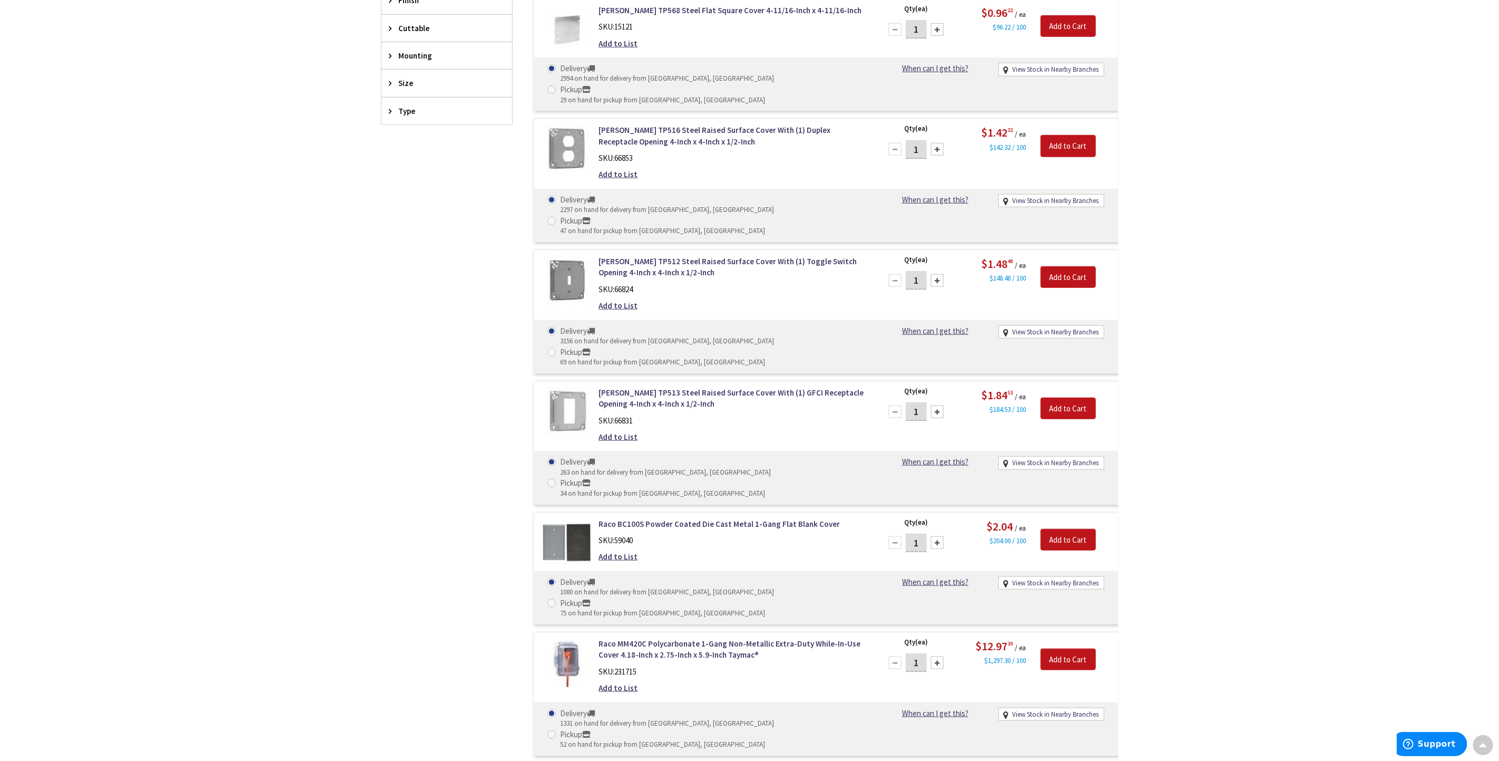
scroll to position [65, 0]
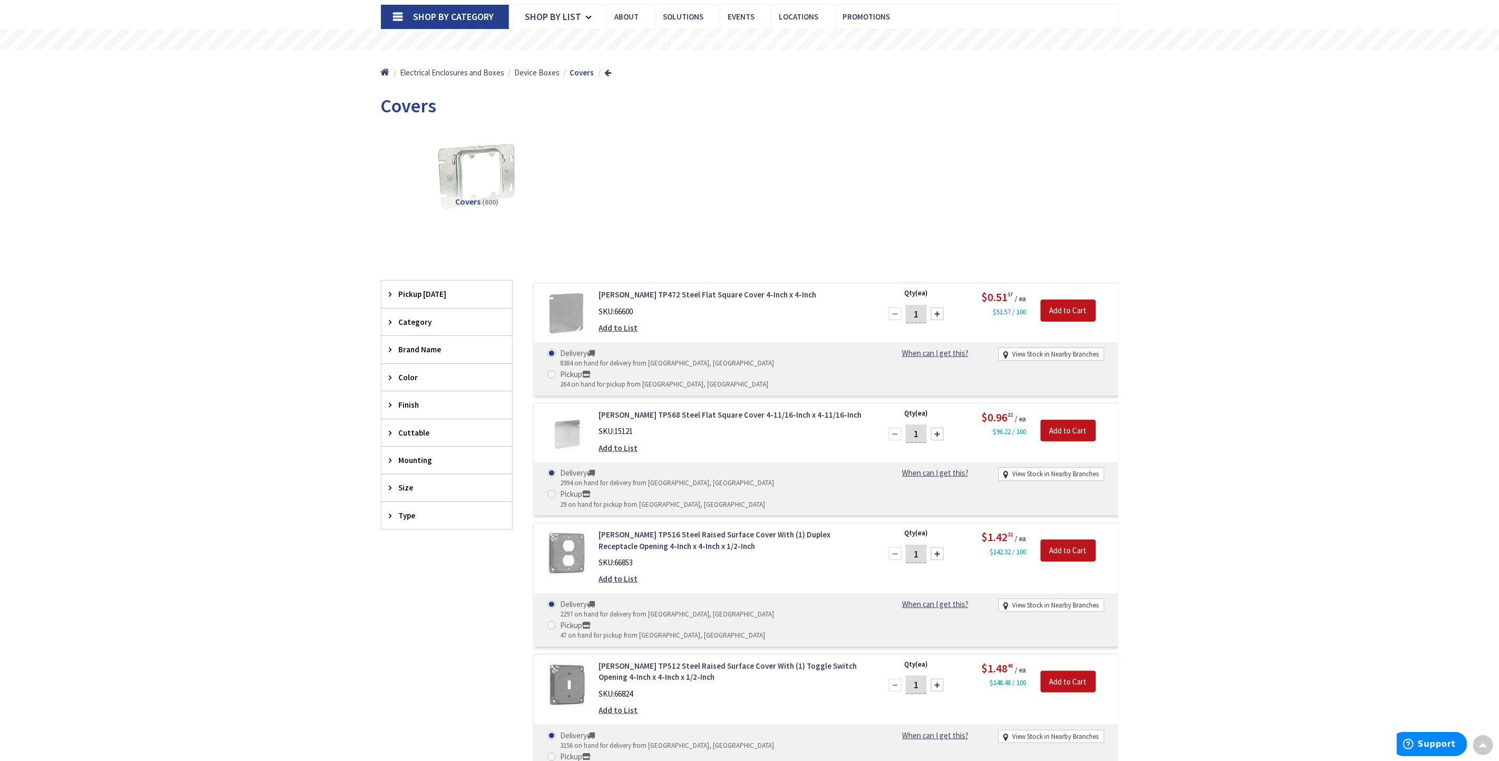
click at [392, 348] on icon at bounding box center [393, 349] width 8 height 8
click at [395, 389] on span "Raco" at bounding box center [447, 388] width 131 height 18
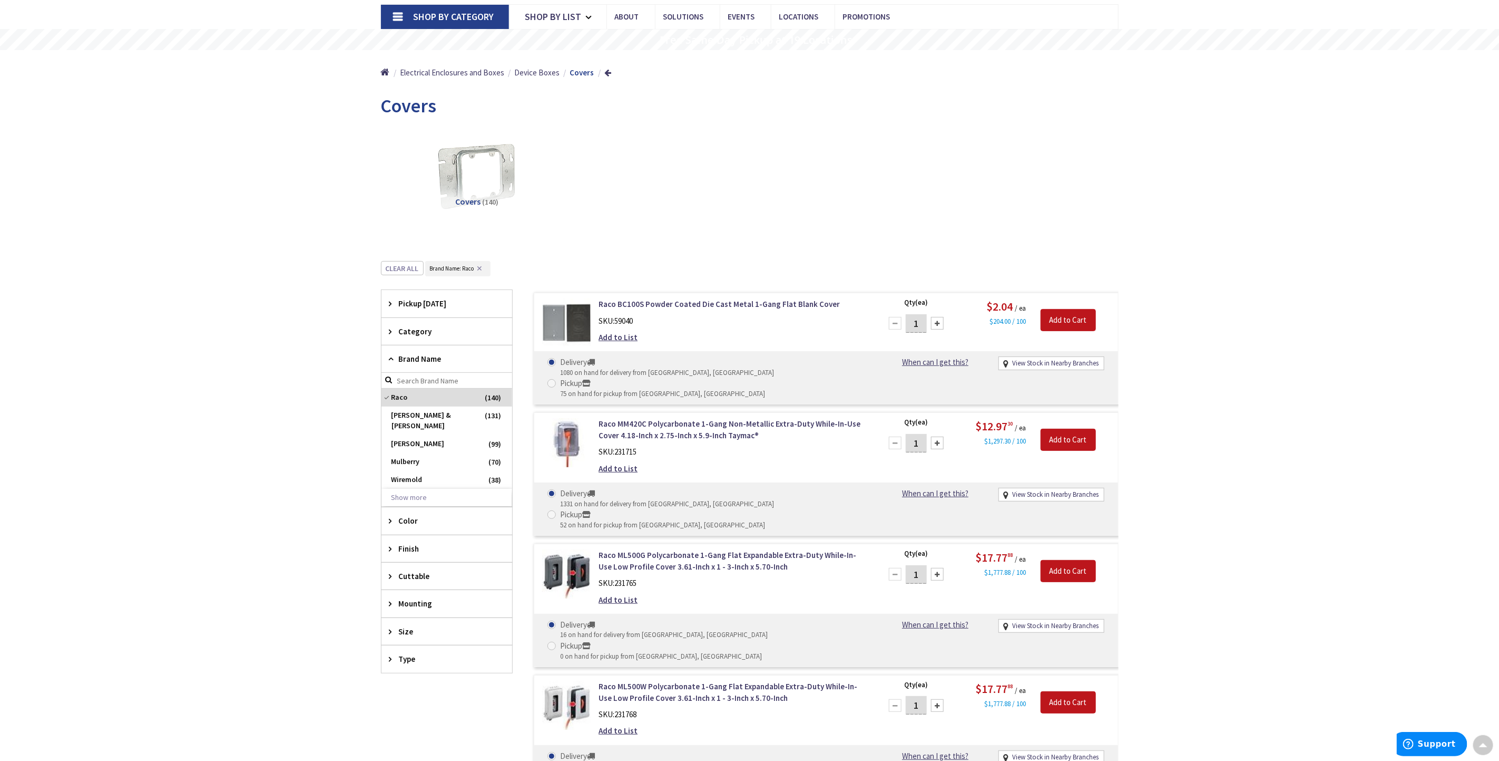
click at [391, 357] on icon at bounding box center [393, 359] width 8 height 8
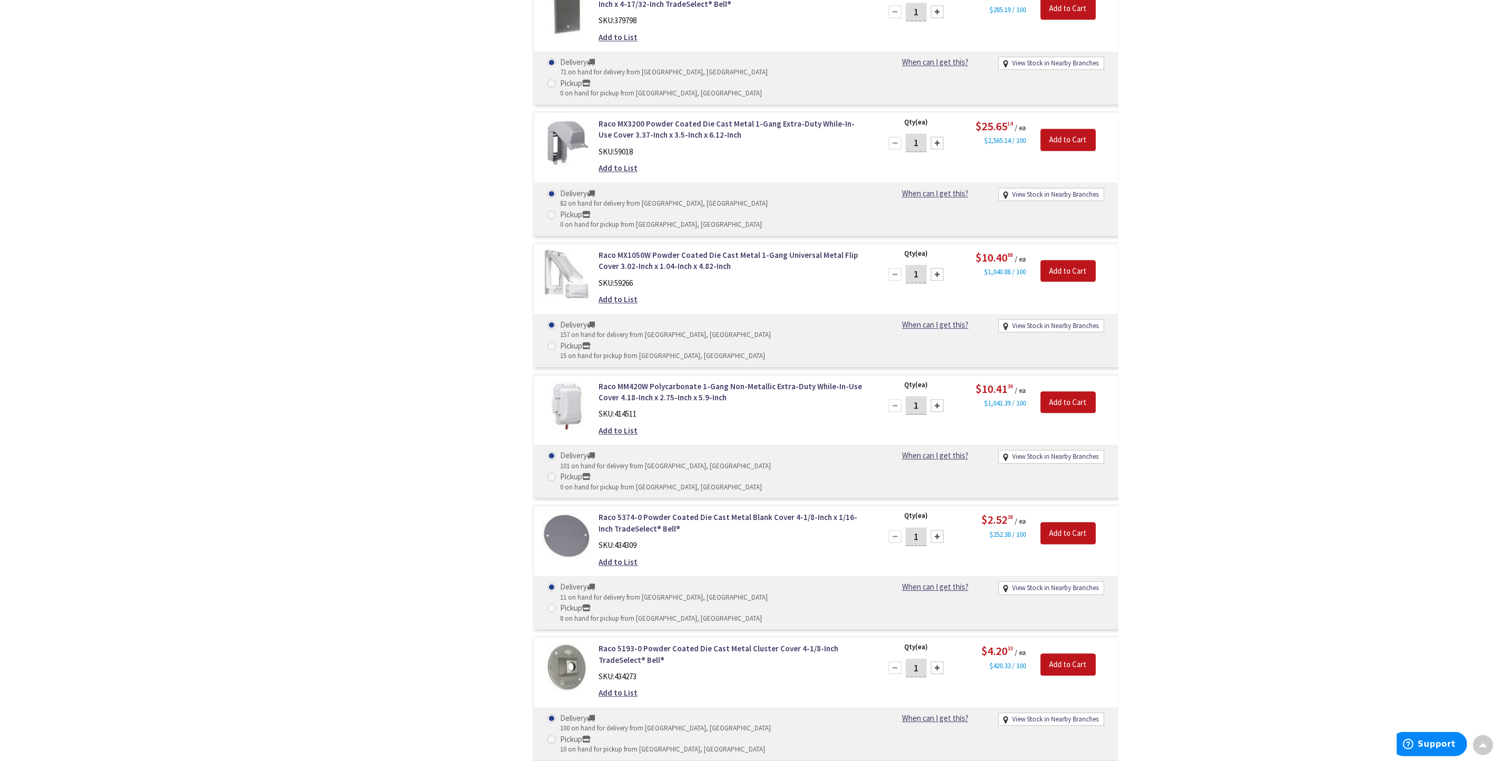
scroll to position [1428, 0]
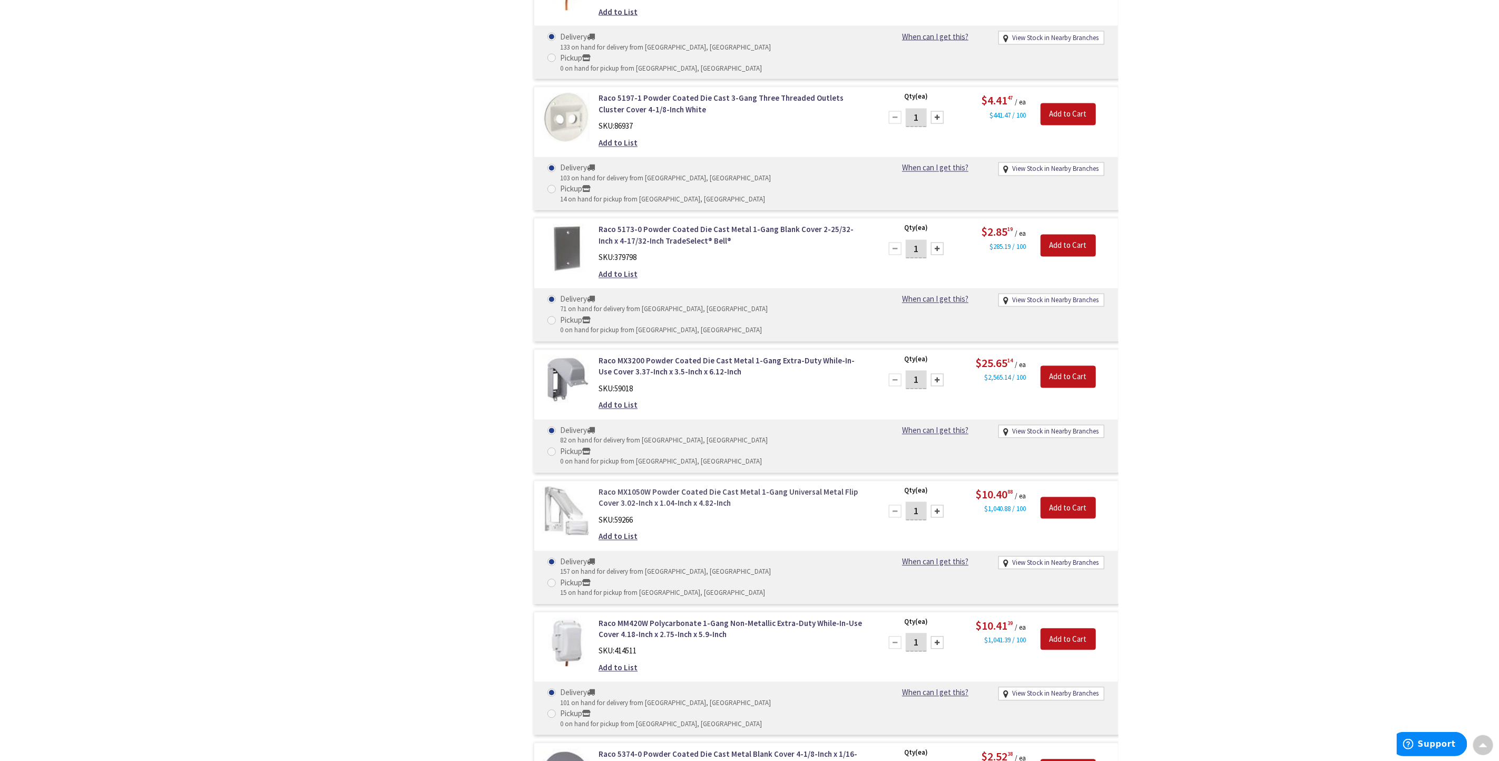
click at [666, 486] on link "Raco MX1050W Powder Coated Die Cast Metal 1-Gang Universal Metal Flip Cover 3.0…" at bounding box center [733, 497] width 268 height 23
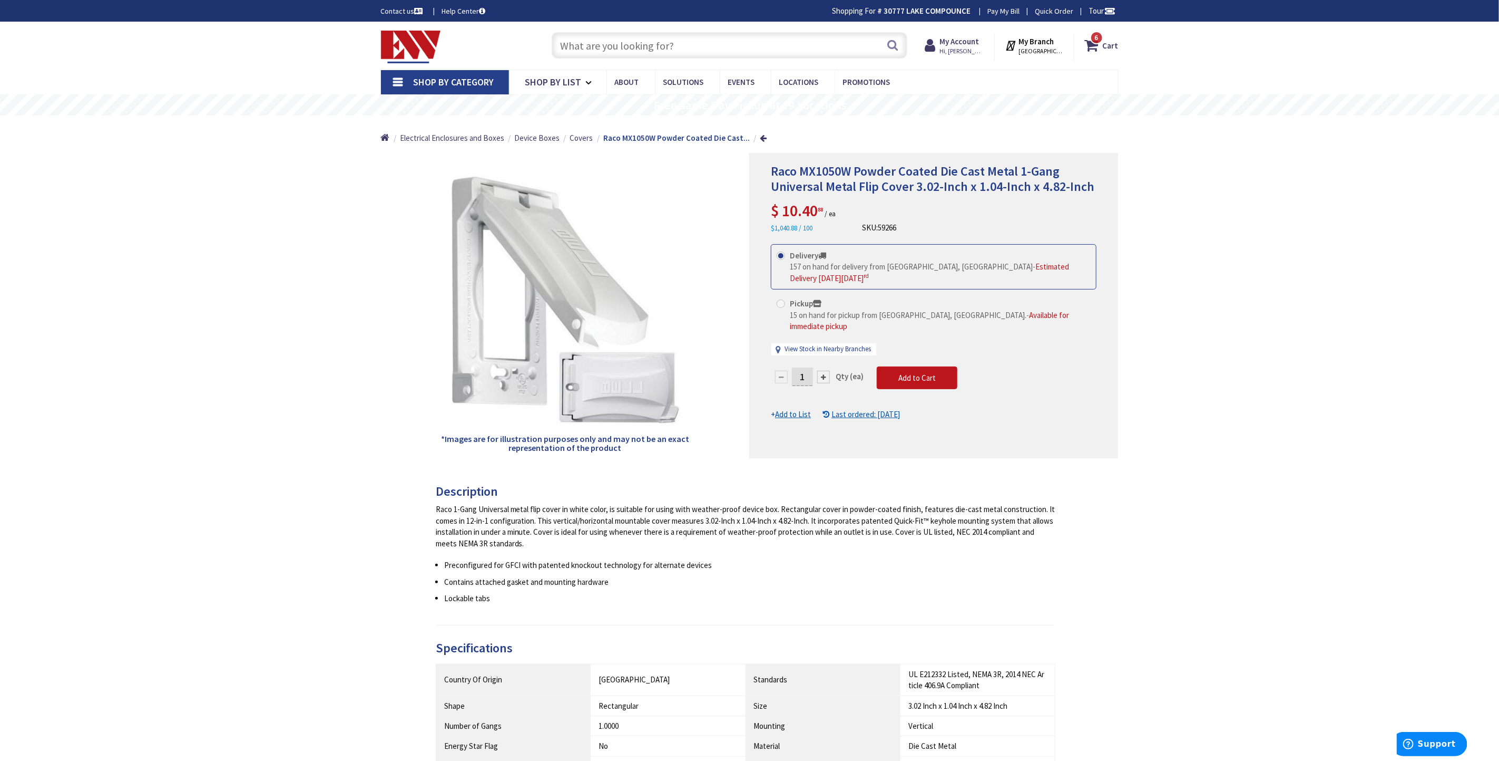
click at [783, 299] on span at bounding box center [781, 303] width 8 height 8
click at [783, 300] on input "Pickup 15 on hand for pickup from [GEOGRAPHIC_DATA], [GEOGRAPHIC_DATA]. - Avail…" at bounding box center [783, 303] width 7 height 7
radio input "true"
click at [894, 366] on button "Add to Cart" at bounding box center [917, 377] width 81 height 23
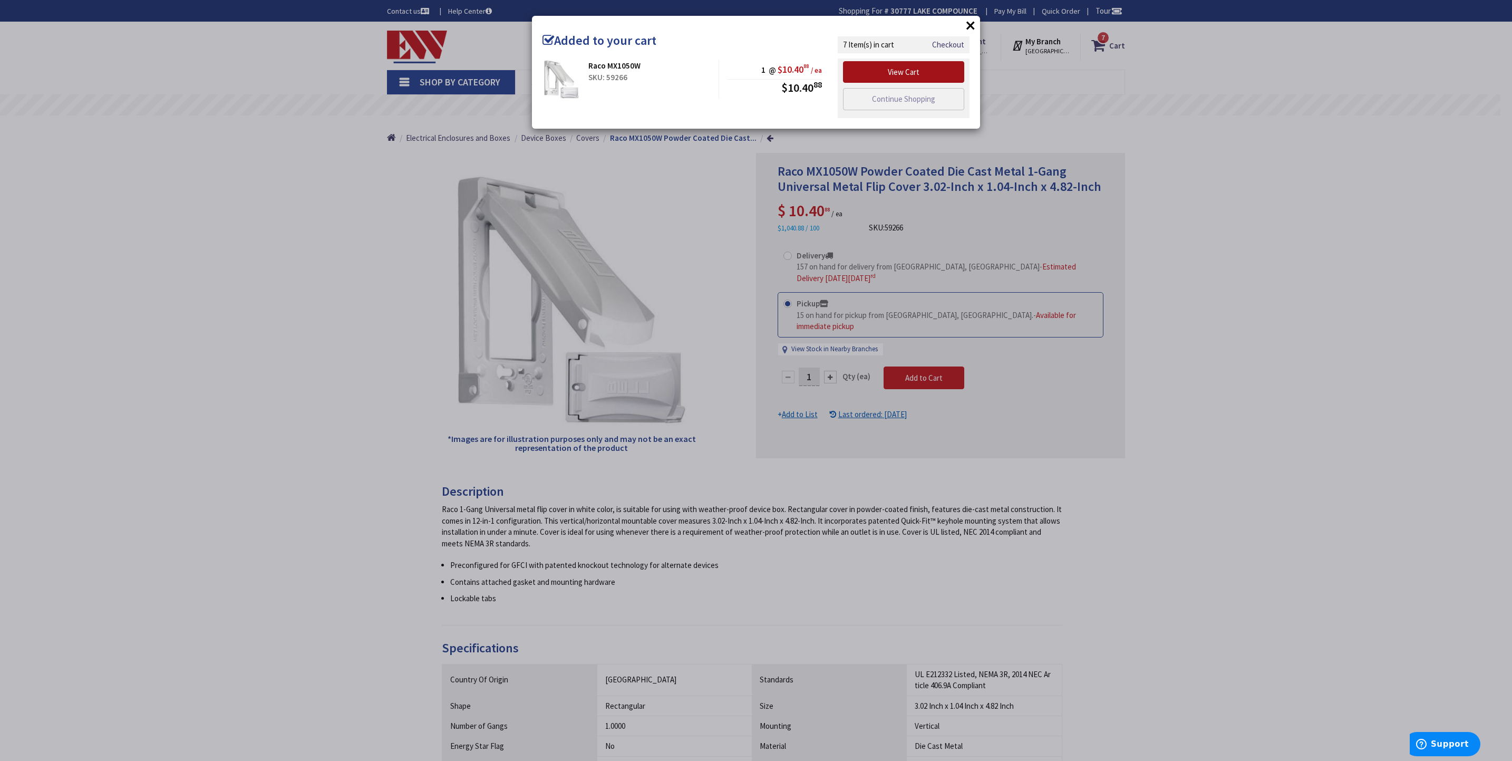
click at [922, 77] on link "View Cart" at bounding box center [903, 72] width 121 height 22
